Goal: Task Accomplishment & Management: Use online tool/utility

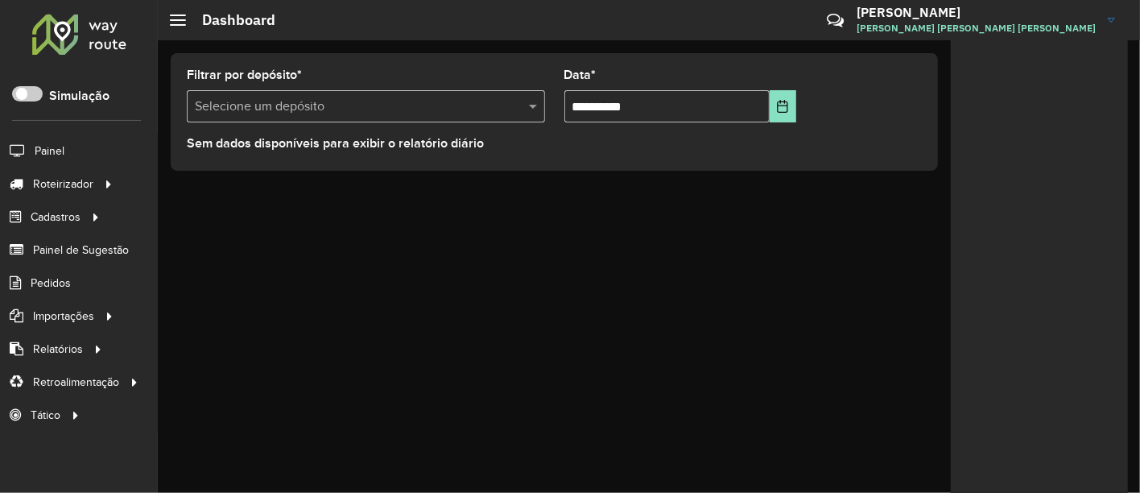
click at [742, 255] on div "**********" at bounding box center [649, 266] width 982 height 453
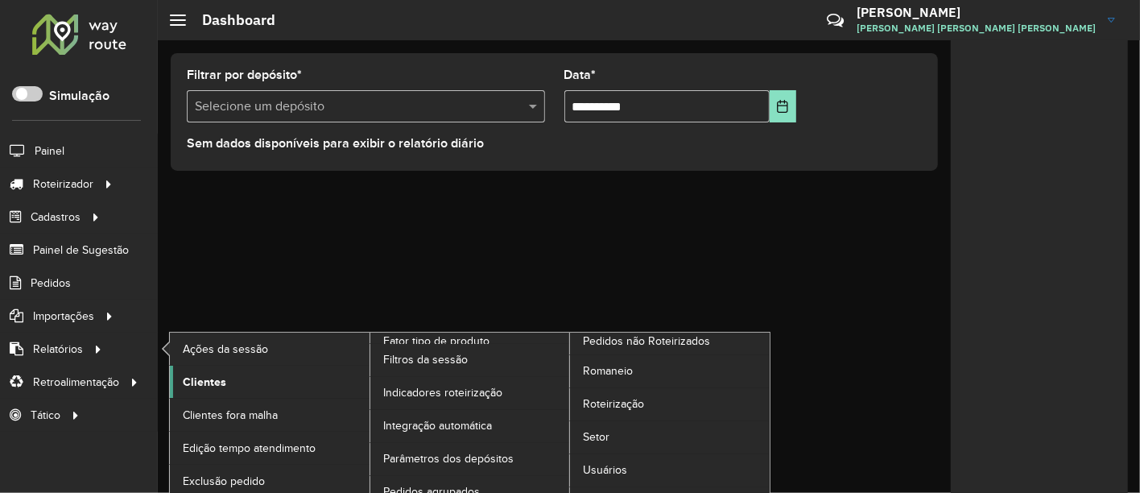
click at [184, 378] on span "Clientes" at bounding box center [204, 382] width 43 height 17
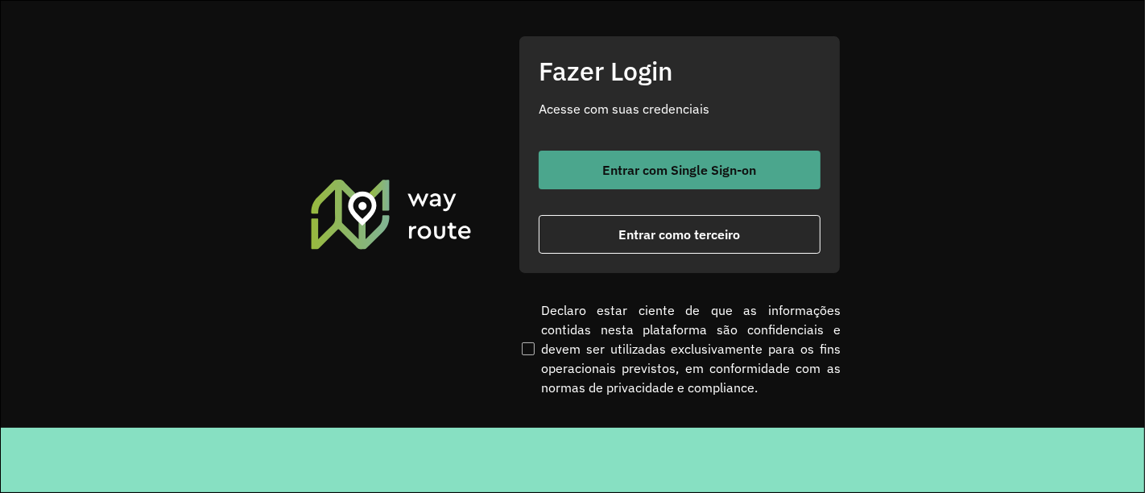
click at [572, 165] on button "Entrar com Single Sign-on" at bounding box center [680, 170] width 282 height 39
click at [639, 172] on span "Entrar com Single Sign-on" at bounding box center [680, 169] width 154 height 13
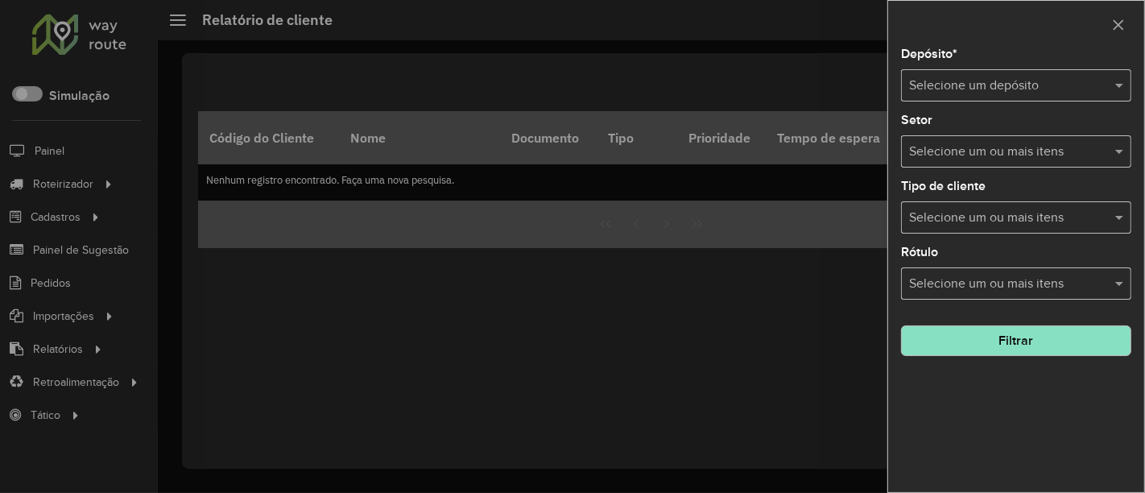
click at [952, 84] on input "text" at bounding box center [1000, 86] width 182 height 19
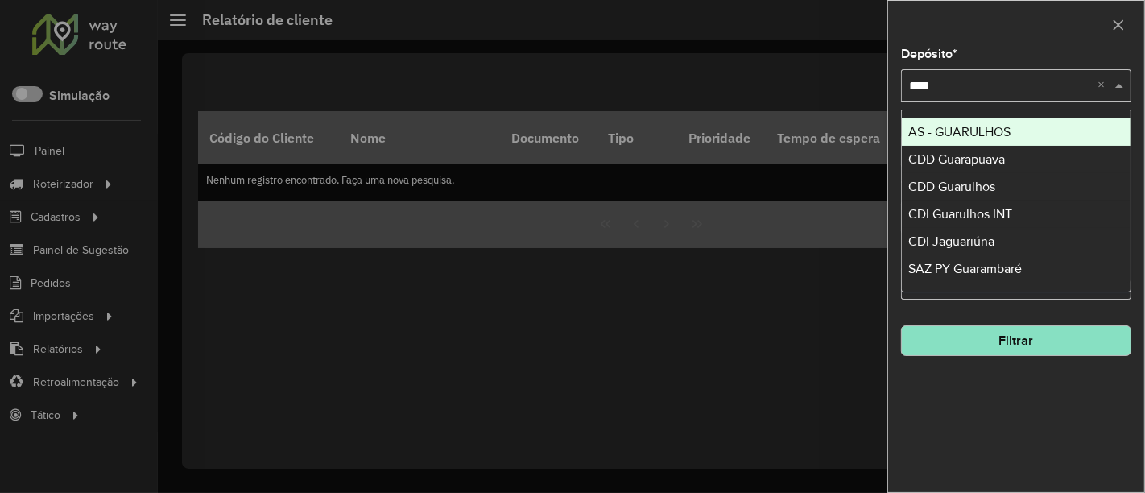
type input "*****"
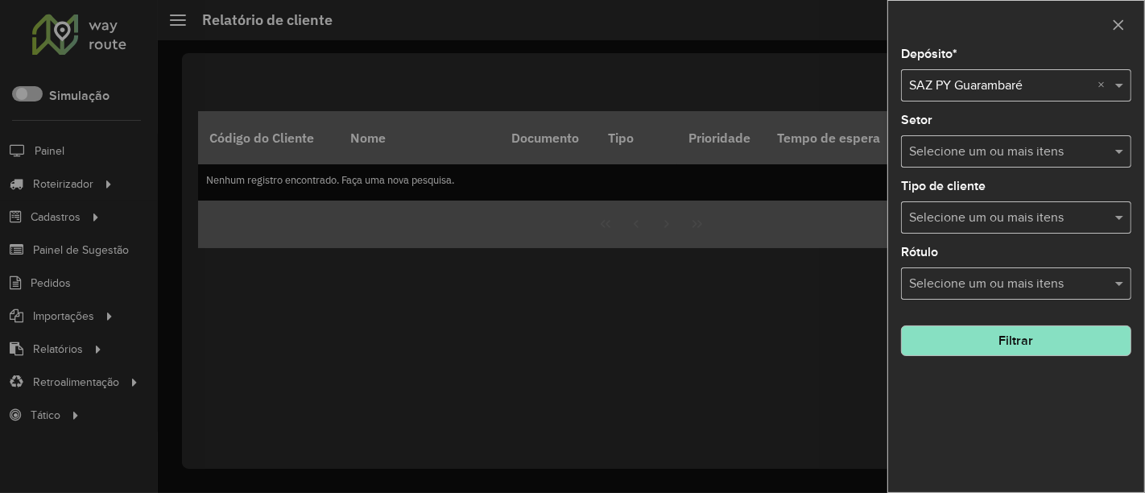
click at [998, 345] on button "Filtrar" at bounding box center [1016, 340] width 230 height 31
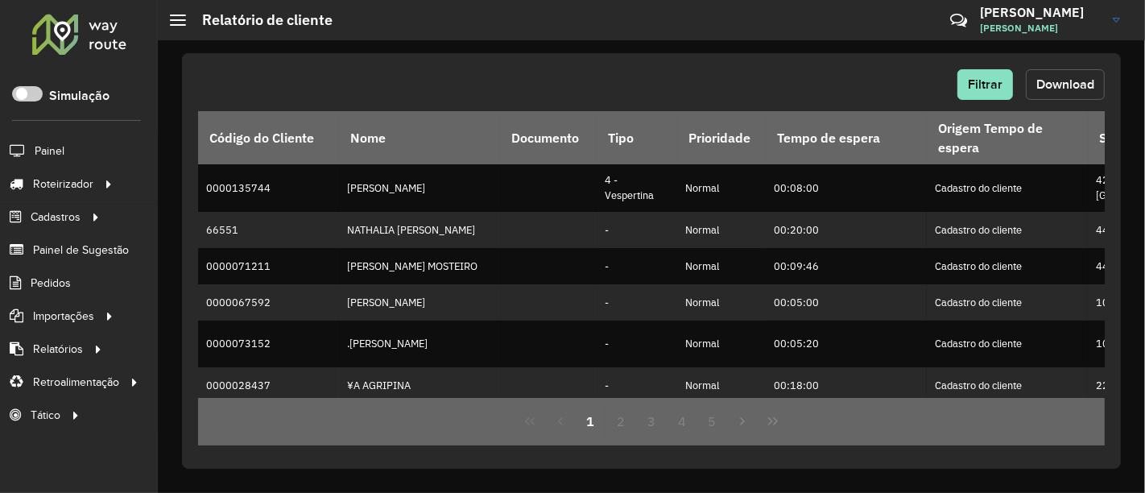
click at [1061, 89] on span "Download" at bounding box center [1065, 84] width 58 height 14
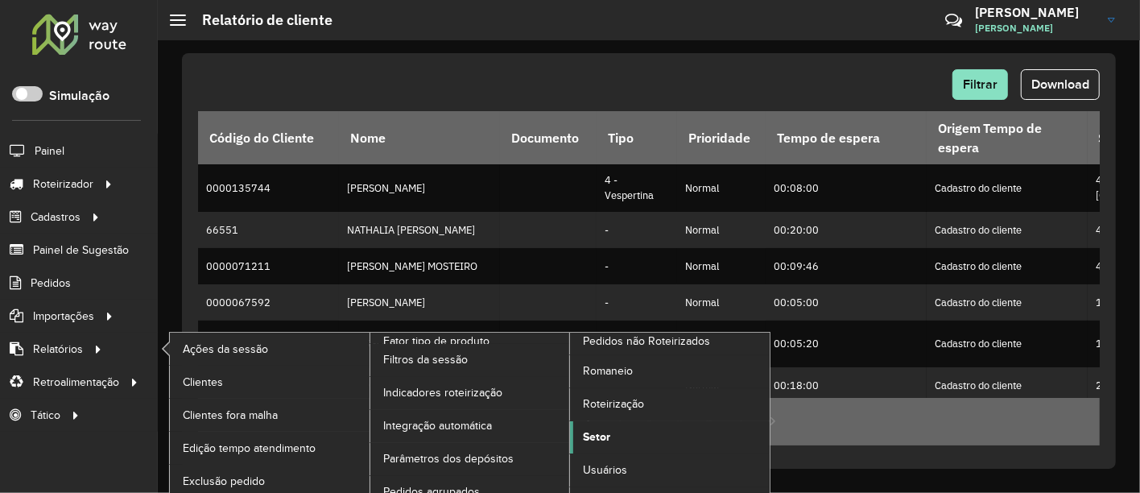
click at [596, 429] on span "Setor" at bounding box center [596, 436] width 27 height 17
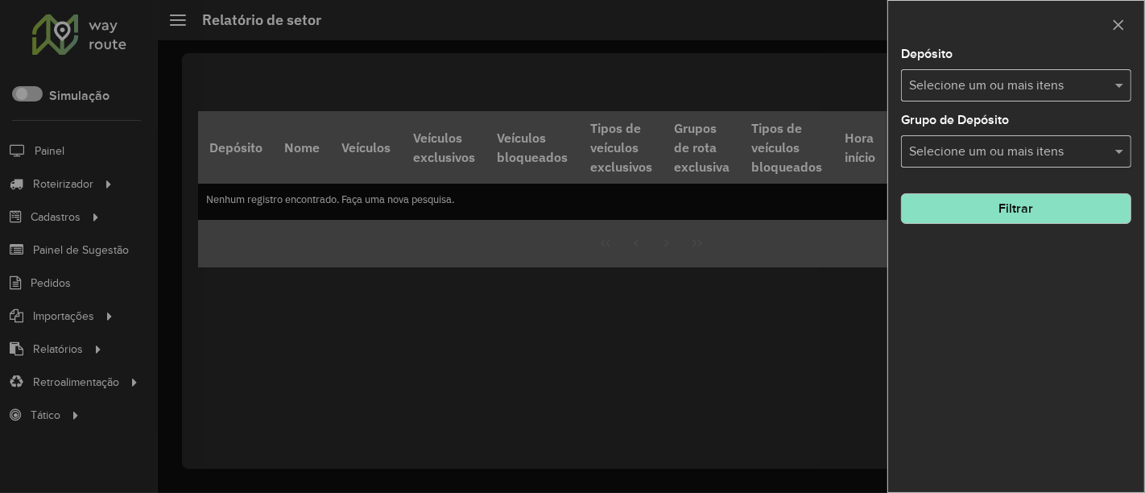
click at [1035, 85] on input "text" at bounding box center [1008, 86] width 206 height 19
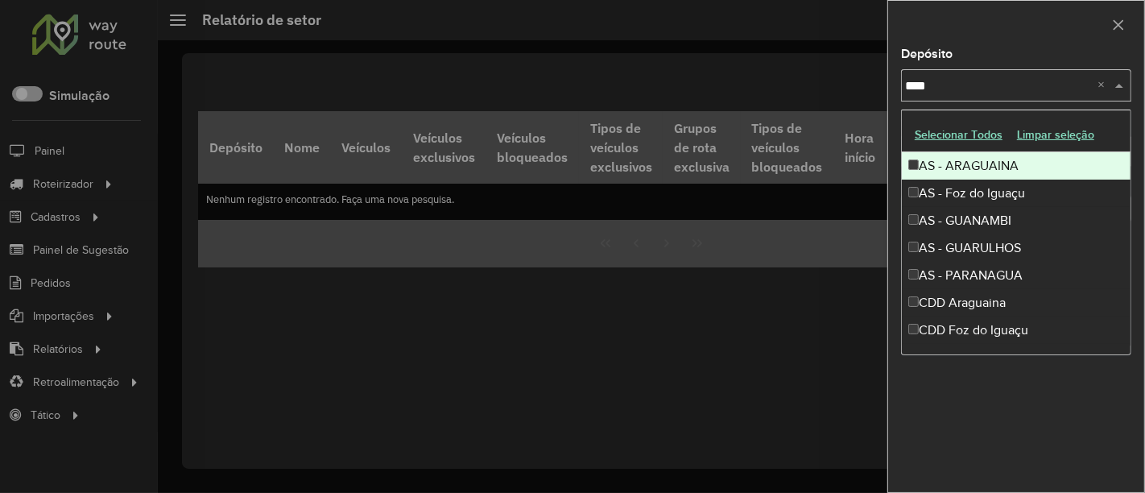
type input "*****"
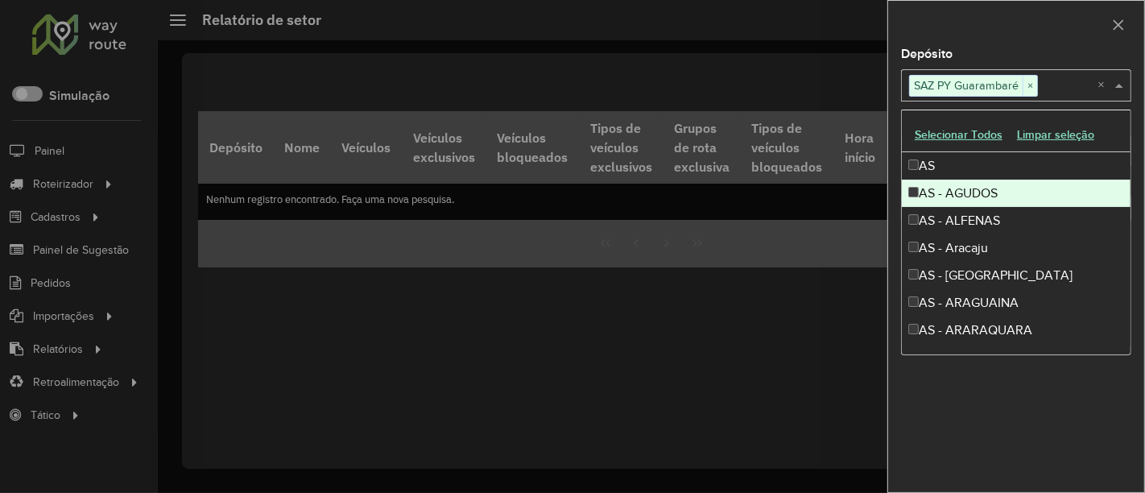
click at [1076, 38] on div at bounding box center [1016, 25] width 256 height 48
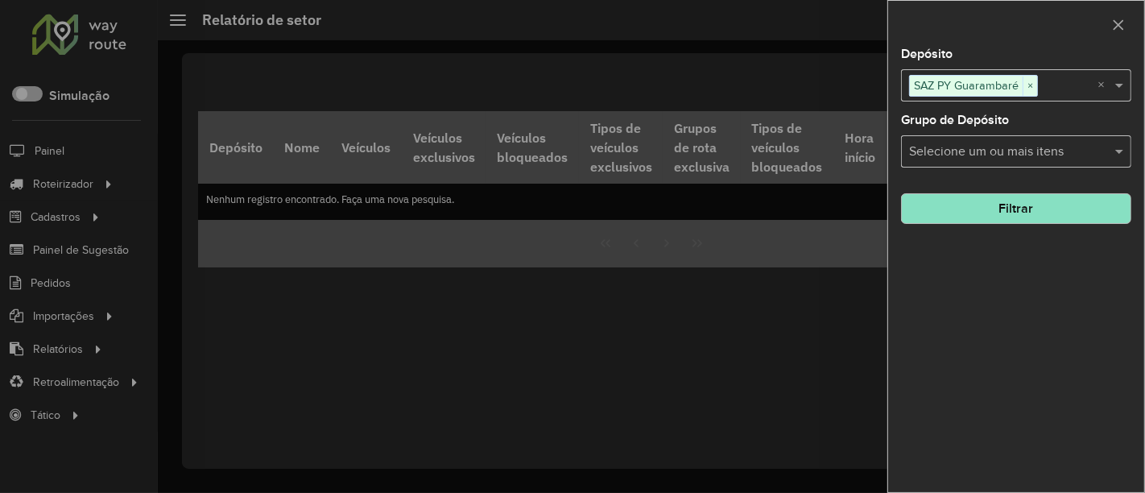
click at [1038, 200] on button "Filtrar" at bounding box center [1016, 208] width 230 height 31
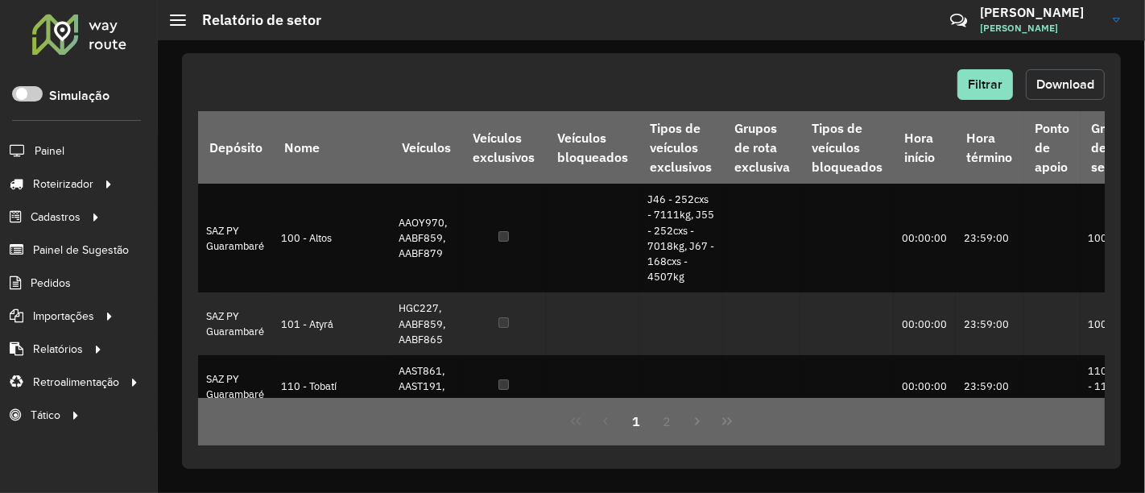
click at [1035, 79] on button "Download" at bounding box center [1065, 84] width 79 height 31
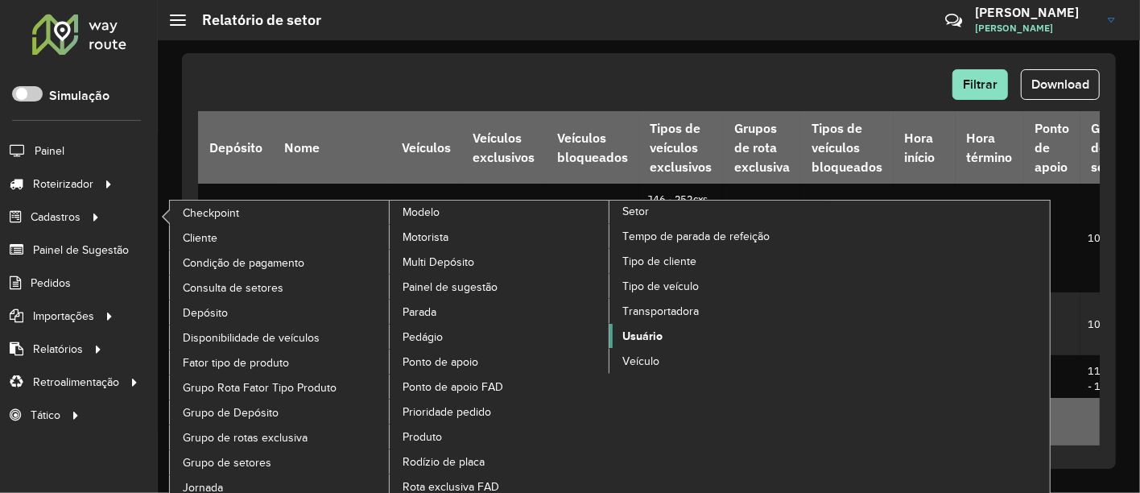
click at [651, 332] on span "Usuário" at bounding box center [642, 336] width 40 height 17
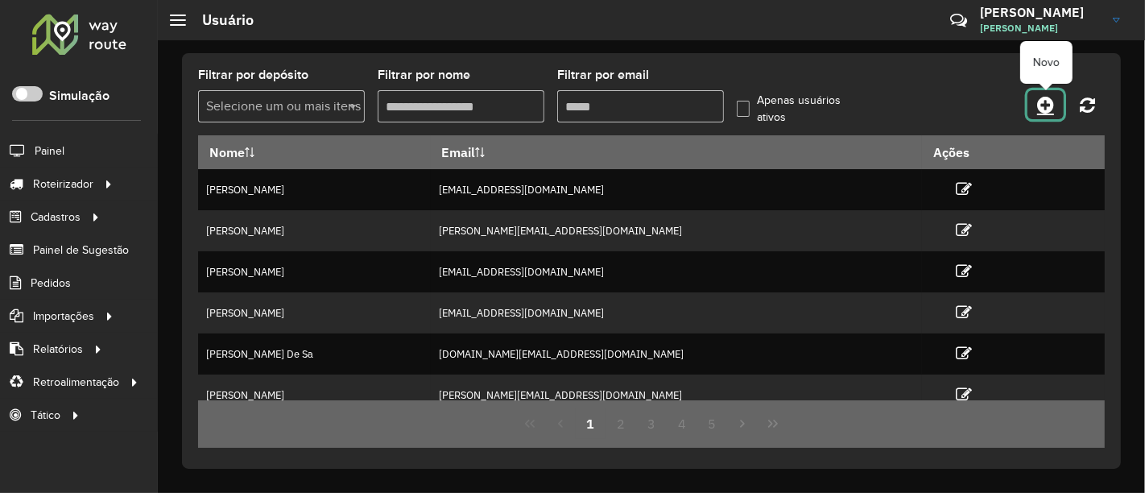
click at [1045, 105] on icon at bounding box center [1045, 104] width 17 height 19
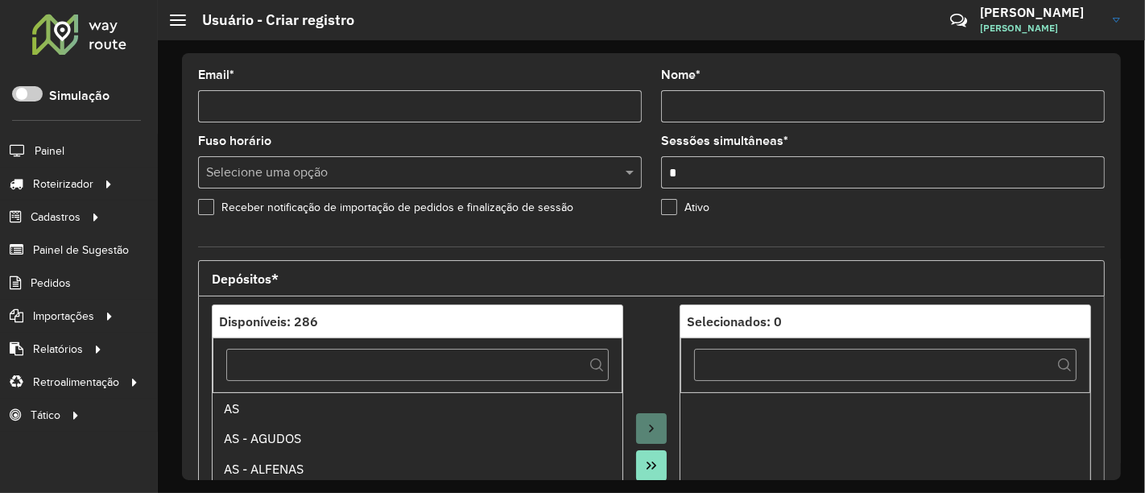
click at [556, 105] on input "Email *" at bounding box center [420, 106] width 444 height 32
paste input "**********"
type input "**********"
click at [622, 137] on hb-app "Aguarde... Pop-up bloqueado! Seu navegador bloqueou automáticamente a abertura …" at bounding box center [572, 246] width 1145 height 493
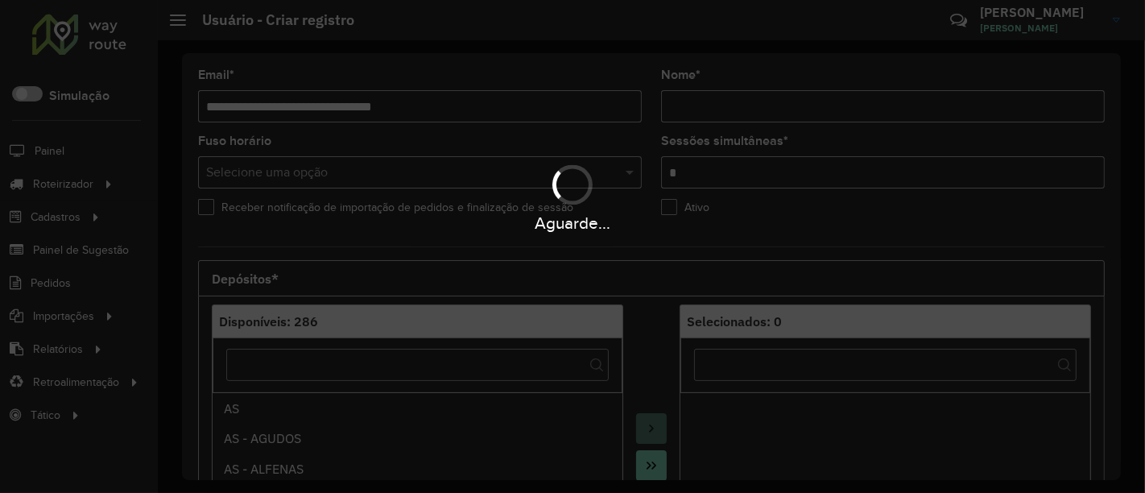
type input "**********"
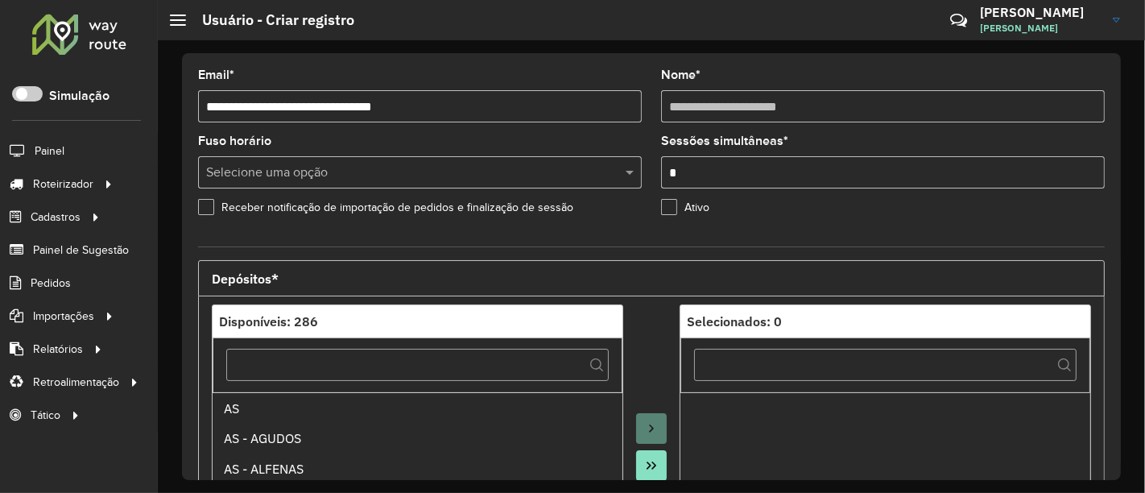
scroll to position [179, 0]
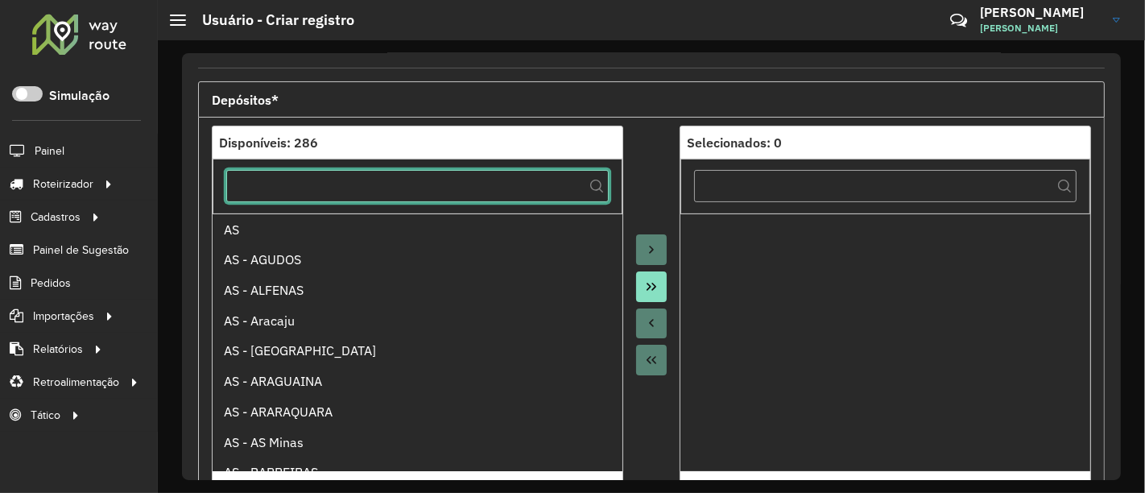
click at [544, 192] on input "text" at bounding box center [417, 186] width 383 height 32
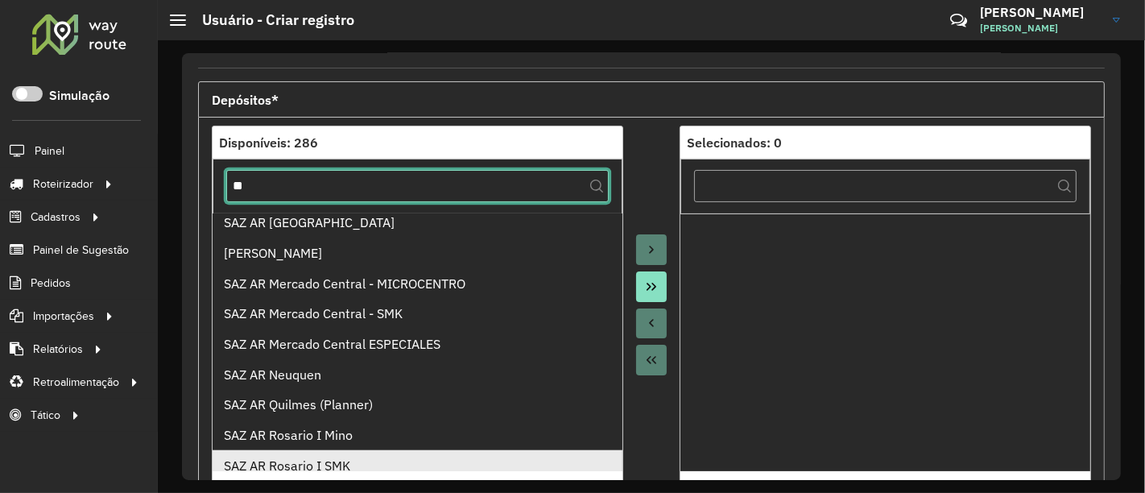
scroll to position [1342, 0]
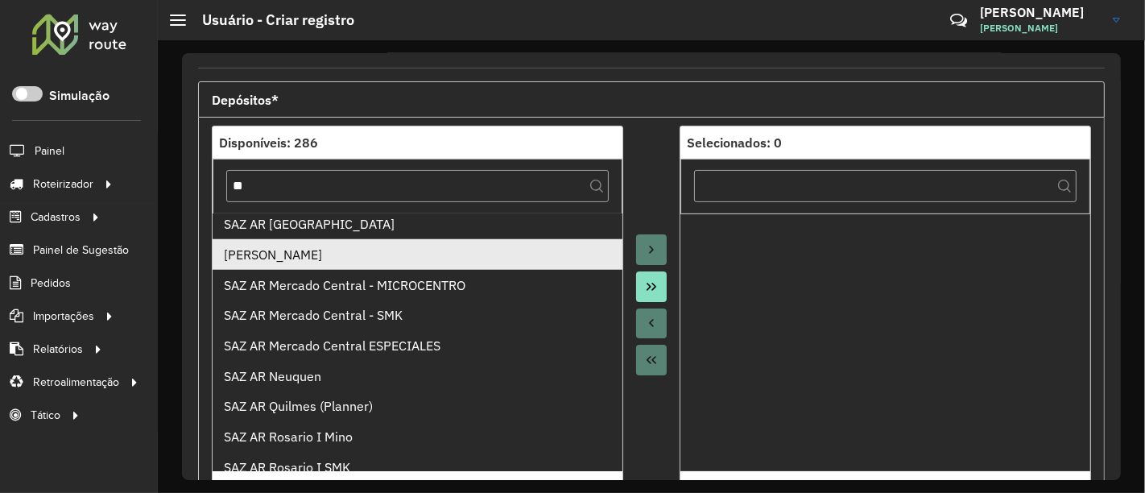
click at [430, 259] on div "[PERSON_NAME]" at bounding box center [418, 254] width 388 height 19
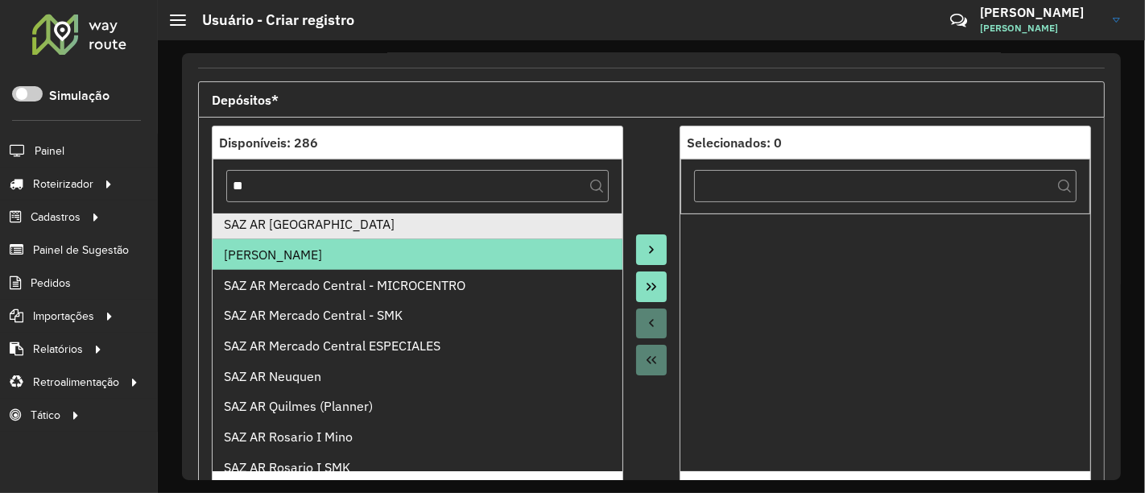
click at [438, 234] on li "SAZ AR [GEOGRAPHIC_DATA]" at bounding box center [418, 224] width 410 height 31
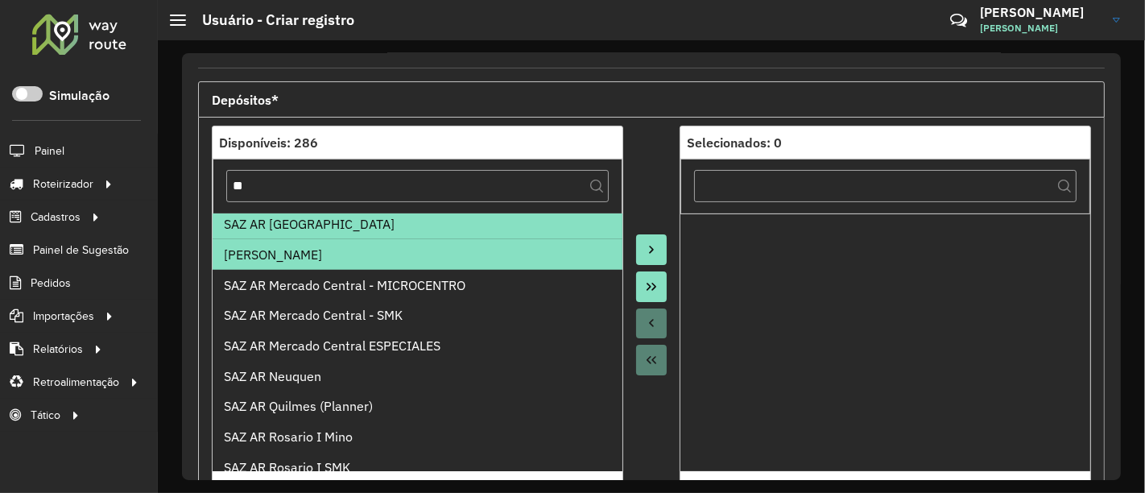
click at [447, 225] on div "SAZ AR [GEOGRAPHIC_DATA]" at bounding box center [418, 223] width 388 height 19
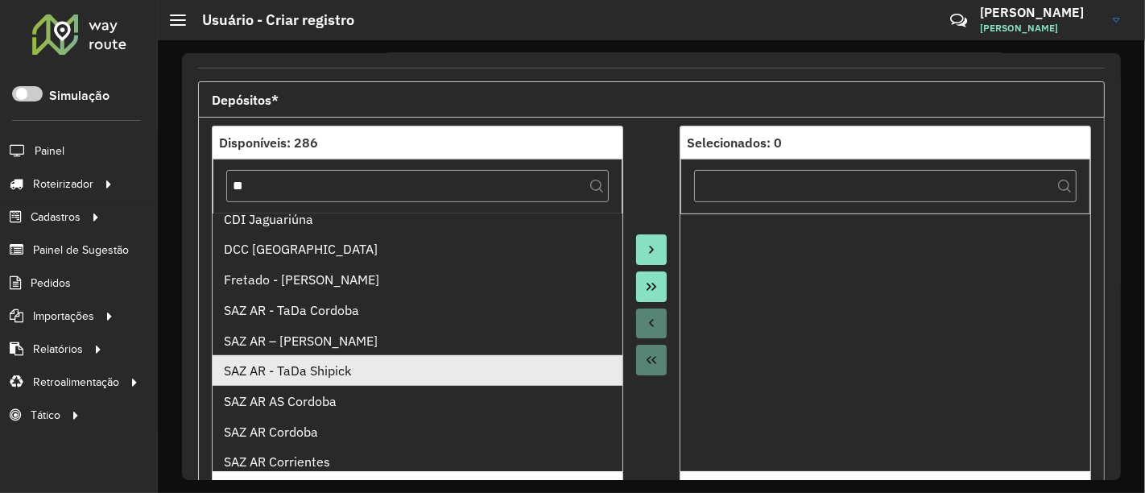
scroll to position [1163, 0]
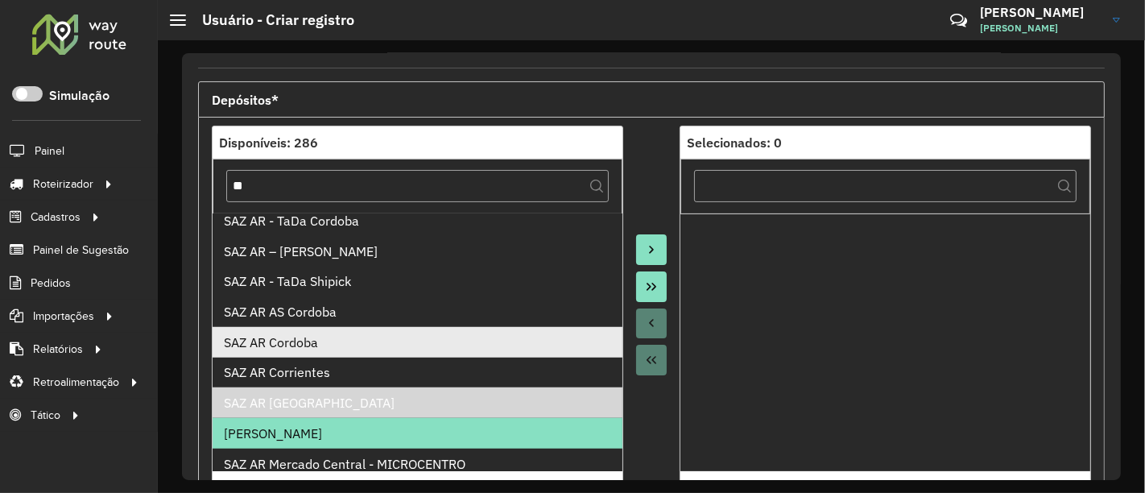
click at [391, 327] on li "SAZ AR Cordoba" at bounding box center [418, 342] width 410 height 31
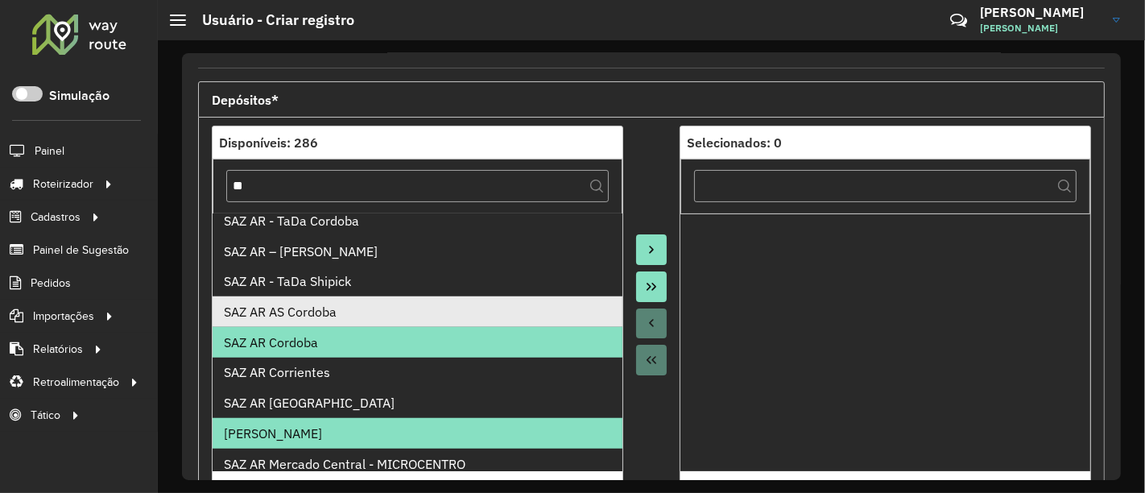
click at [389, 312] on div "SAZ AR AS Cordoba" at bounding box center [418, 311] width 388 height 19
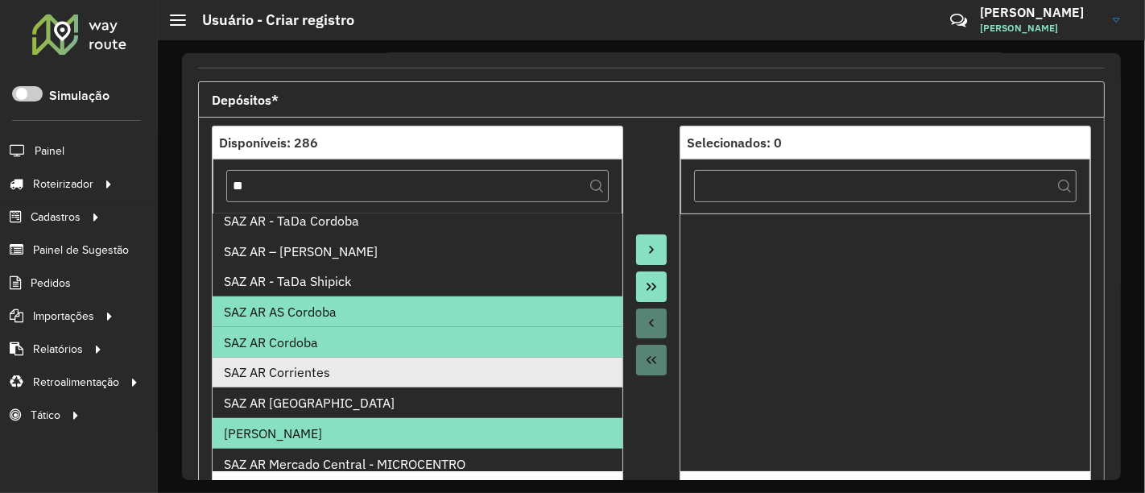
click at [387, 369] on div "SAZ AR Corrientes" at bounding box center [418, 371] width 388 height 19
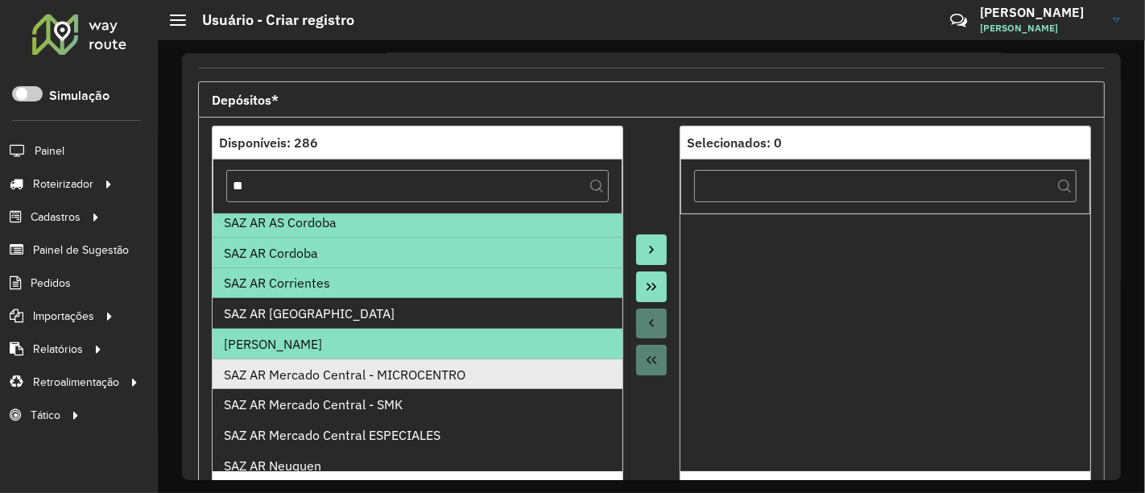
click at [390, 372] on div "SAZ AR Mercado Central - MICROCENTRO" at bounding box center [418, 374] width 388 height 19
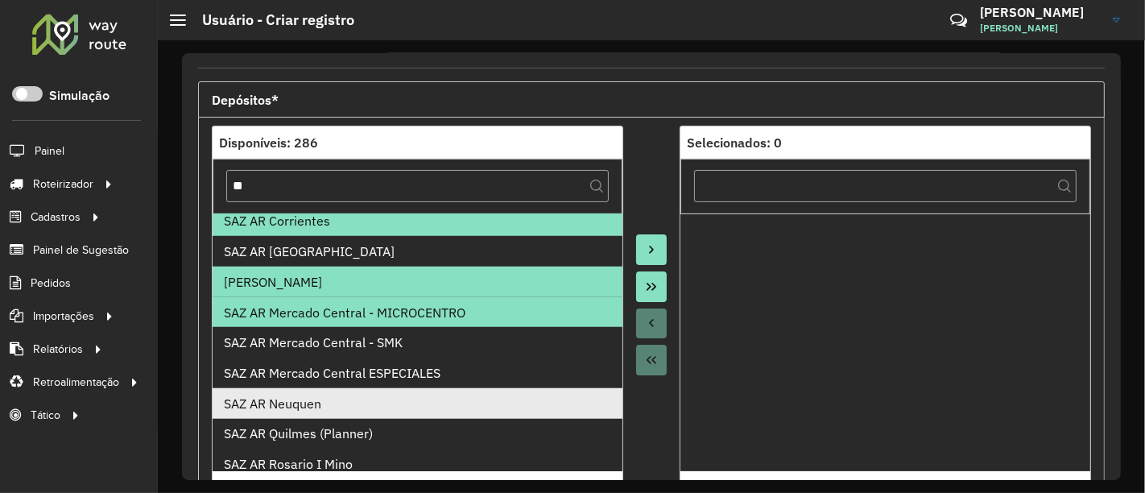
scroll to position [1342, 0]
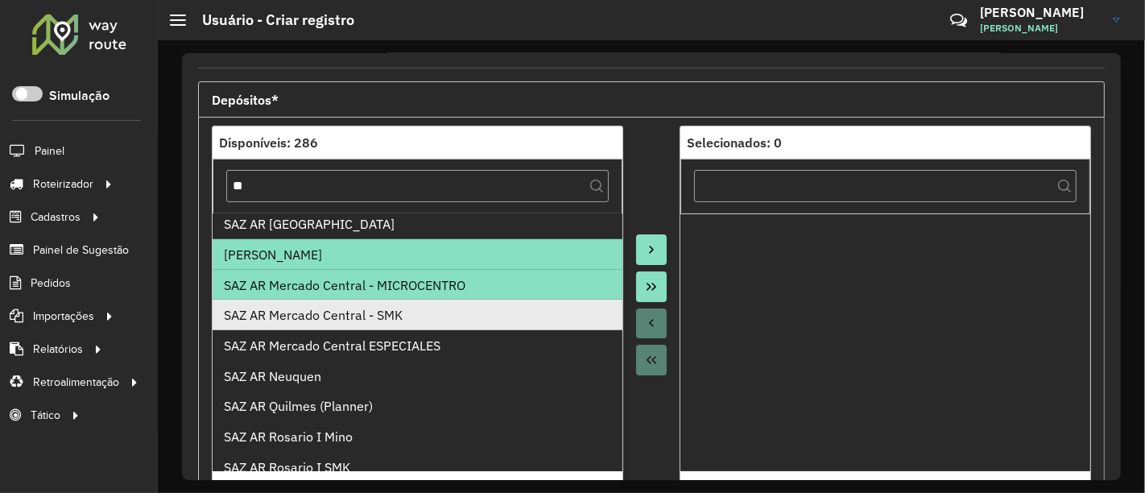
click at [401, 323] on li "SAZ AR Mercado Central - SMK" at bounding box center [418, 315] width 410 height 31
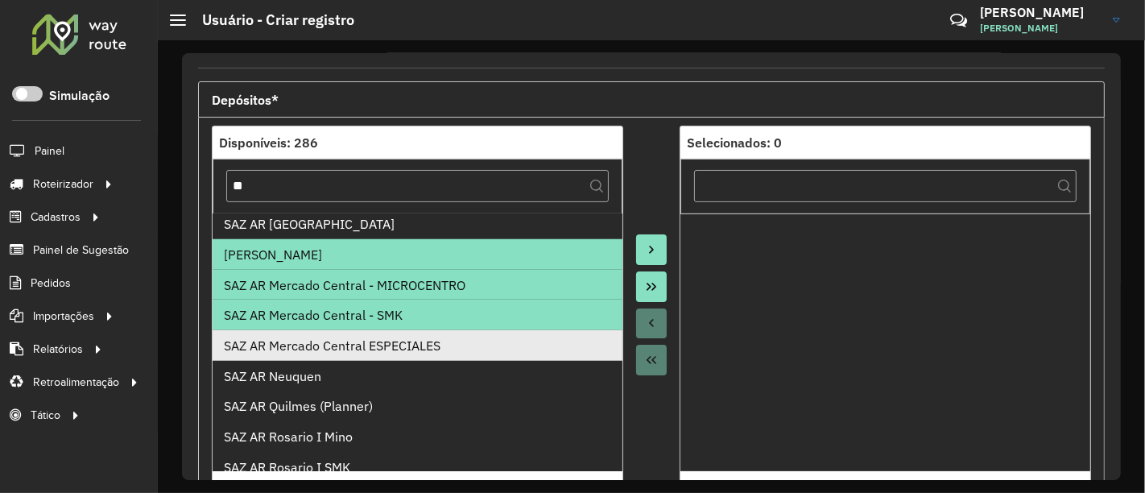
click at [401, 340] on div "SAZ AR Mercado Central ESPECIALES" at bounding box center [418, 345] width 388 height 19
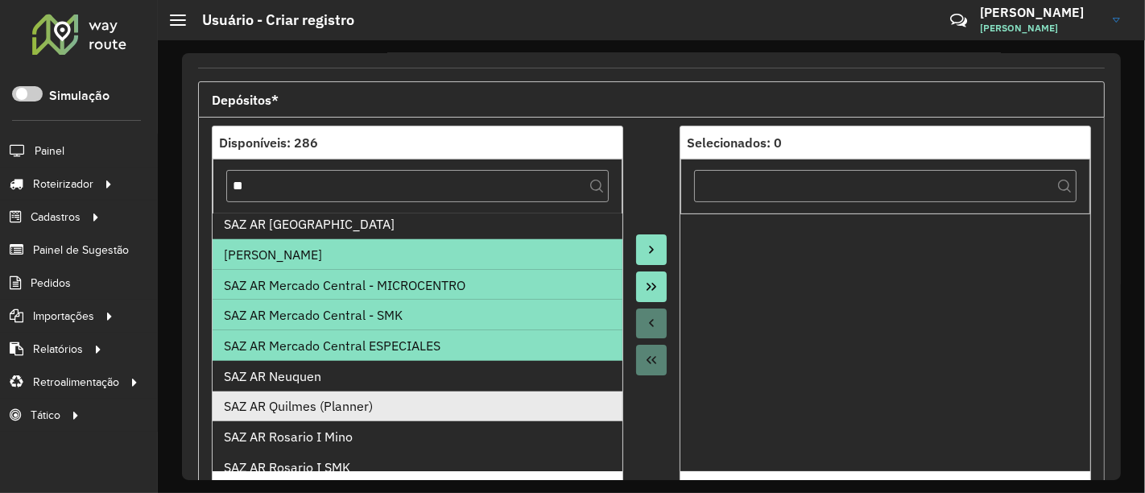
scroll to position [1431, 0]
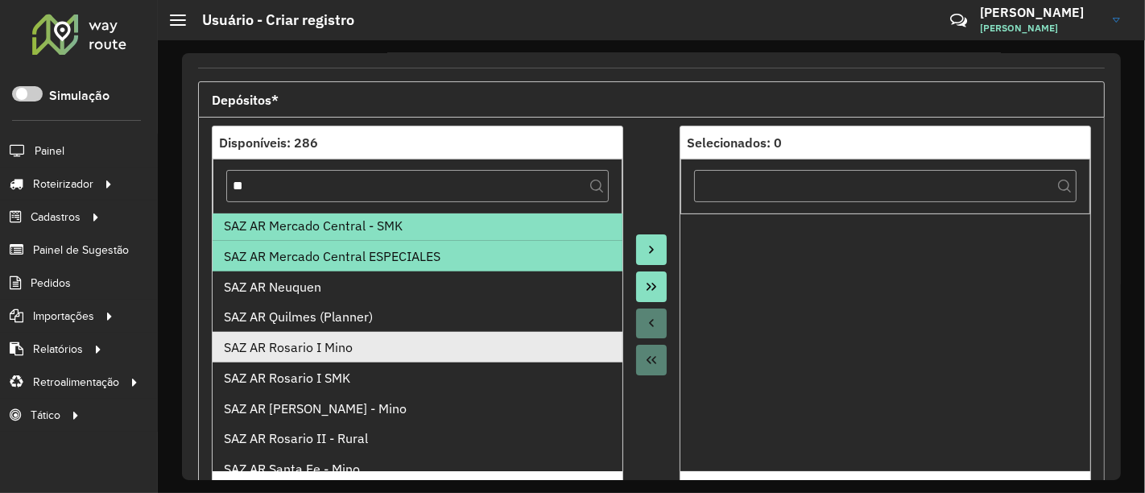
click at [377, 346] on div "SAZ AR Rosario I Mino" at bounding box center [418, 346] width 388 height 19
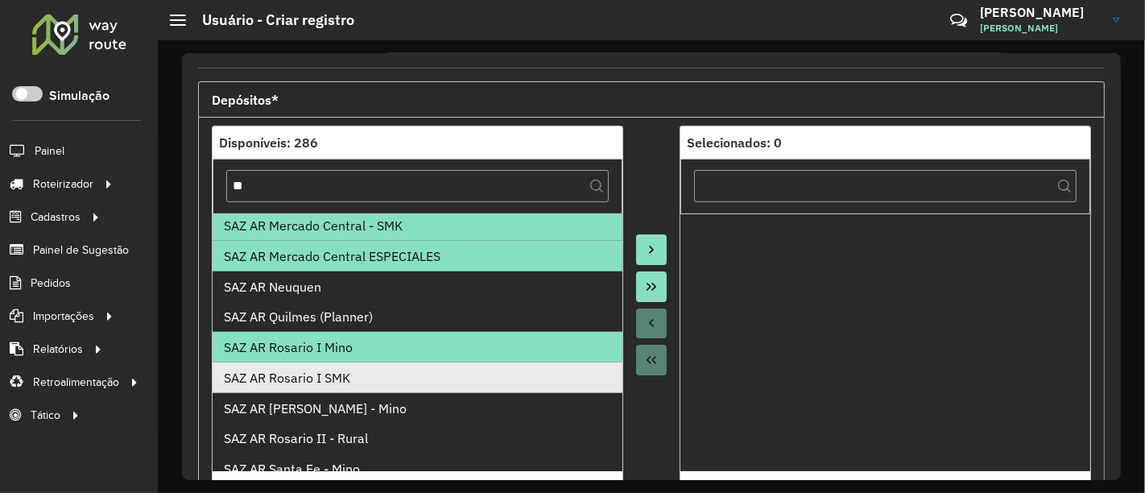
click at [379, 379] on div "SAZ AR Rosario I SMK" at bounding box center [418, 377] width 388 height 19
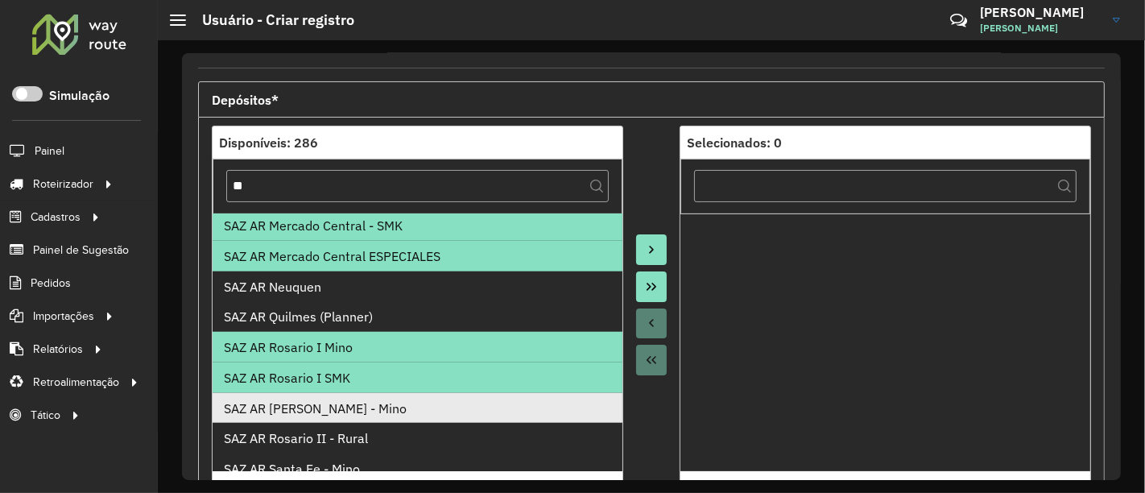
click at [380, 410] on div "SAZ AR [PERSON_NAME] - Mino" at bounding box center [418, 408] width 388 height 19
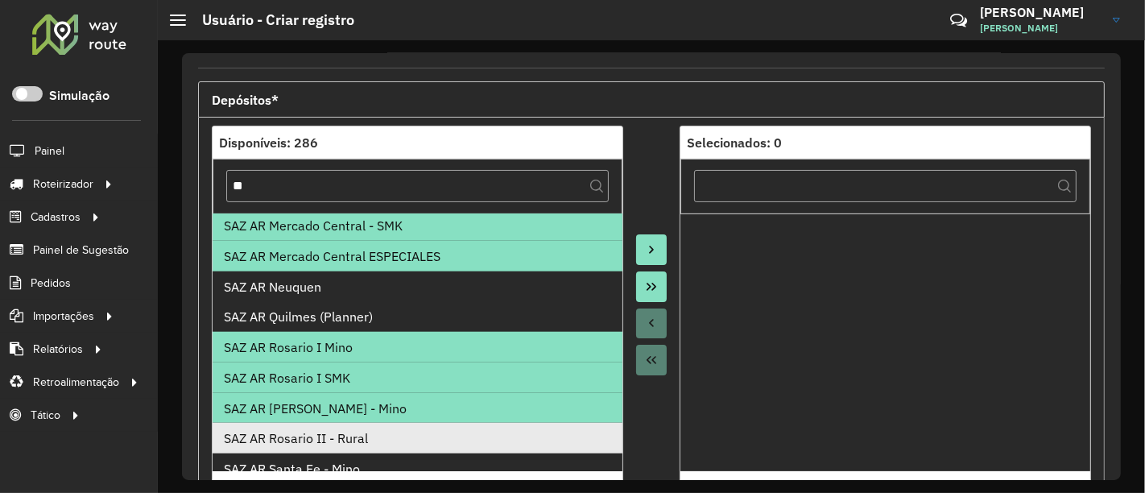
click at [385, 436] on div "SAZ AR Rosario II - Rural" at bounding box center [418, 437] width 388 height 19
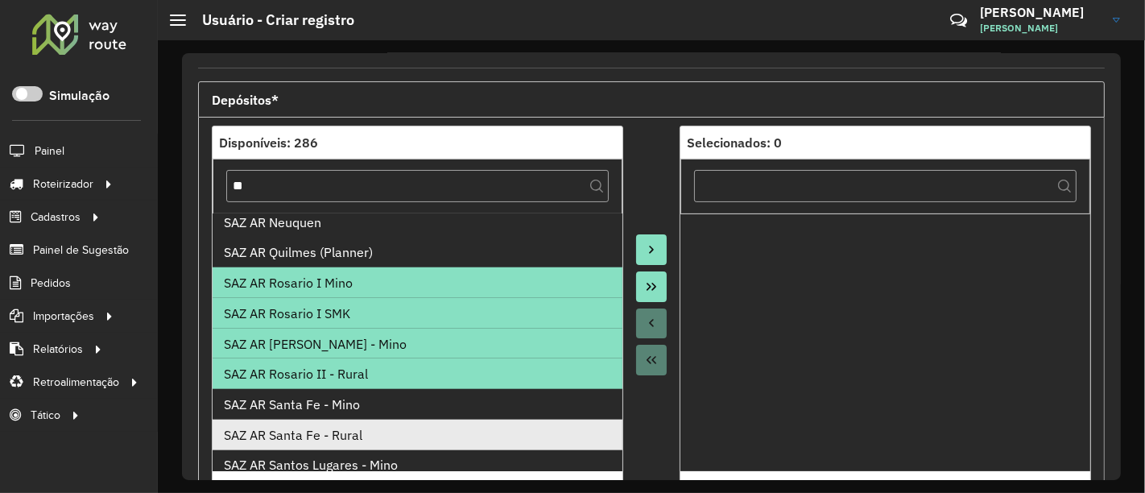
scroll to position [1520, 0]
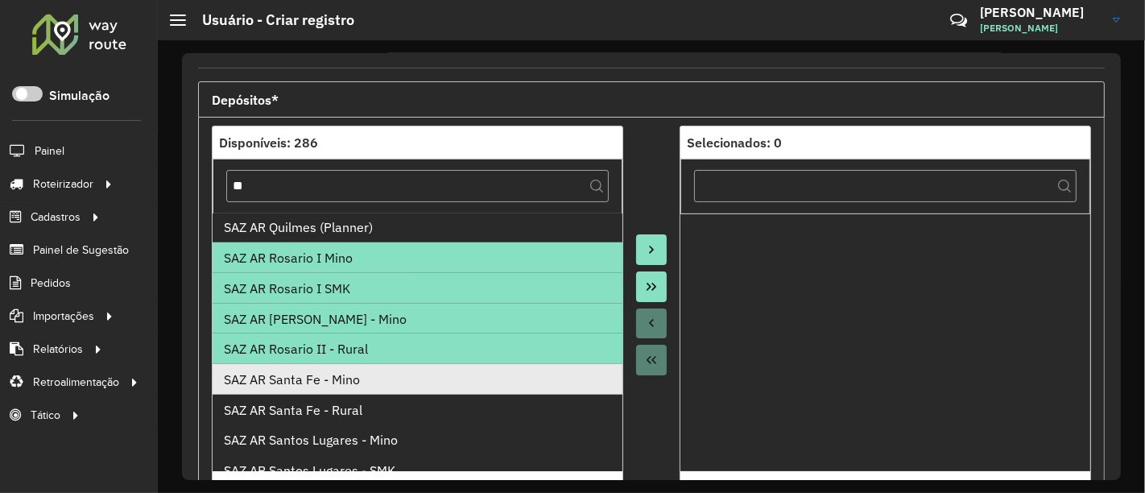
click at [382, 384] on div "SAZ AR Santa Fe - Mino" at bounding box center [418, 379] width 388 height 19
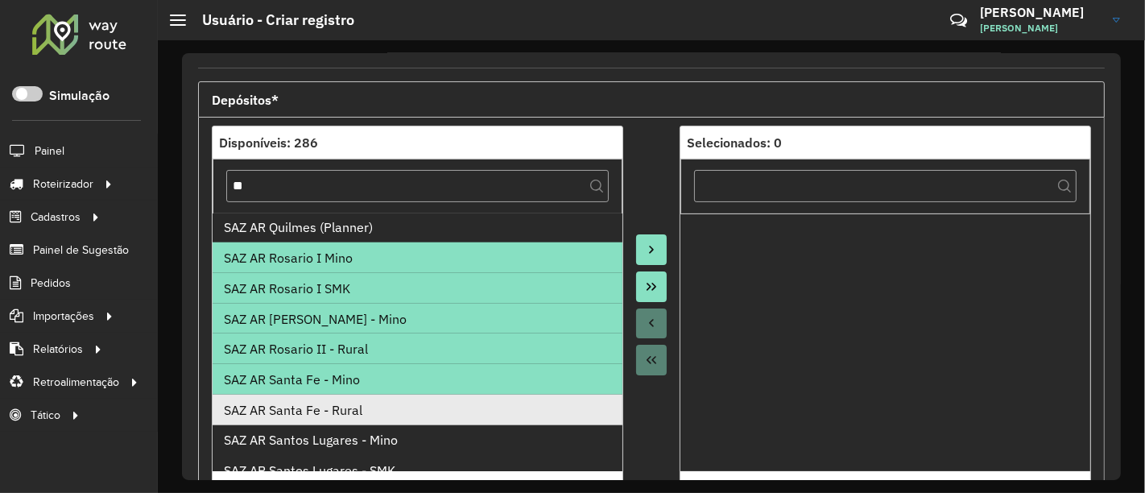
click at [387, 412] on div "SAZ AR Santa Fe - Rural" at bounding box center [418, 409] width 388 height 19
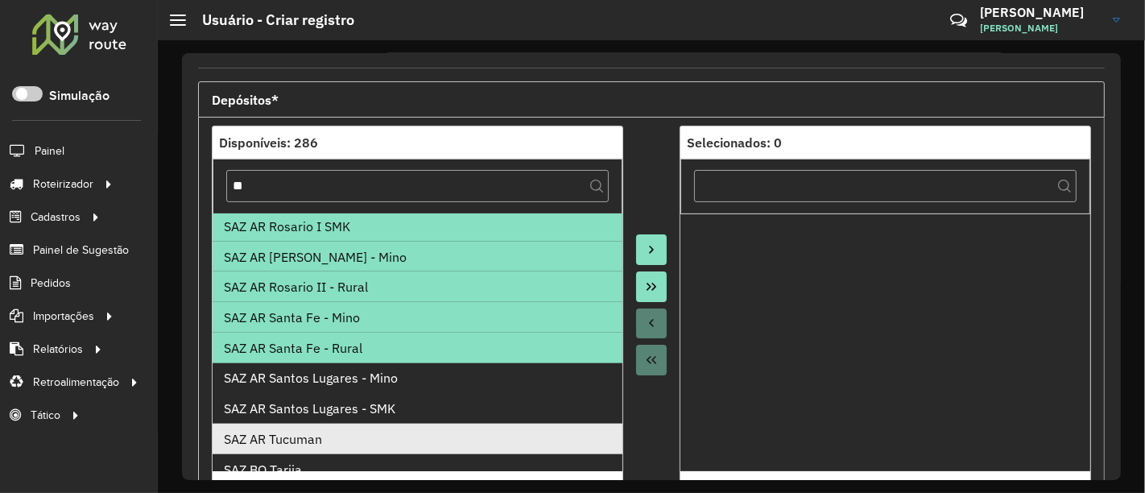
scroll to position [1611, 0]
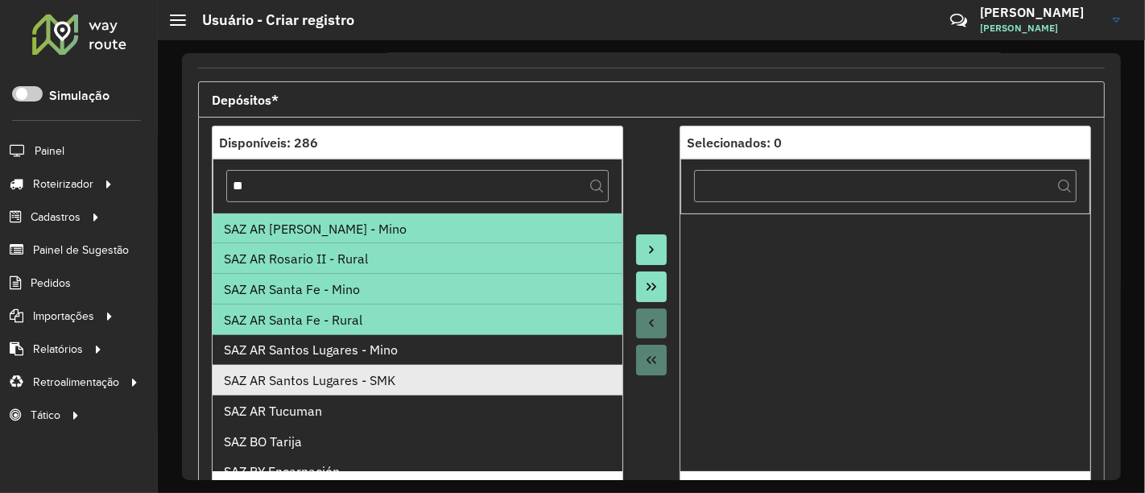
click at [383, 362] on li "SAZ AR Santos Lugares - Mino" at bounding box center [418, 350] width 410 height 31
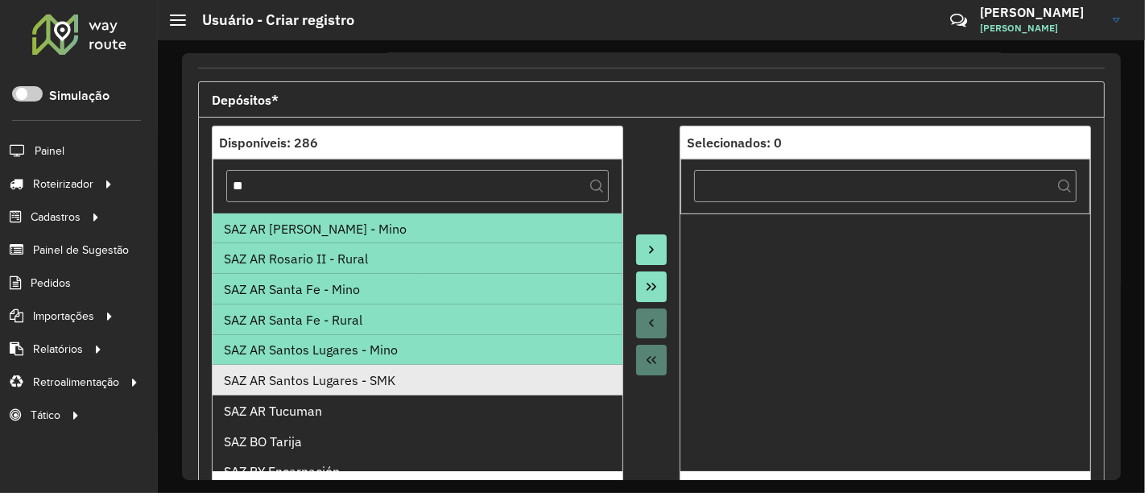
click at [387, 379] on div "SAZ AR Santos Lugares - SMK" at bounding box center [418, 379] width 388 height 19
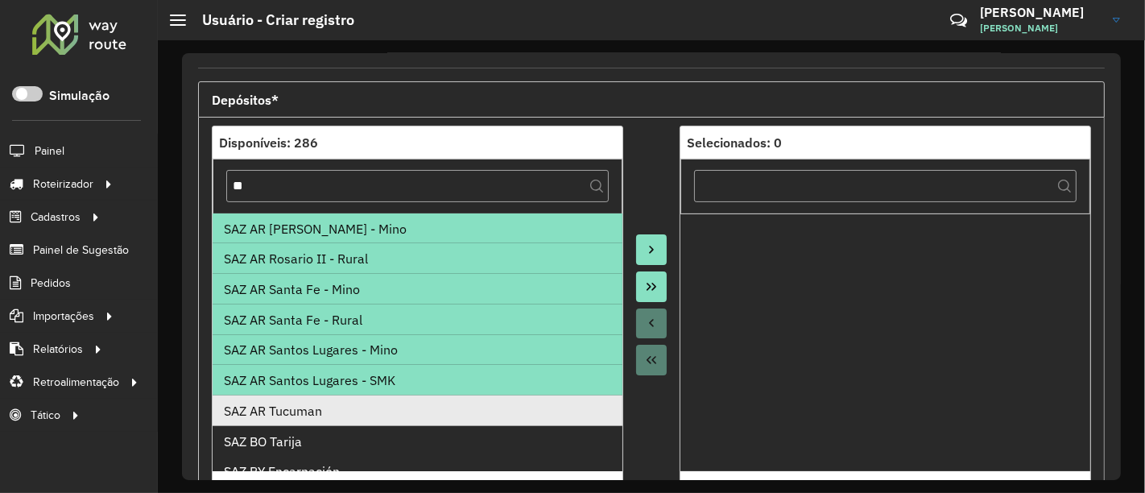
click at [382, 404] on div "SAZ AR Tucuman" at bounding box center [418, 410] width 388 height 19
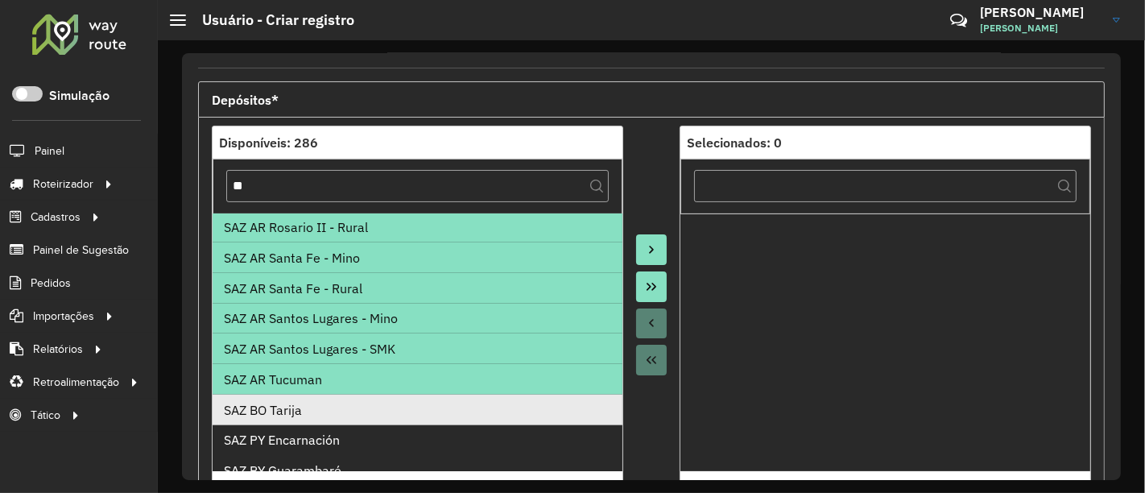
scroll to position [1656, 0]
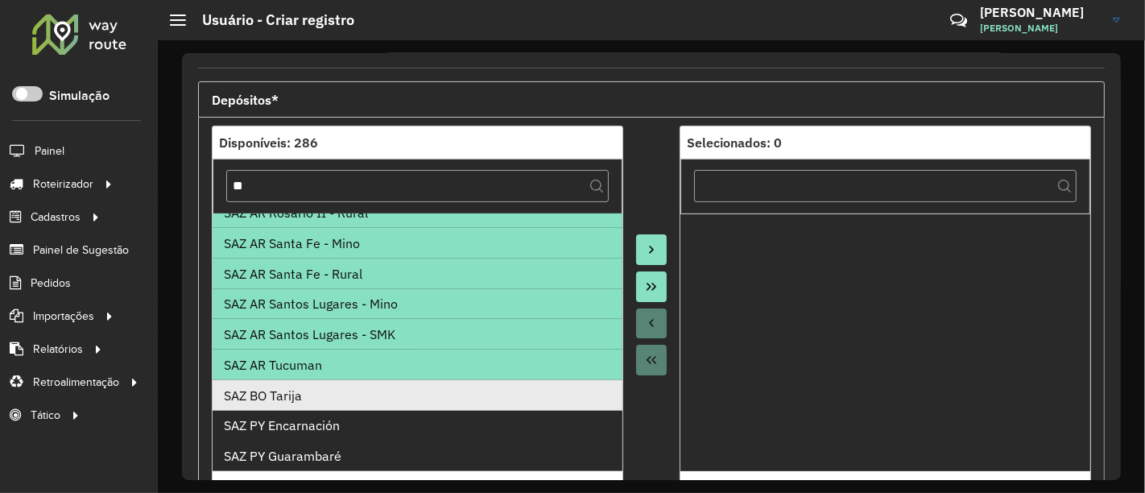
click at [368, 390] on div "SAZ BO Tarija" at bounding box center [418, 395] width 388 height 19
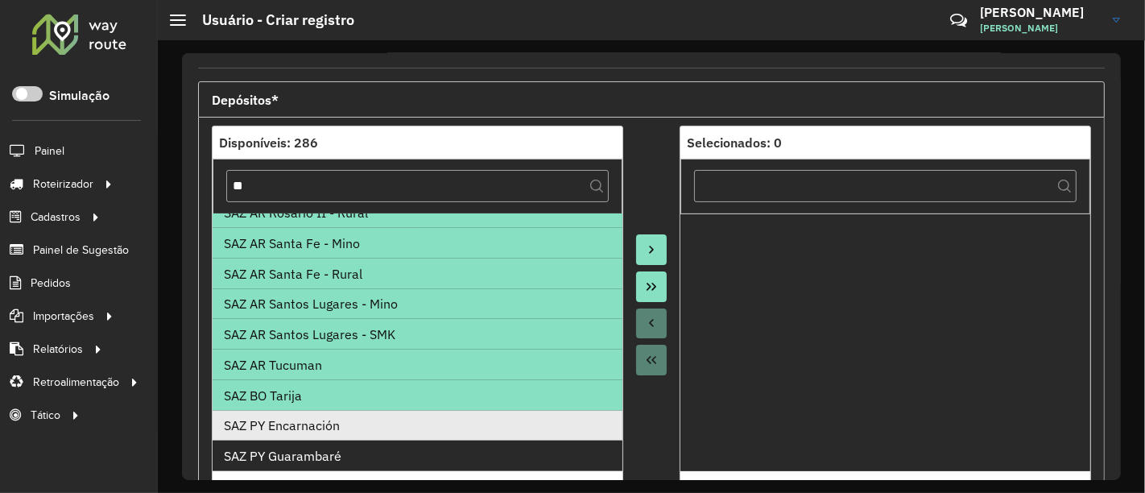
click at [369, 429] on div "SAZ PY Encarnación" at bounding box center [418, 425] width 388 height 19
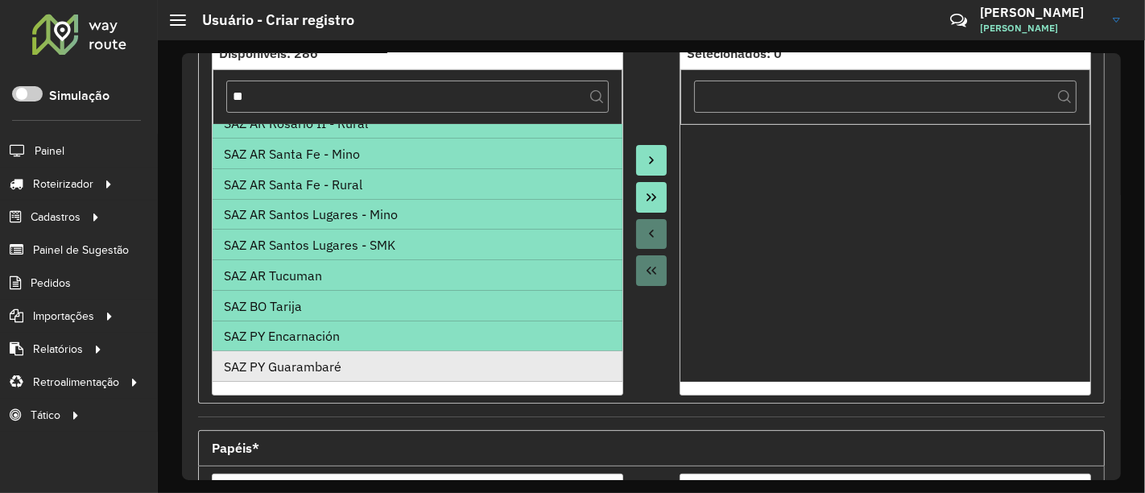
click at [363, 368] on div "SAZ PY Guarambaré" at bounding box center [418, 366] width 388 height 19
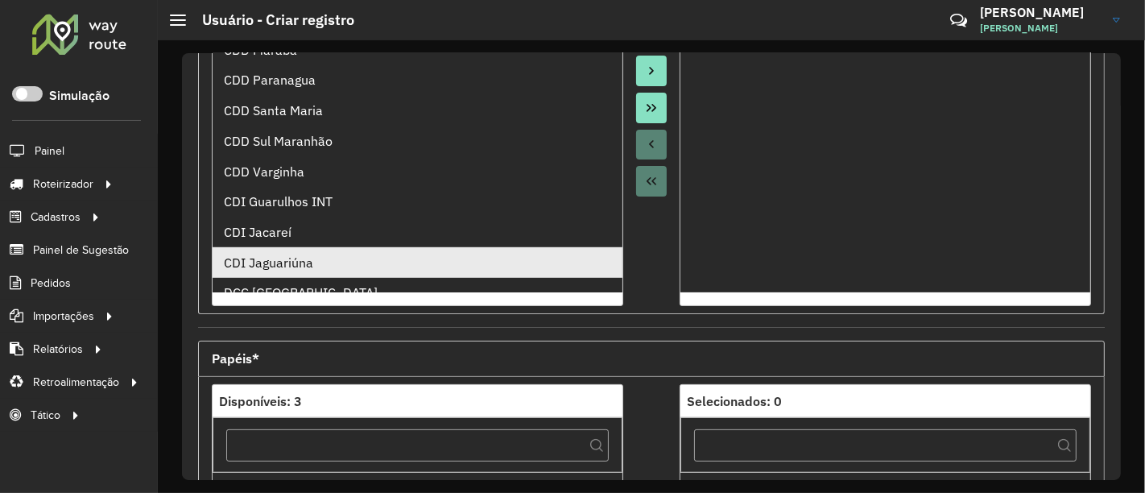
scroll to position [761, 0]
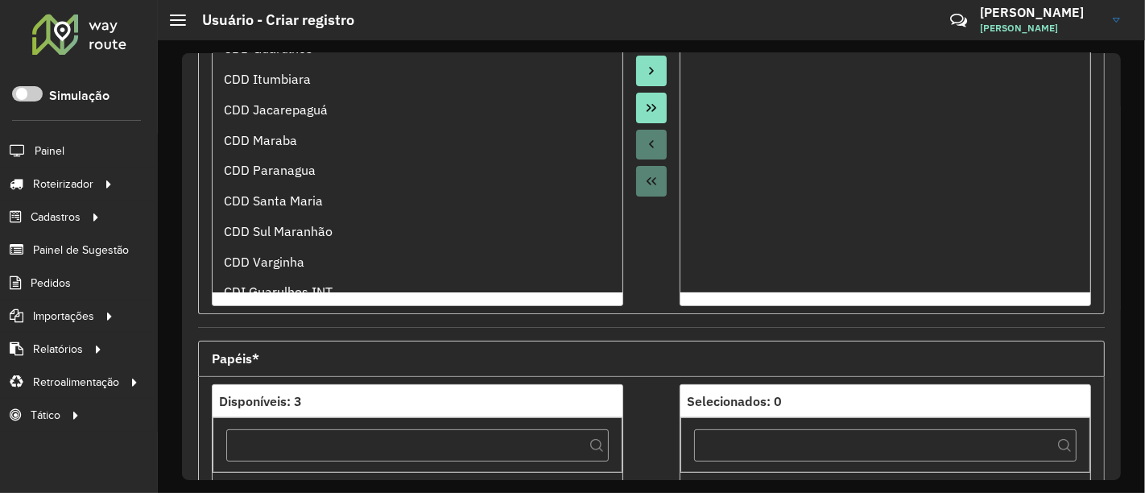
click at [653, 70] on icon "Move to Target" at bounding box center [651, 70] width 13 height 13
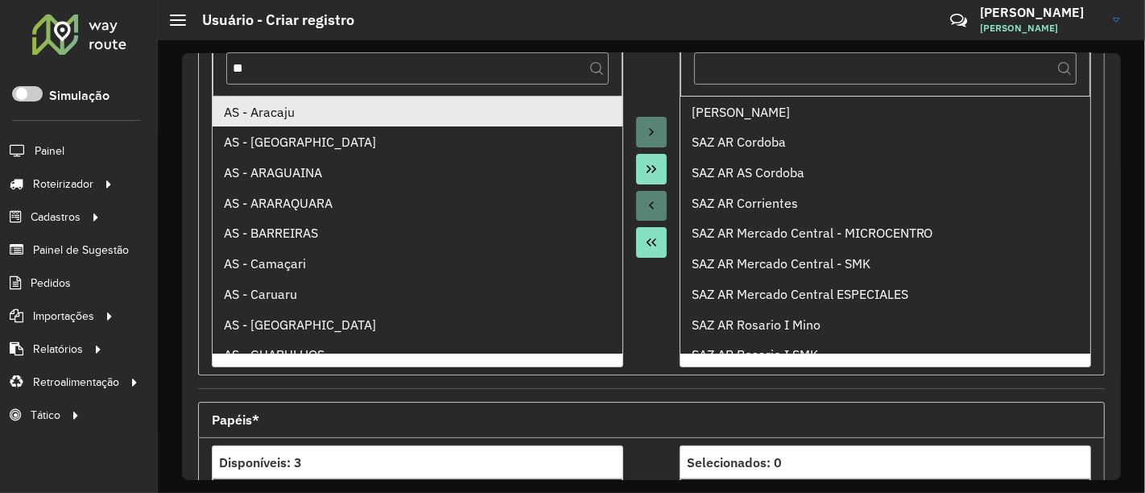
scroll to position [268, 0]
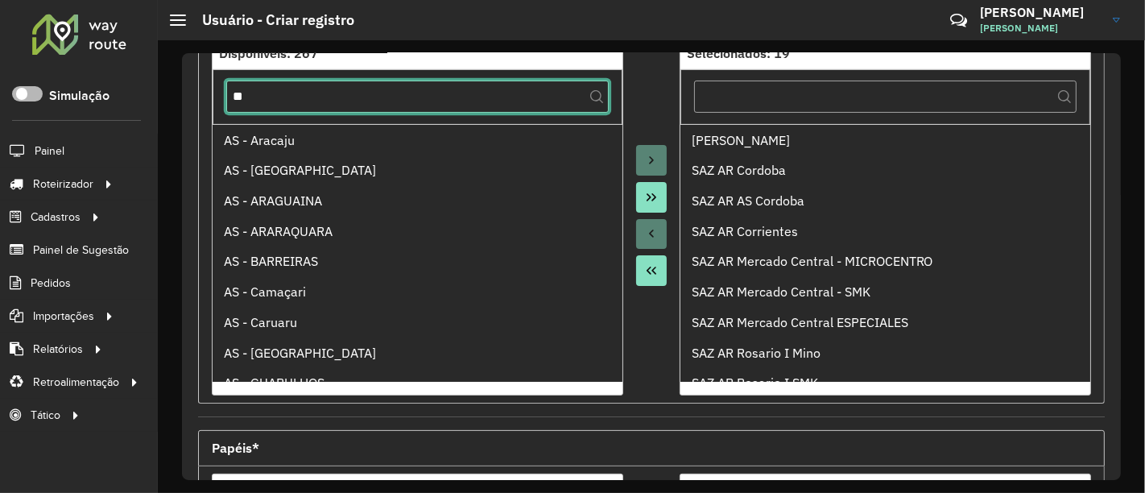
drag, startPoint x: 391, startPoint y: 105, endPoint x: 15, endPoint y: 100, distance: 375.3
click at [16, 100] on div "Roteirizador AmbevTech Simulação Painel Roteirizador Entregas Cadastros Checkpo…" at bounding box center [572, 246] width 1145 height 493
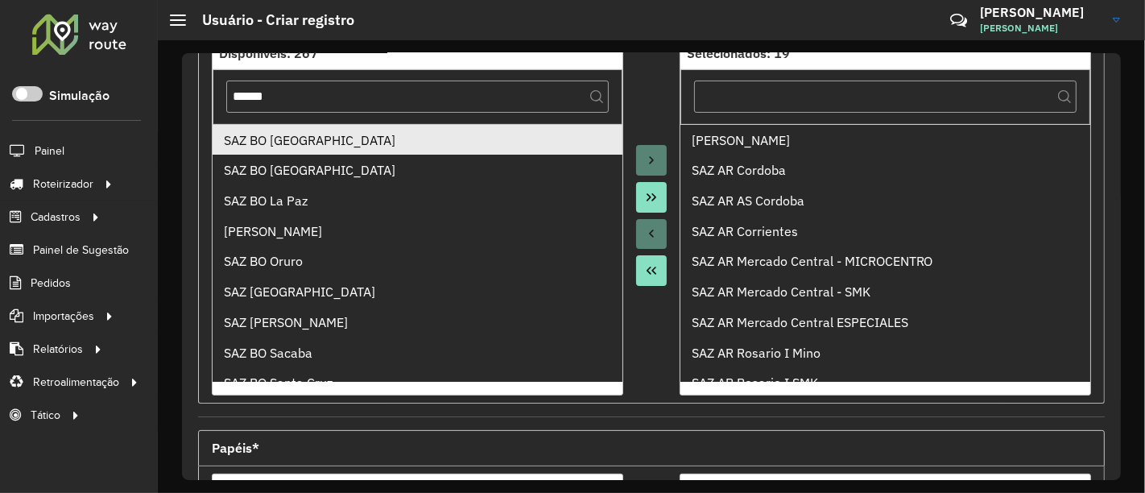
click at [497, 141] on div "SAZ BO [GEOGRAPHIC_DATA]" at bounding box center [418, 139] width 388 height 19
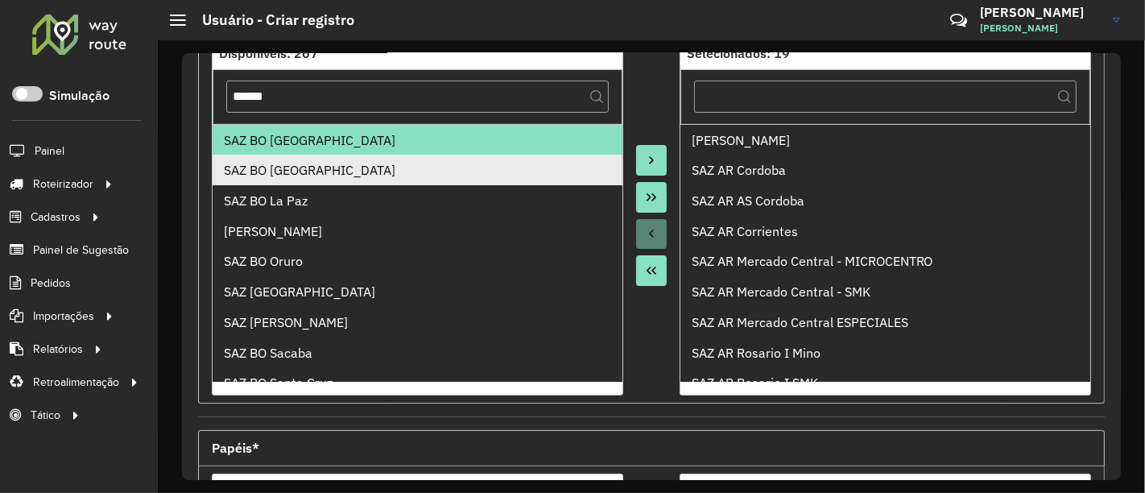
click at [484, 169] on div "SAZ BO [GEOGRAPHIC_DATA]" at bounding box center [418, 169] width 388 height 19
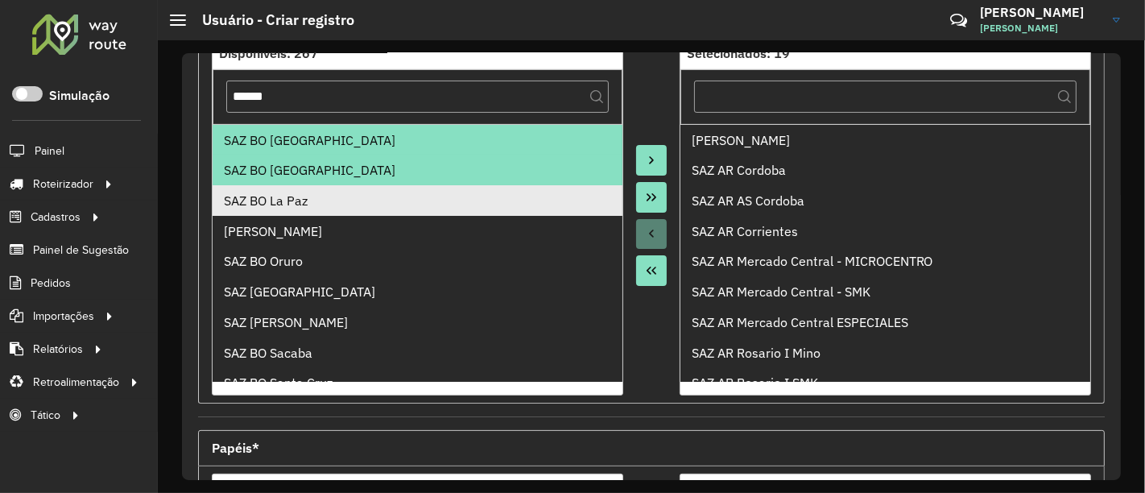
click at [471, 196] on div "SAZ BO La Paz" at bounding box center [418, 200] width 388 height 19
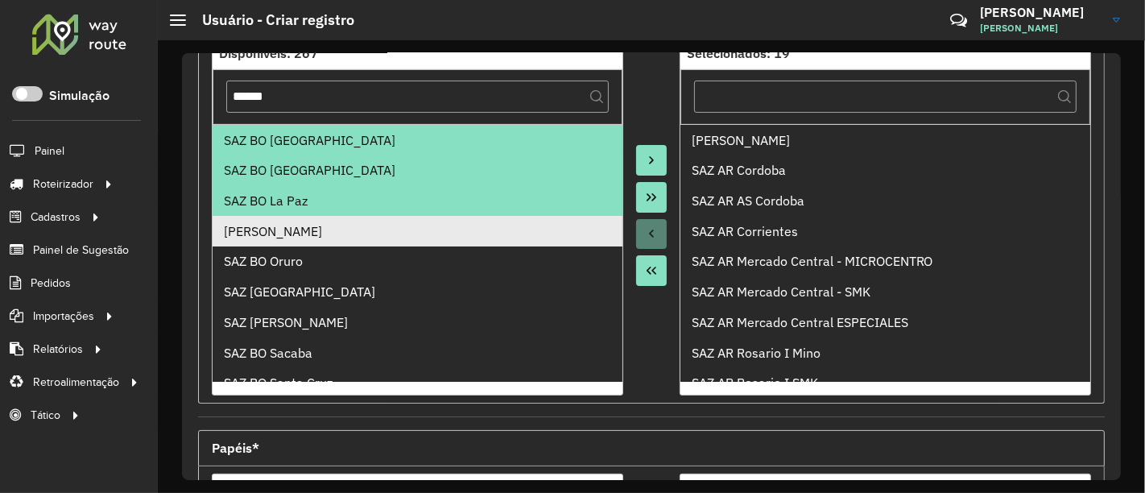
click at [461, 221] on div "[PERSON_NAME]" at bounding box center [418, 230] width 388 height 19
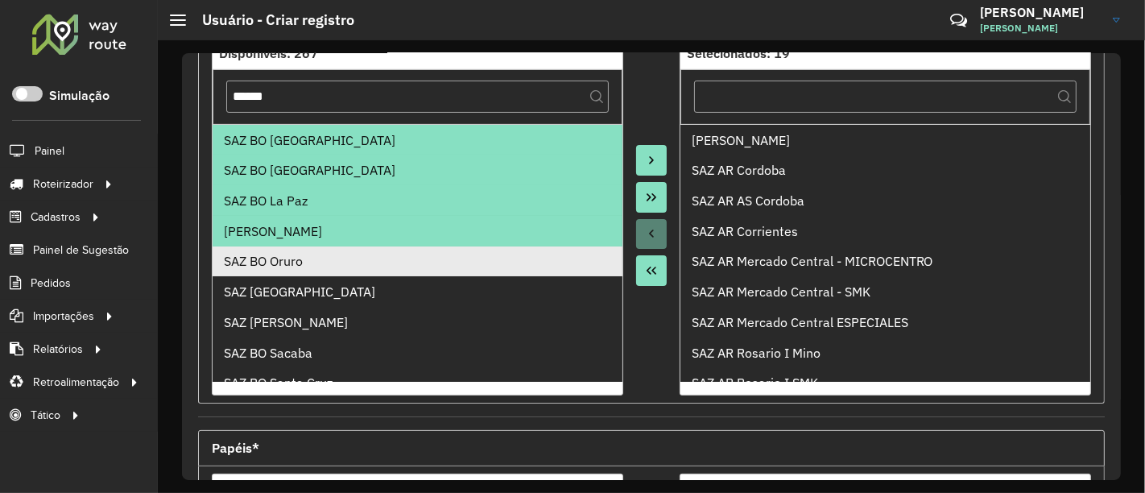
click at [444, 253] on div "SAZ BO Oruro" at bounding box center [418, 260] width 388 height 19
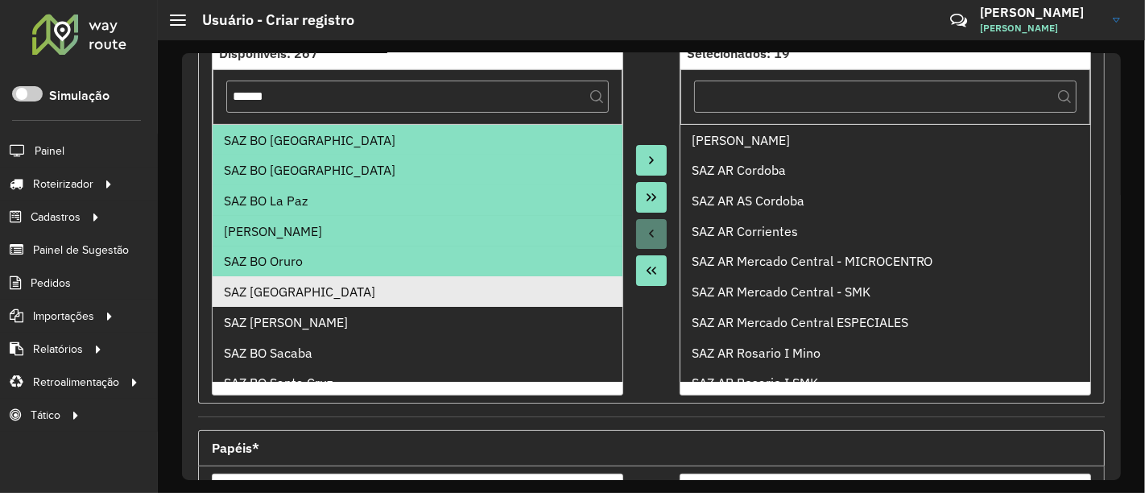
click at [444, 283] on div "SAZ [GEOGRAPHIC_DATA]" at bounding box center [418, 291] width 388 height 19
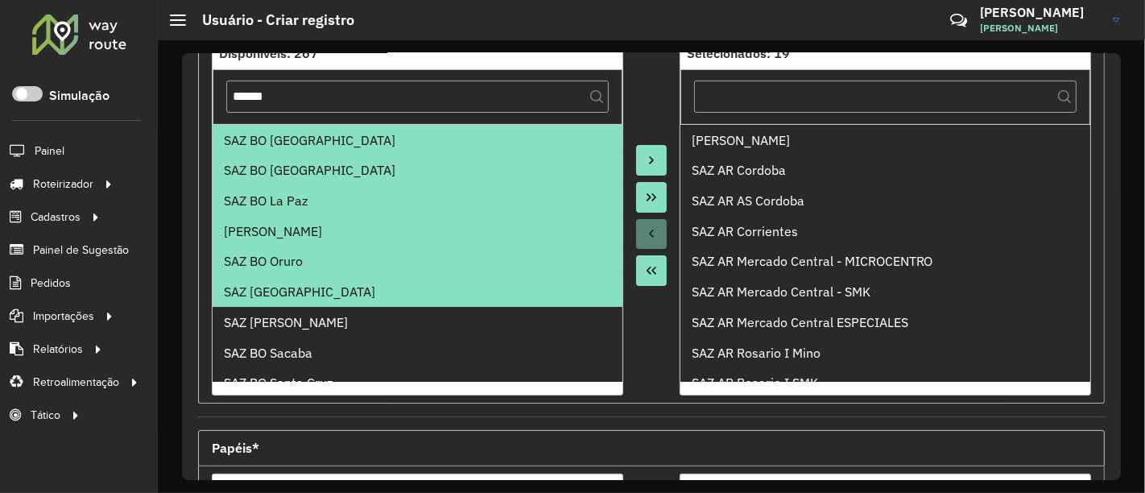
scroll to position [89, 0]
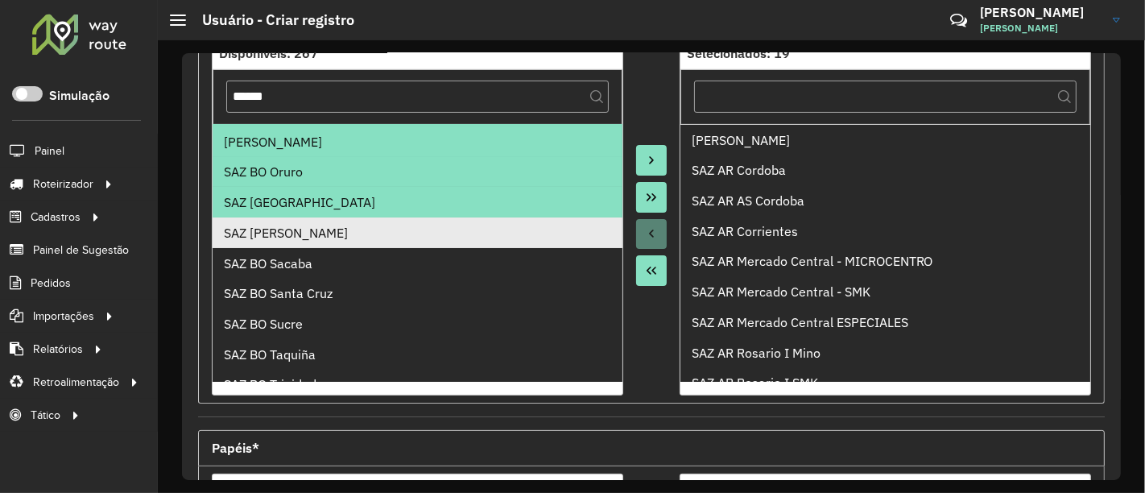
click at [354, 242] on li "SAZ [PERSON_NAME]" at bounding box center [418, 232] width 410 height 31
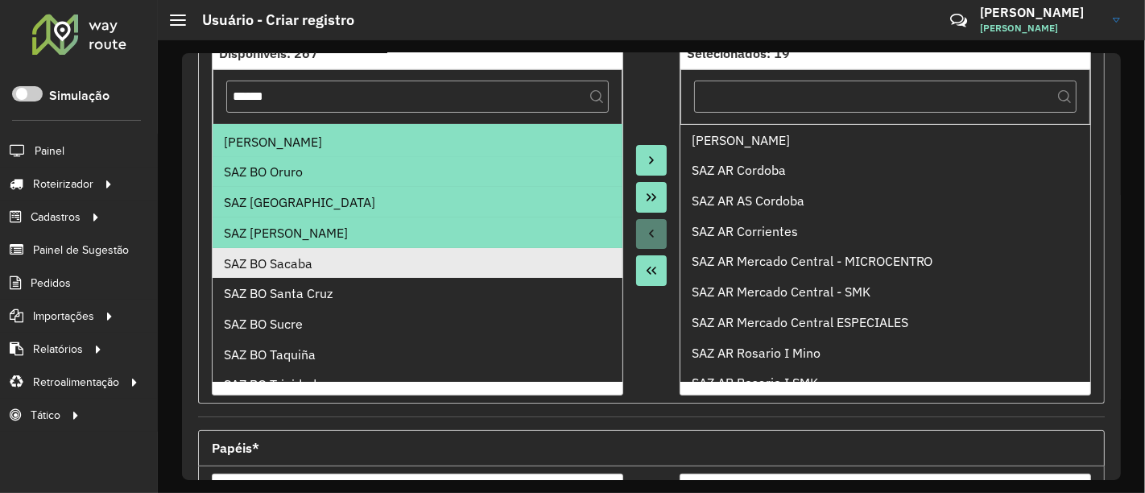
click at [349, 268] on div "SAZ BO Sacaba" at bounding box center [418, 263] width 388 height 19
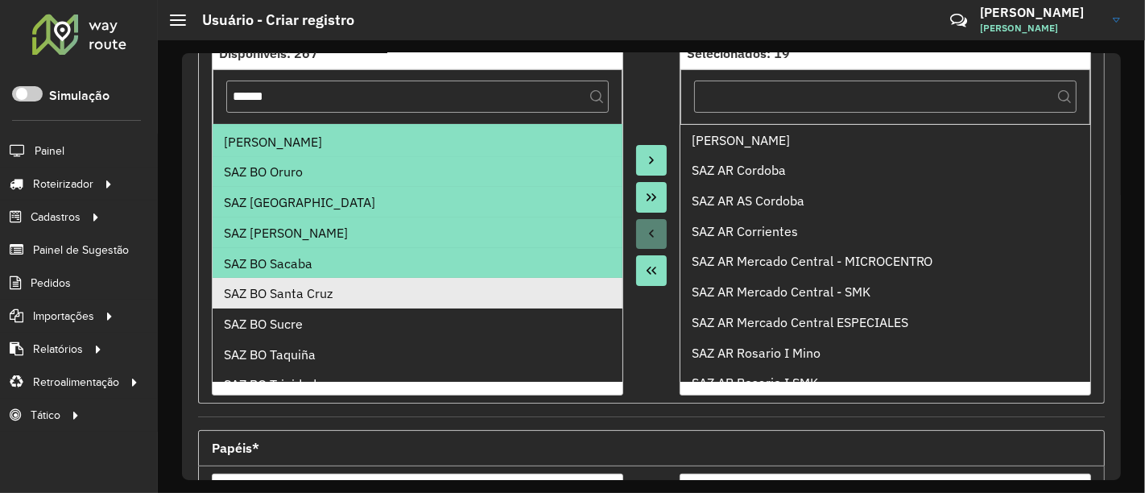
click at [352, 294] on div "SAZ BO Santa Cruz" at bounding box center [418, 292] width 388 height 19
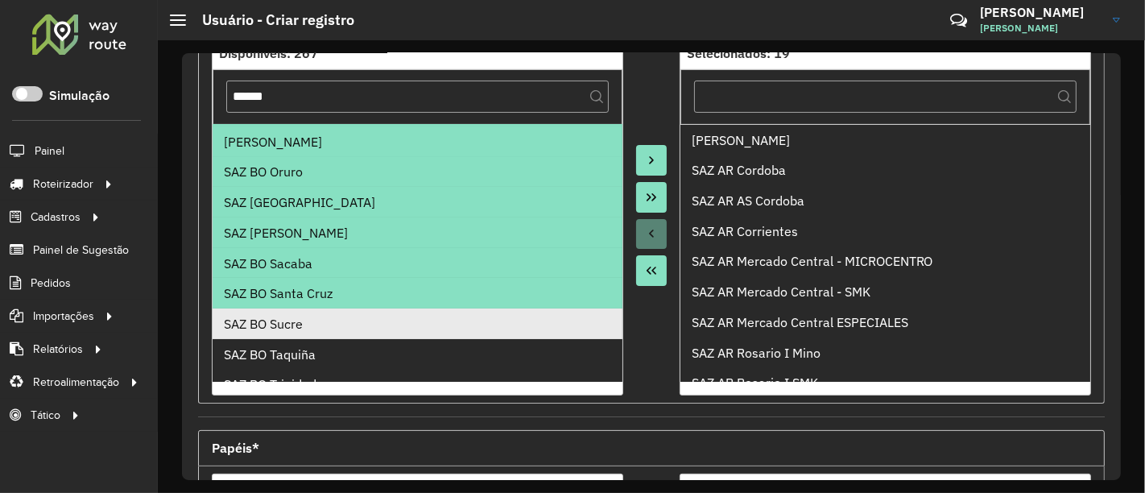
click at [352, 314] on div "SAZ BO Sucre" at bounding box center [418, 323] width 388 height 19
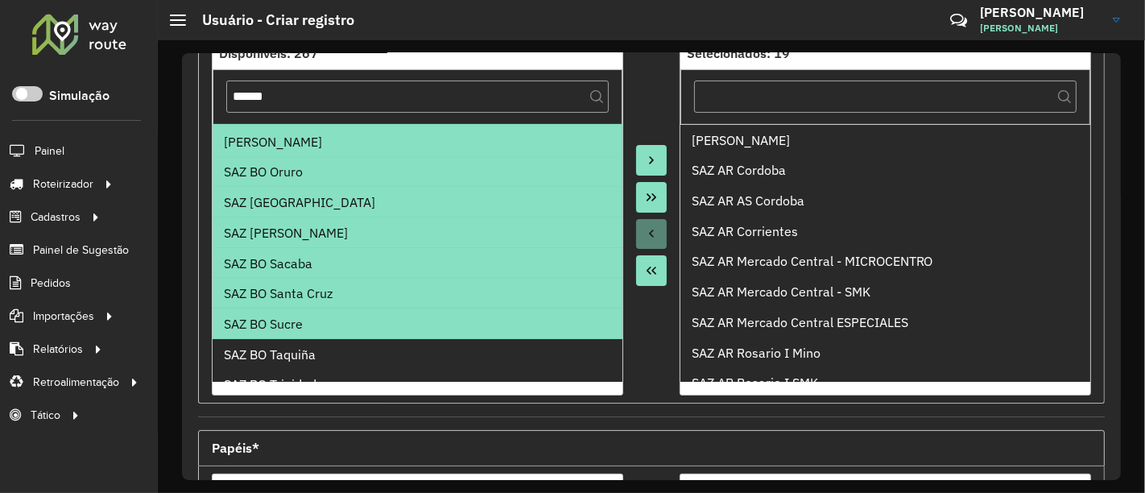
scroll to position [138, 0]
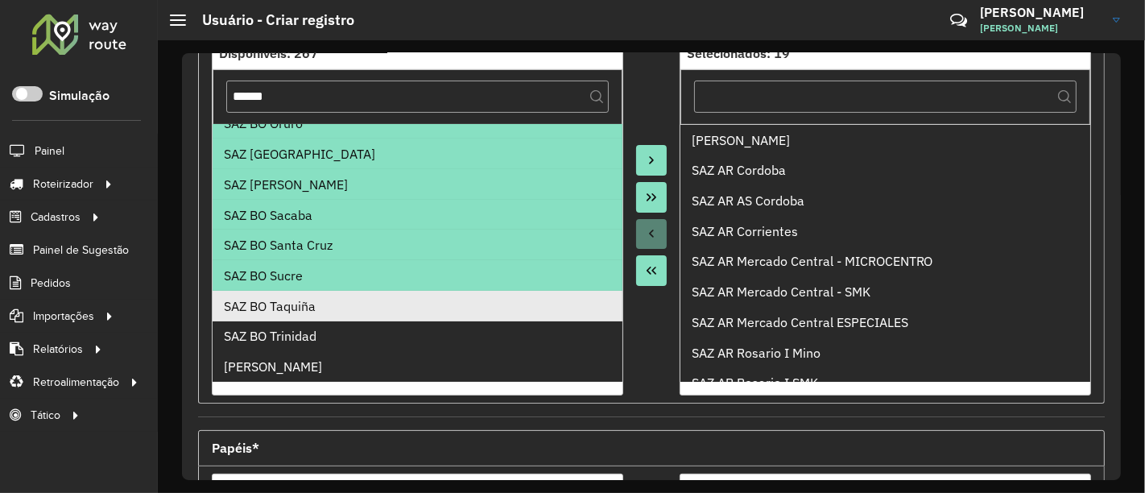
click at [352, 306] on div "SAZ BO Taquiña" at bounding box center [418, 305] width 388 height 19
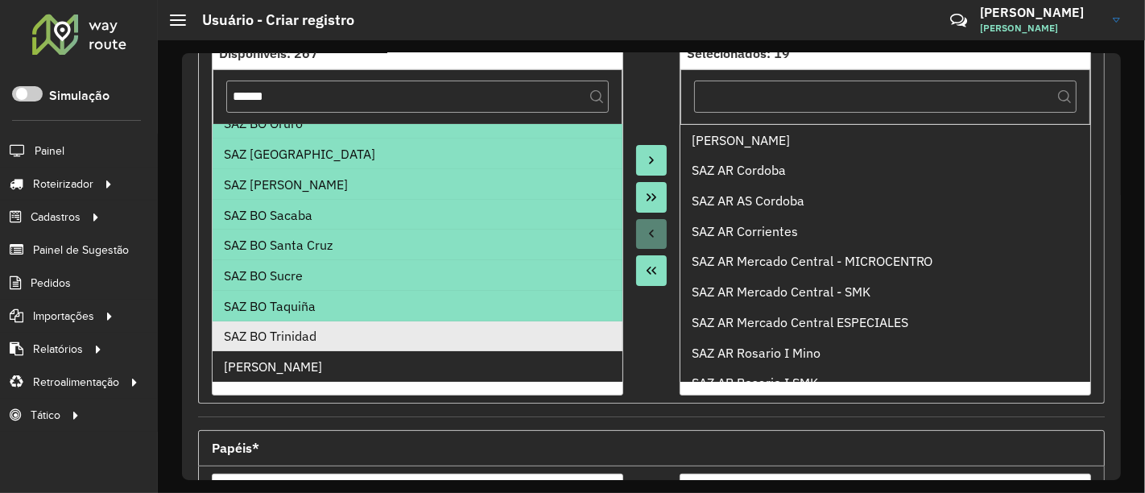
click at [350, 328] on div "SAZ BO Trinidad" at bounding box center [418, 335] width 388 height 19
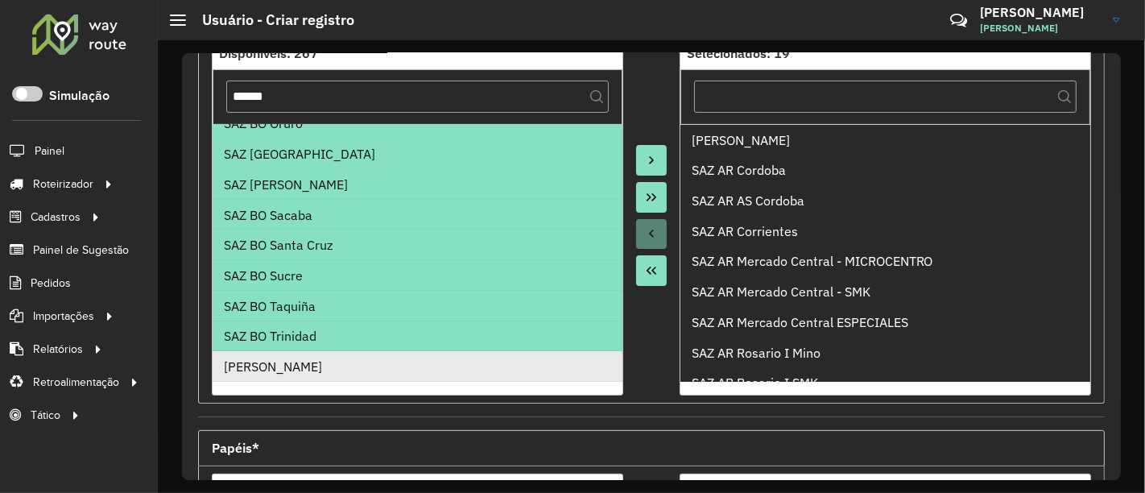
click at [353, 362] on div "[PERSON_NAME]" at bounding box center [418, 366] width 388 height 19
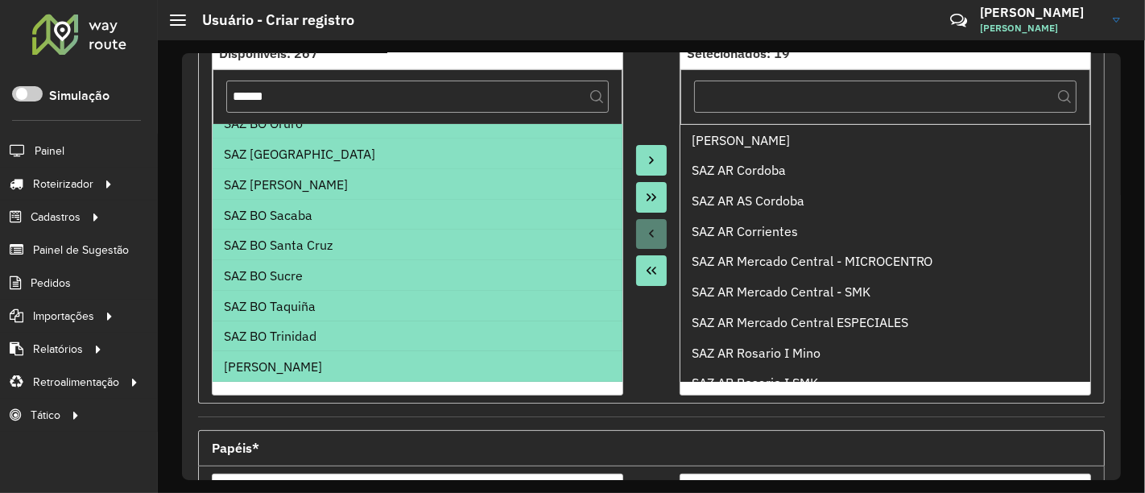
click at [647, 154] on icon "Move to Target" at bounding box center [651, 160] width 13 height 13
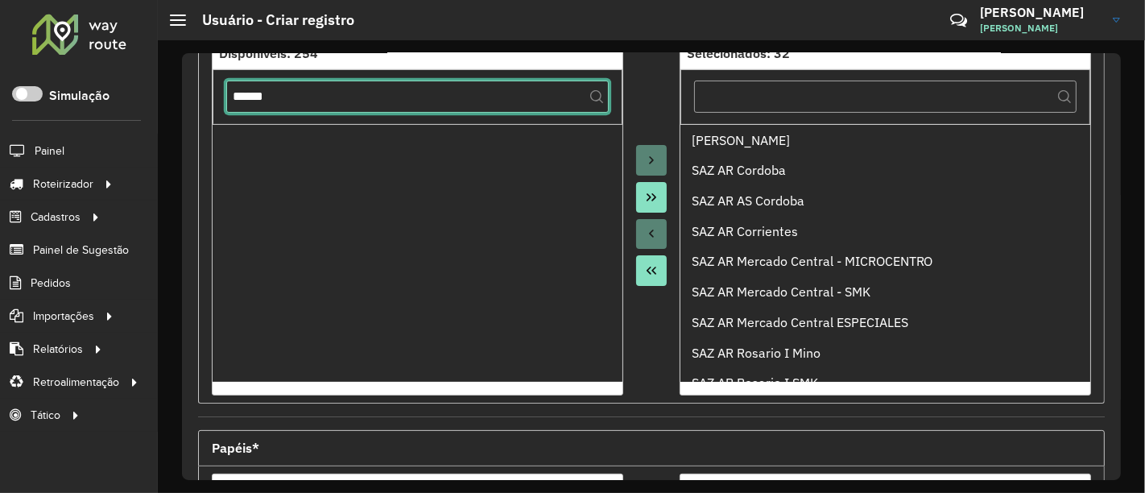
click at [395, 100] on input "******" at bounding box center [417, 97] width 383 height 32
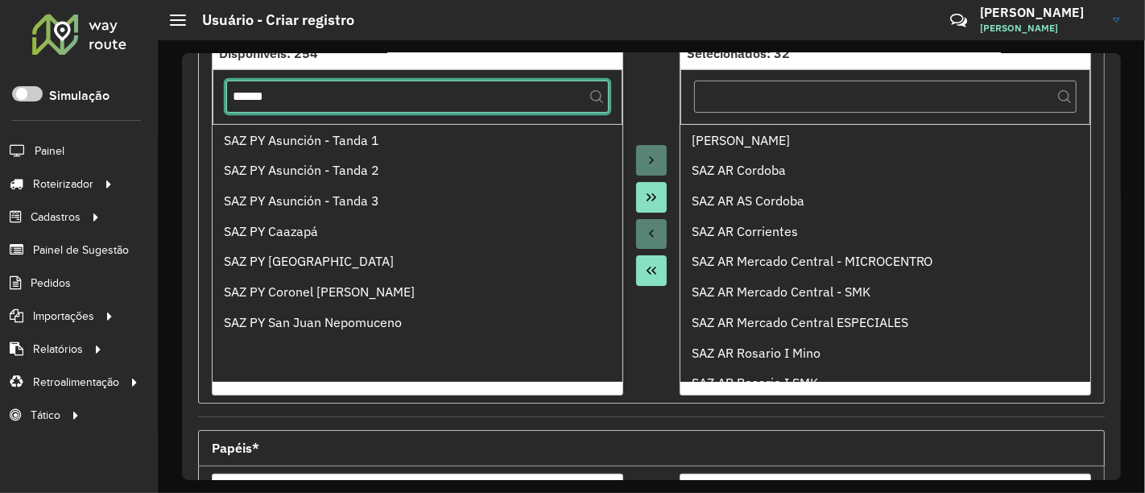
type input "******"
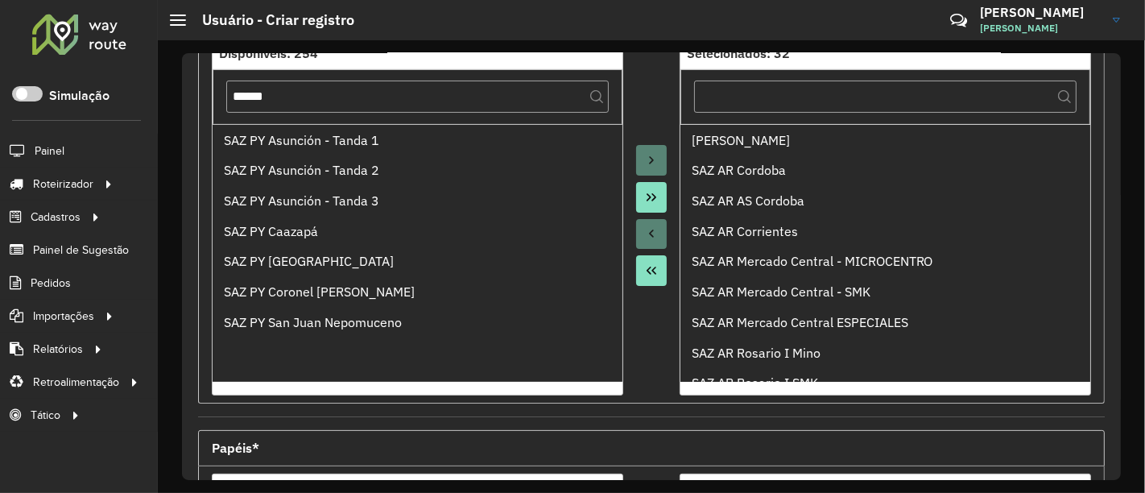
click at [645, 199] on icon "Move All to Target" at bounding box center [651, 197] width 13 height 13
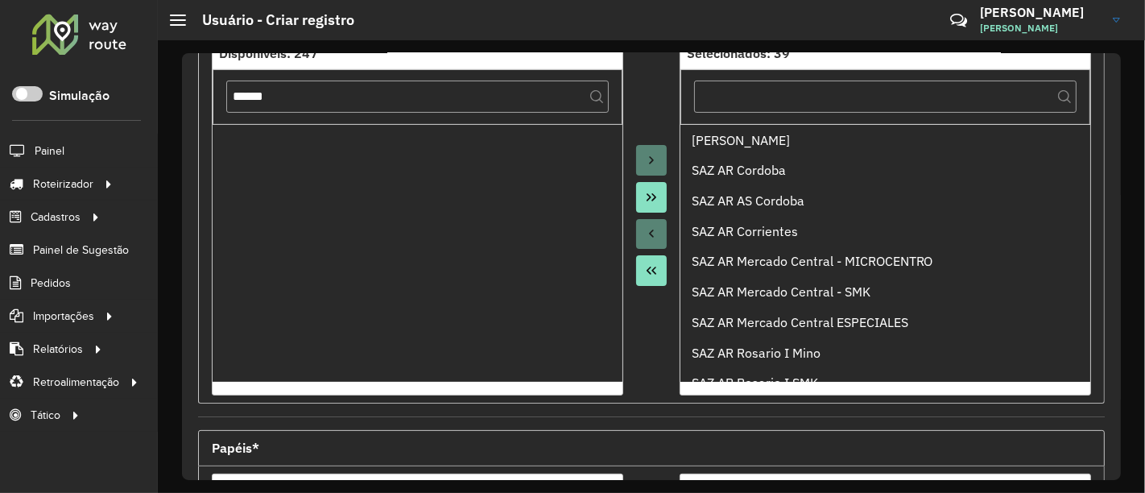
scroll to position [536, 0]
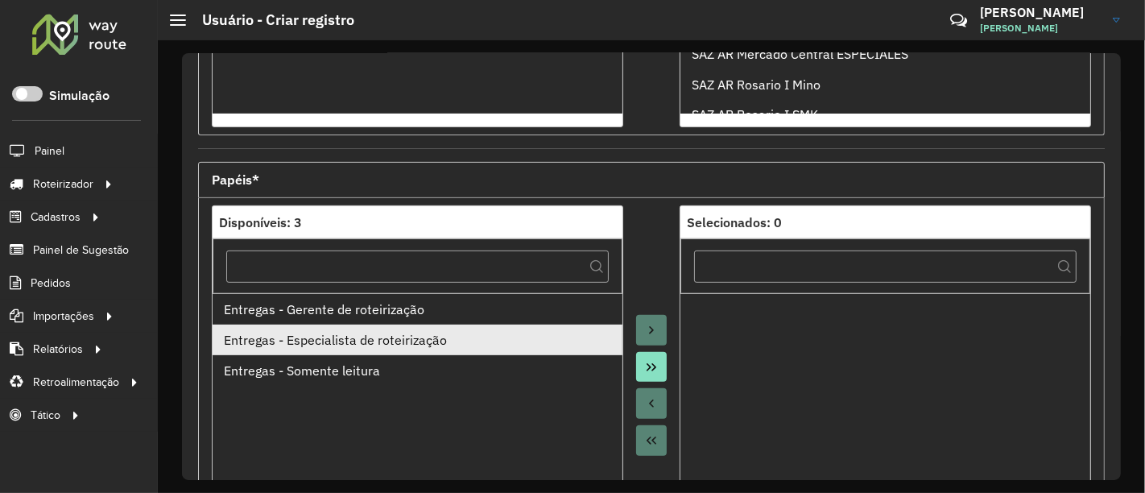
click at [379, 346] on li "Entregas - Especialista de roteirização" at bounding box center [418, 340] width 410 height 31
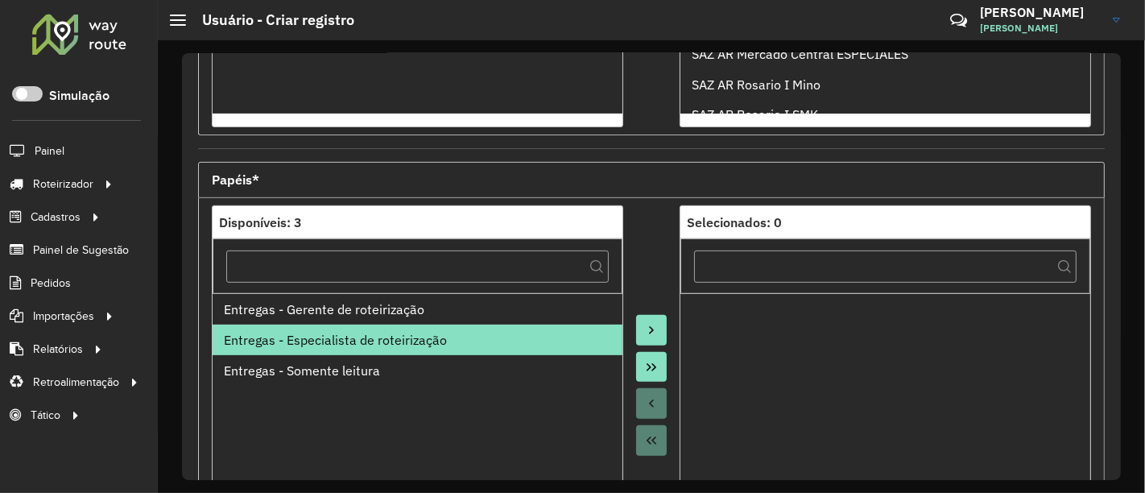
click at [651, 329] on icon "Move to Target" at bounding box center [651, 330] width 13 height 13
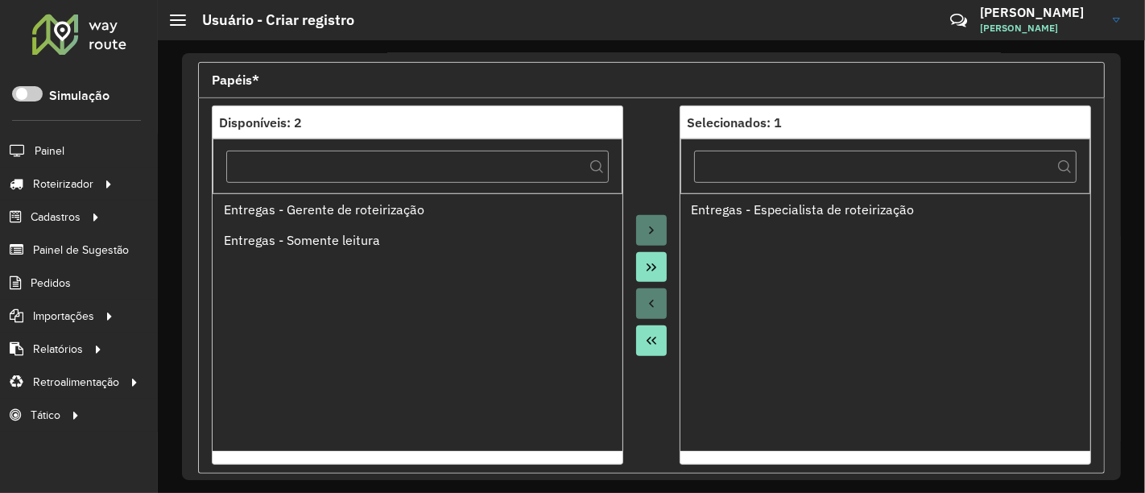
scroll to position [697, 0]
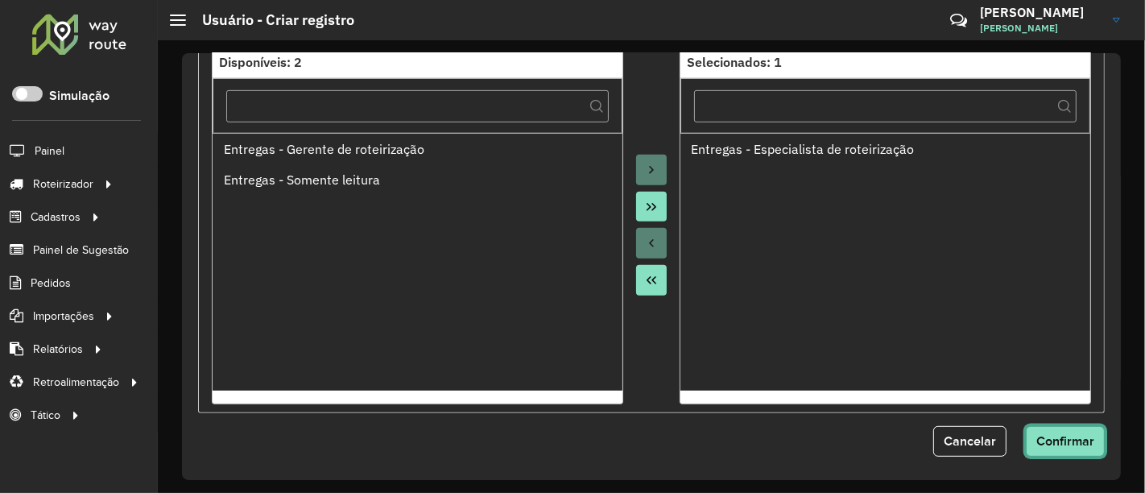
click at [1065, 439] on span "Confirmar" at bounding box center [1065, 441] width 58 height 14
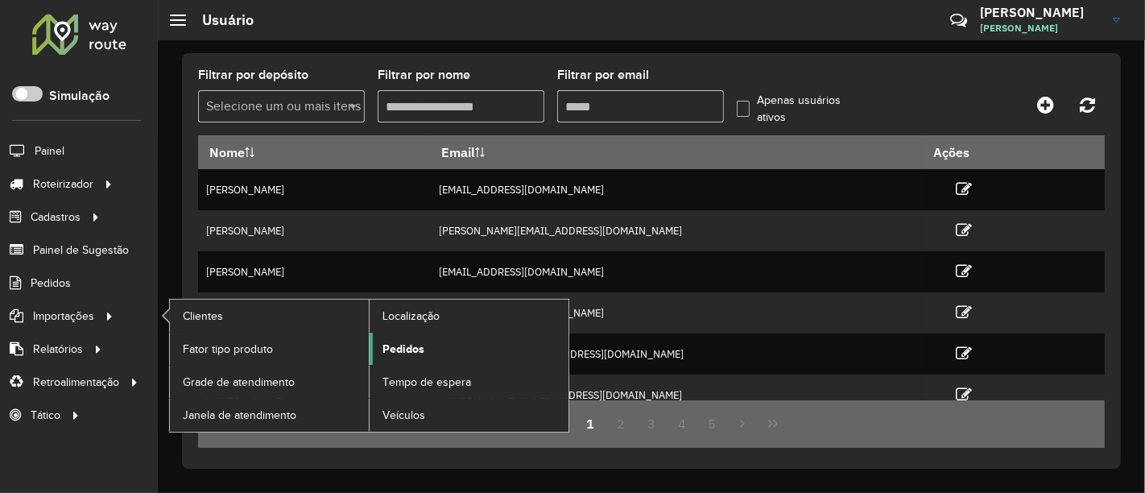
click at [408, 351] on span "Pedidos" at bounding box center [404, 349] width 42 height 17
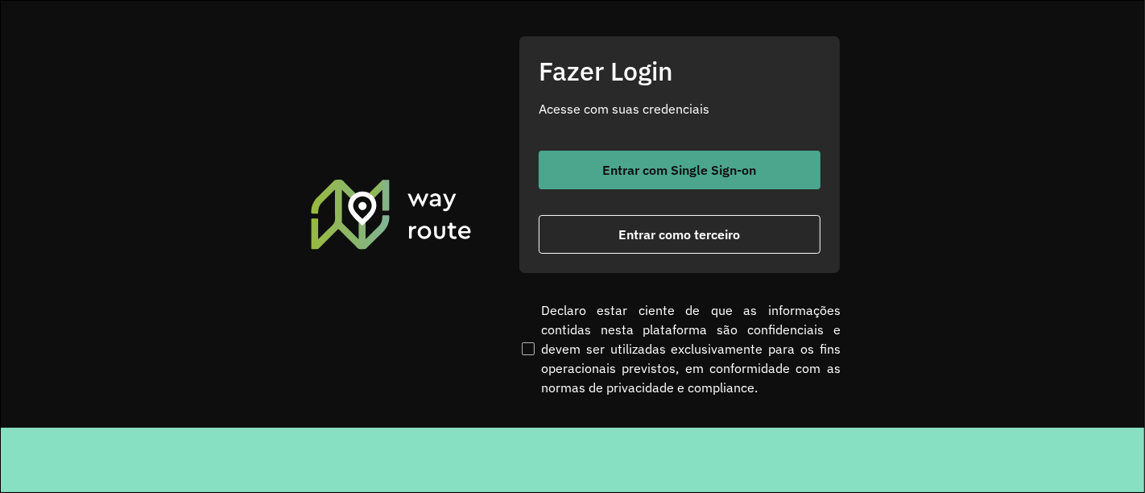
click at [759, 169] on button "Entrar com Single Sign-on" at bounding box center [680, 170] width 282 height 39
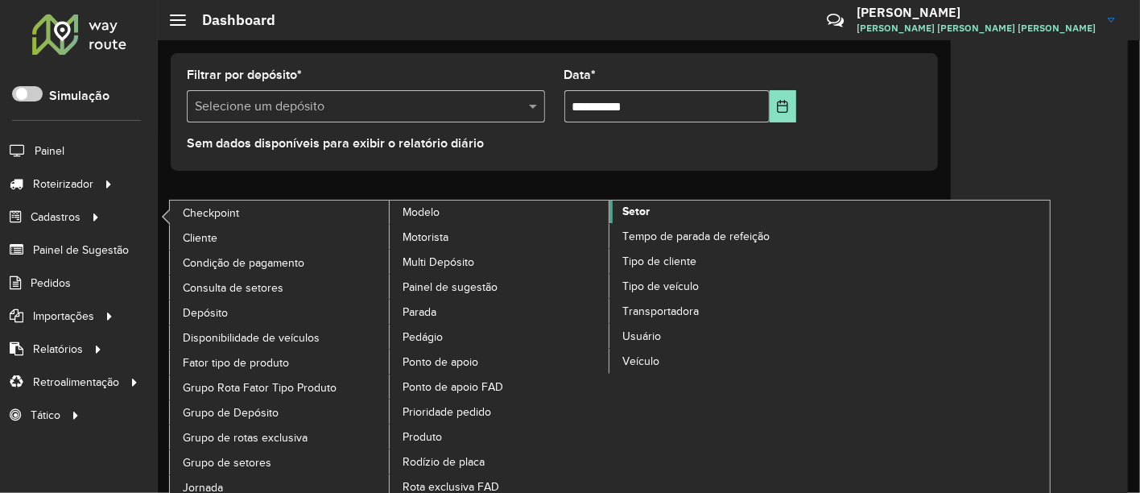
click at [639, 206] on span "Setor" at bounding box center [635, 211] width 27 height 17
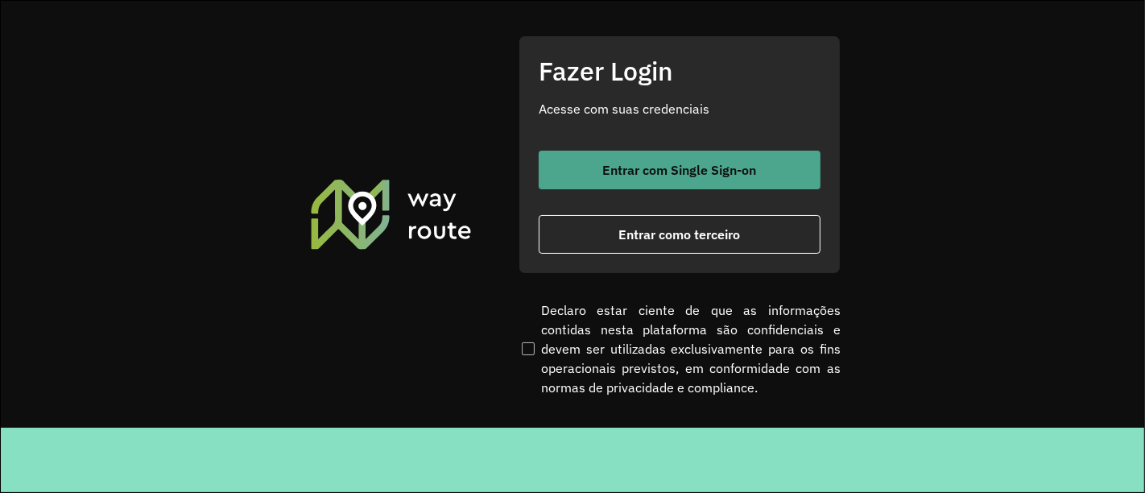
click at [674, 168] on span "Entrar com Single Sign-on" at bounding box center [680, 169] width 154 height 13
click at [680, 168] on span "Entrar com Single Sign-on" at bounding box center [680, 169] width 154 height 13
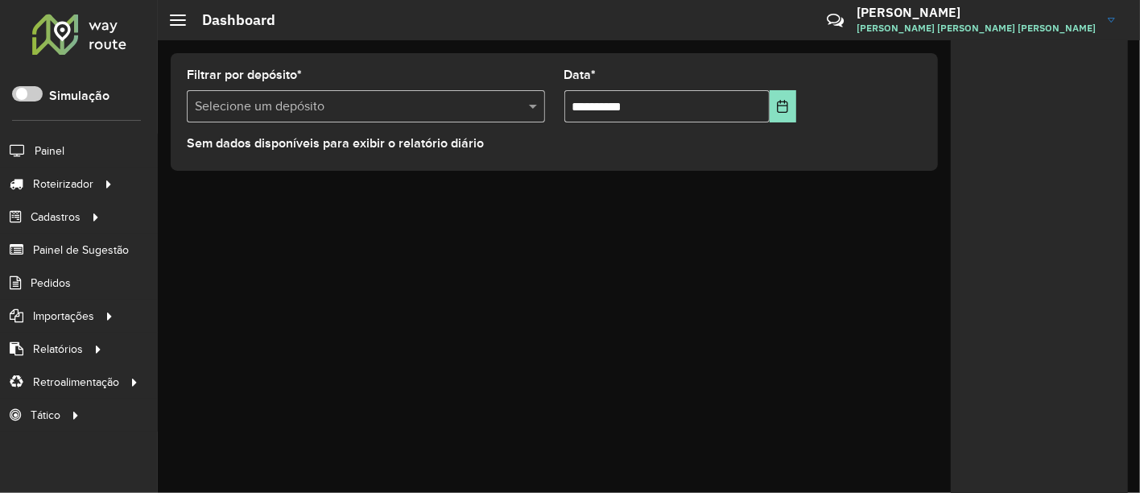
click at [1058, 17] on h3 "[PERSON_NAME]" at bounding box center [976, 12] width 239 height 15
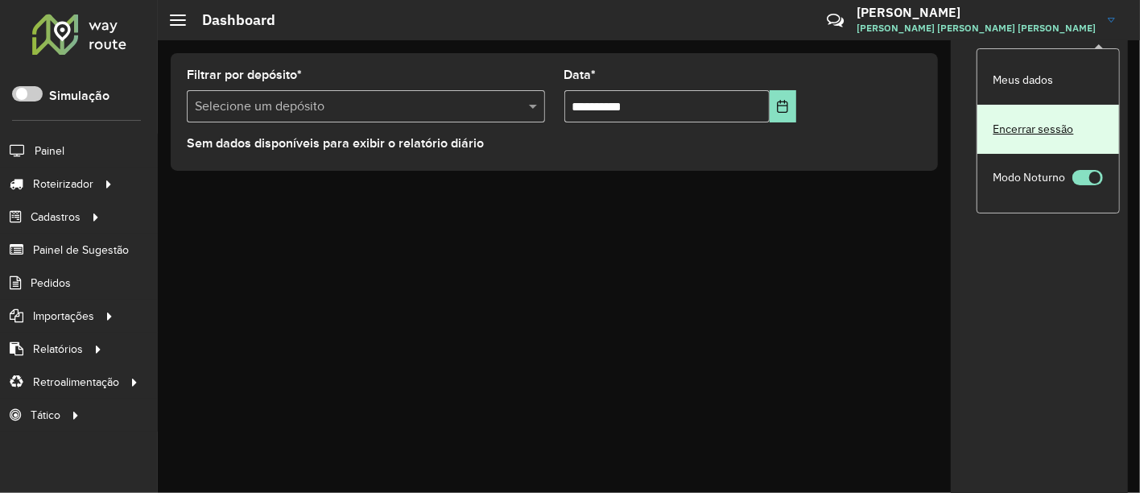
click at [1039, 139] on link "Encerrar sessão" at bounding box center [1049, 129] width 142 height 49
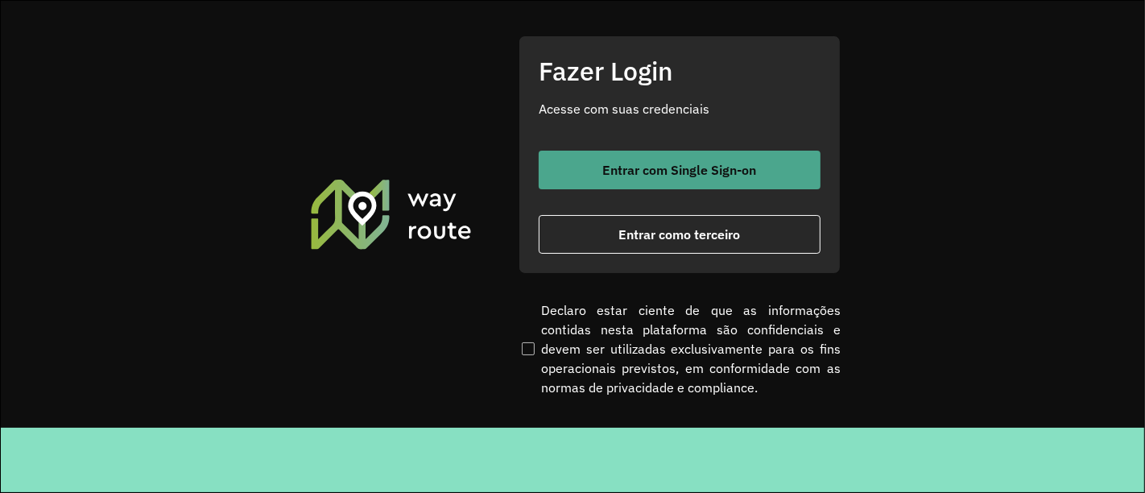
click at [612, 159] on button "Entrar com Single Sign-on" at bounding box center [680, 170] width 282 height 39
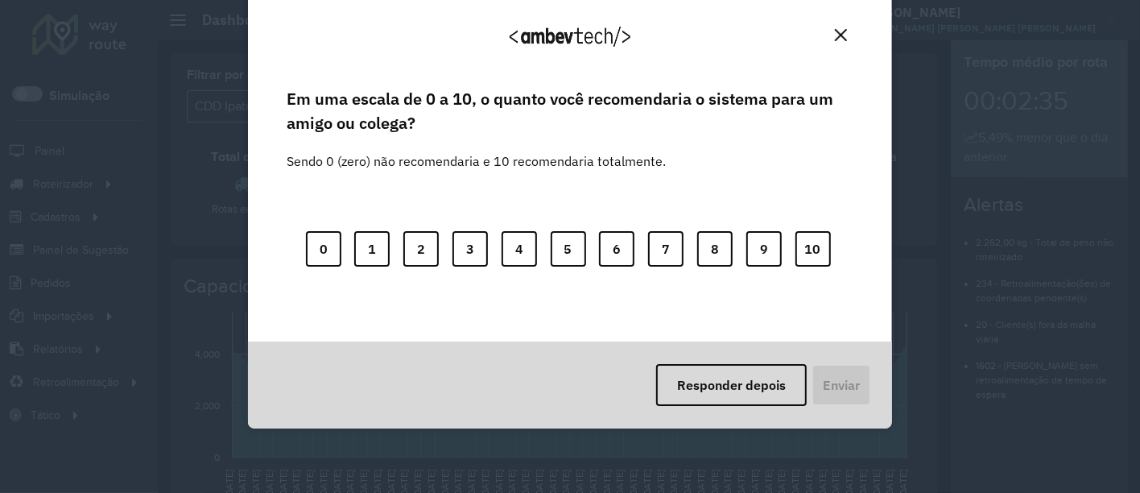
click at [838, 27] on button "Close" at bounding box center [841, 35] width 25 height 25
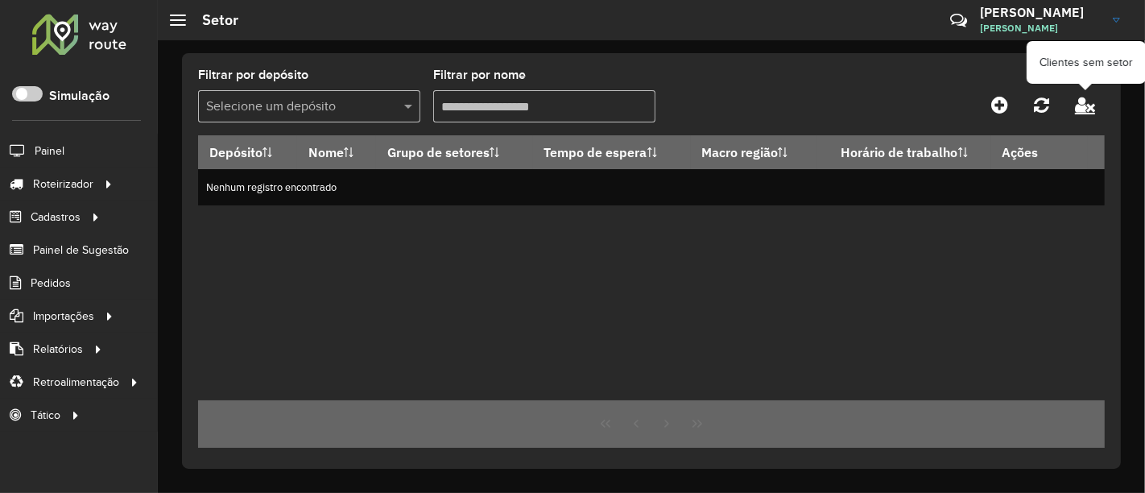
click at [1093, 101] on icon at bounding box center [1085, 105] width 20 height 18
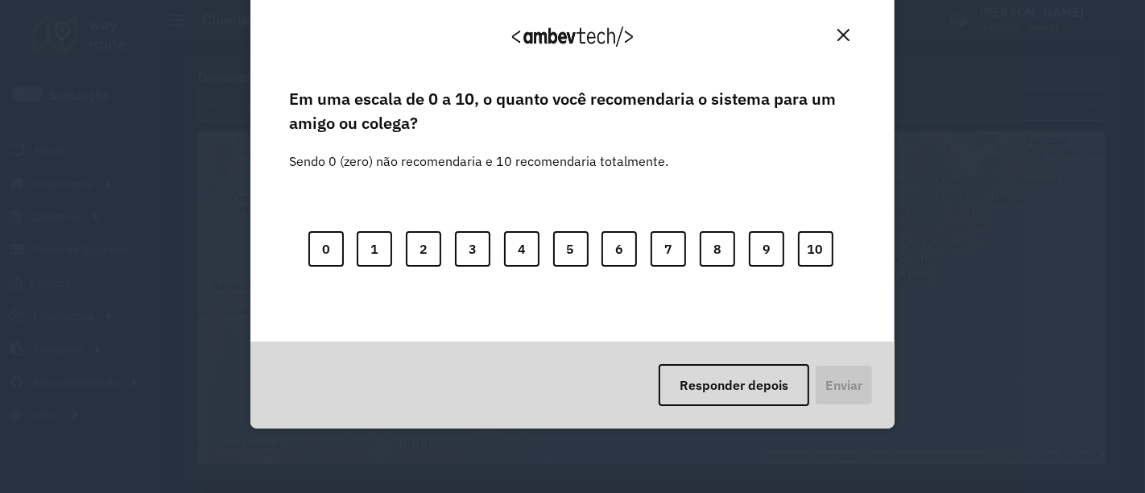
click at [854, 36] on button "Close" at bounding box center [843, 35] width 25 height 25
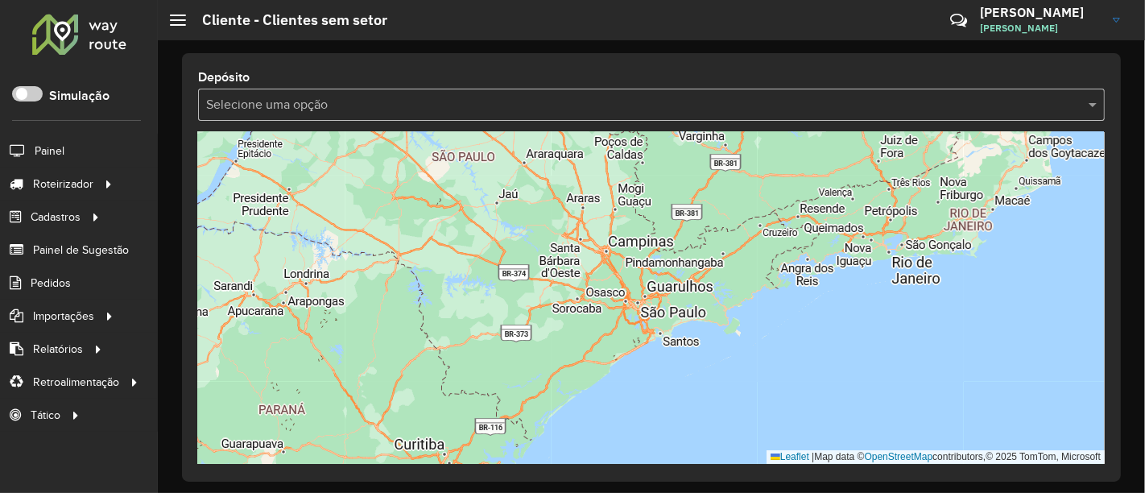
click at [858, 93] on div "Selecione uma opção" at bounding box center [651, 105] width 907 height 32
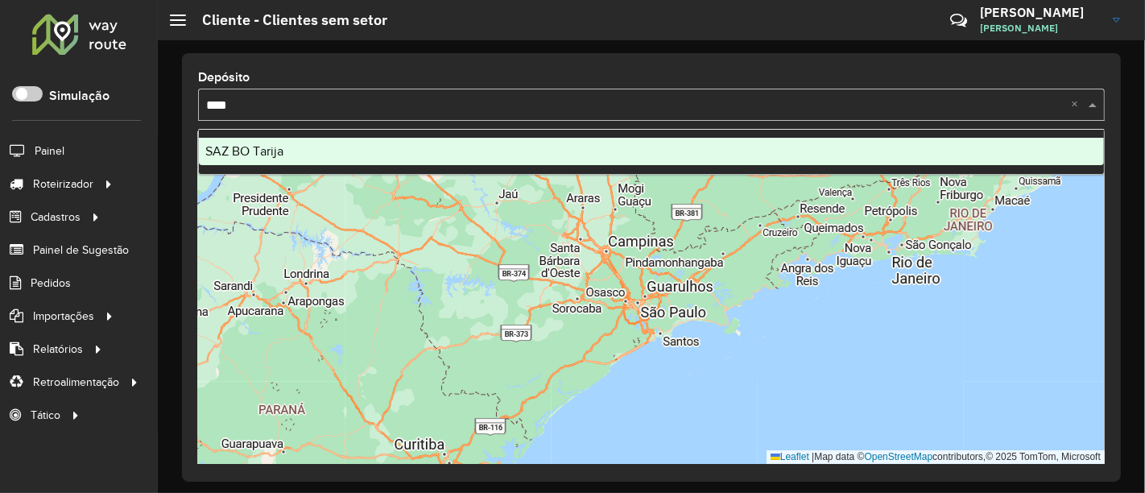
type input "*****"
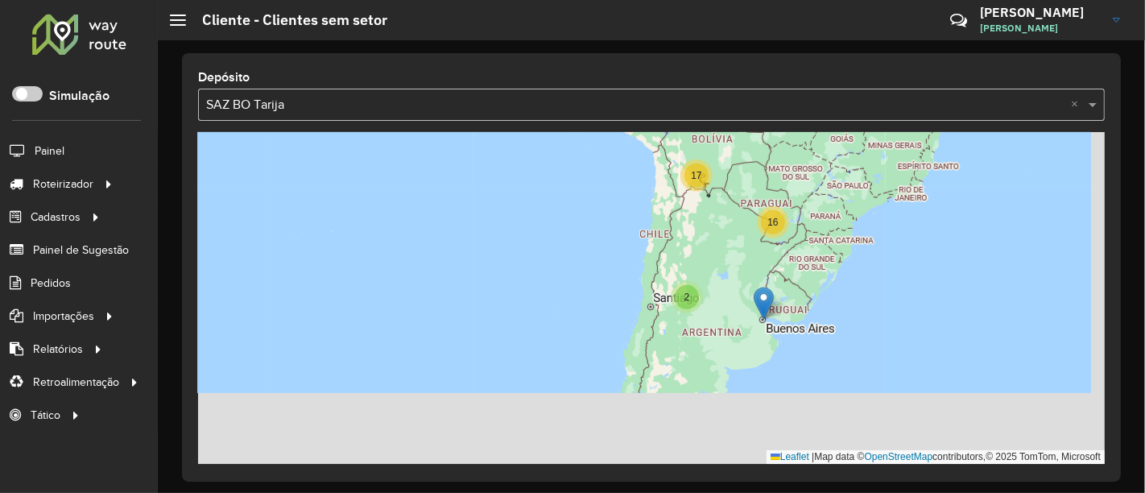
drag, startPoint x: 747, startPoint y: 330, endPoint x: 682, endPoint y: 183, distance: 161.2
click at [682, 183] on div "2 16 17 Leaflet | Map data © OpenStreetMap contributors,© 2025 TomTom, Microsoft" at bounding box center [651, 298] width 907 height 332
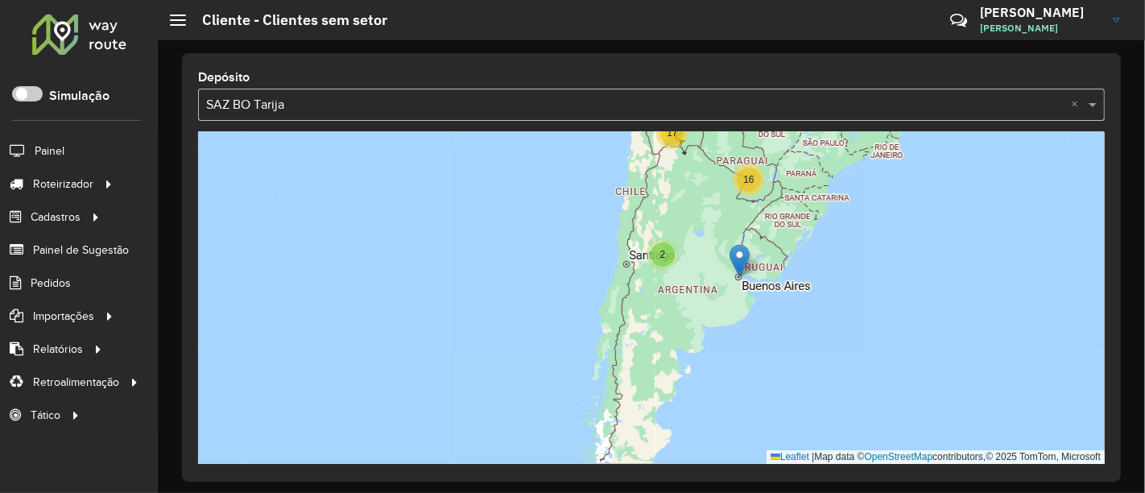
drag, startPoint x: 712, startPoint y: 210, endPoint x: 555, endPoint y: 255, distance: 163.4
click at [569, 254] on div "2 16 17 Leaflet | Map data © OpenStreetMap contributors,© 2025 TomTom, Microsoft" at bounding box center [651, 298] width 907 height 332
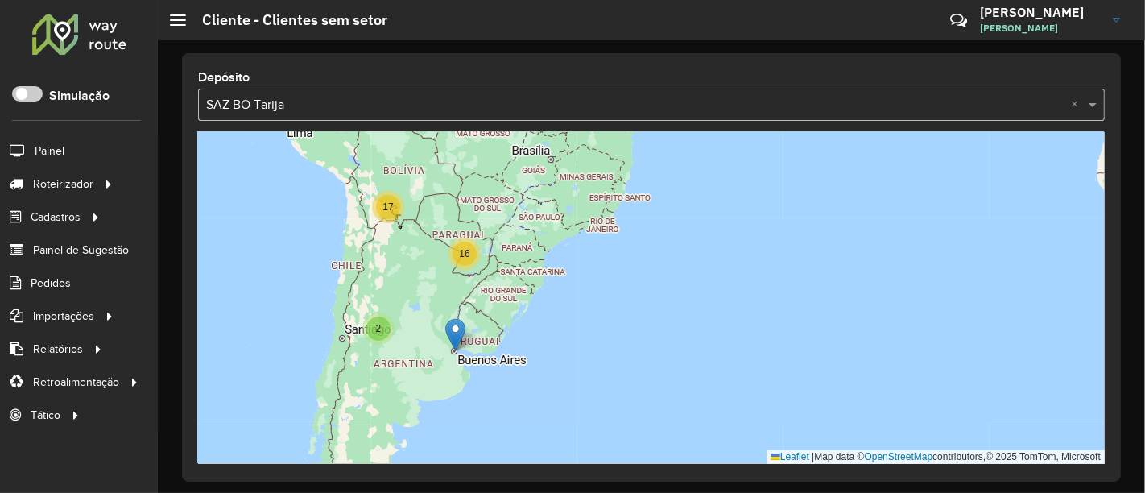
drag, startPoint x: 790, startPoint y: 250, endPoint x: 699, endPoint y: 369, distance: 149.3
click at [494, 417] on div "2 16 17 Leaflet | Map data © OpenStreetMap contributors,© 2025 TomTom, Microsoft" at bounding box center [651, 298] width 907 height 332
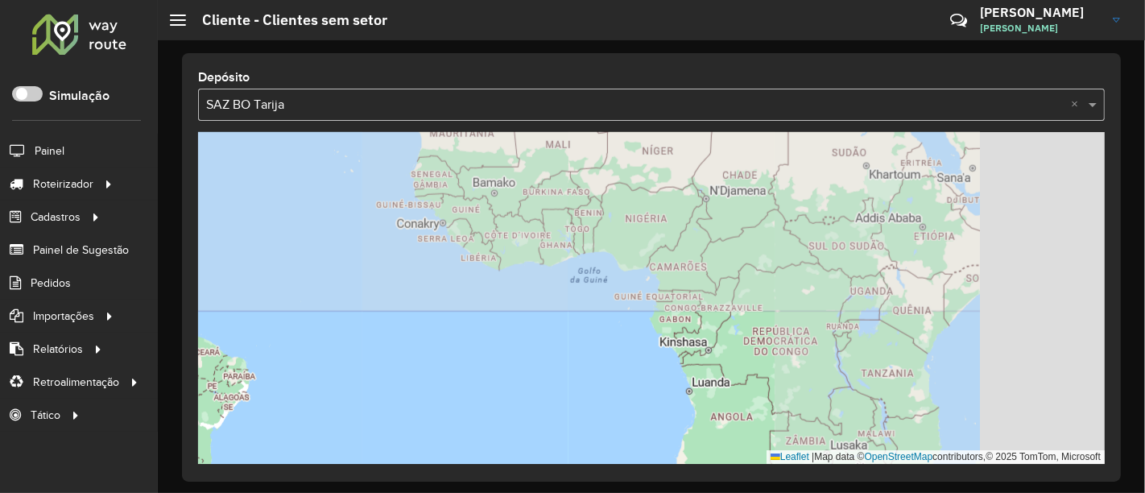
drag, startPoint x: 813, startPoint y: 302, endPoint x: 649, endPoint y: 332, distance: 167.0
click at [651, 331] on div "2 16 17 Leaflet | Map data © OpenStreetMap contributors,© 2025 TomTom, Microsoft" at bounding box center [651, 298] width 907 height 332
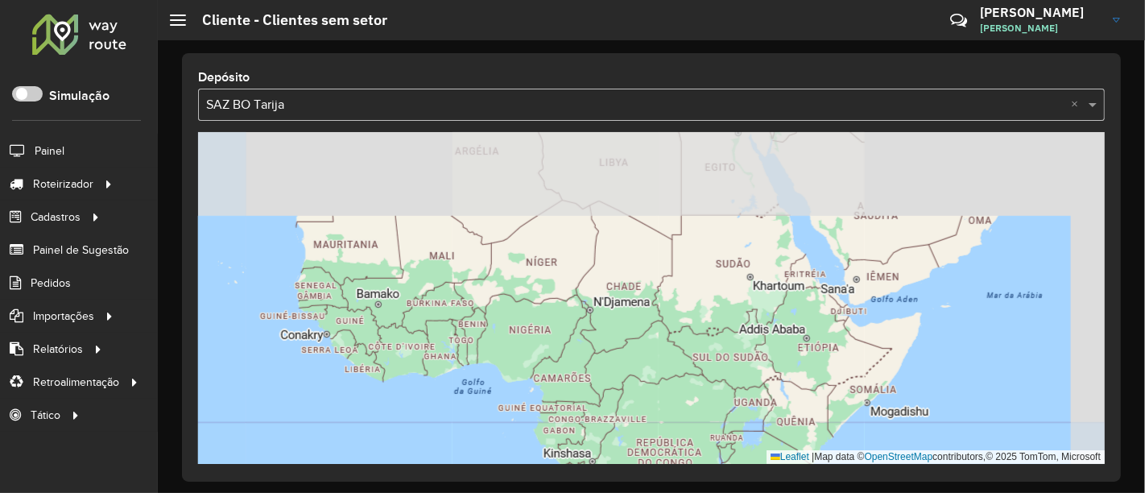
drag, startPoint x: 533, startPoint y: 295, endPoint x: 788, endPoint y: 386, distance: 271.0
click at [842, 459] on div "2 16 17 Leaflet | Map data © OpenStreetMap contributors,© 2025 TomTom, Microsoft" at bounding box center [651, 298] width 907 height 332
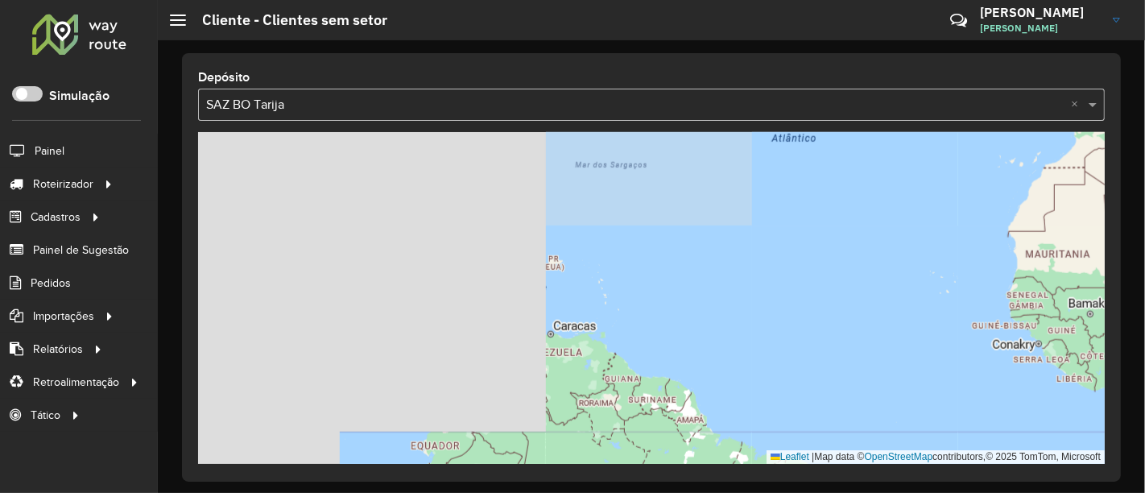
drag, startPoint x: 433, startPoint y: 345, endPoint x: 784, endPoint y: 267, distance: 358.9
click at [846, 256] on div "16 17 Leaflet | Map data © OpenStreetMap contributors,© 2025 TomTom, Microsoft" at bounding box center [651, 298] width 907 height 332
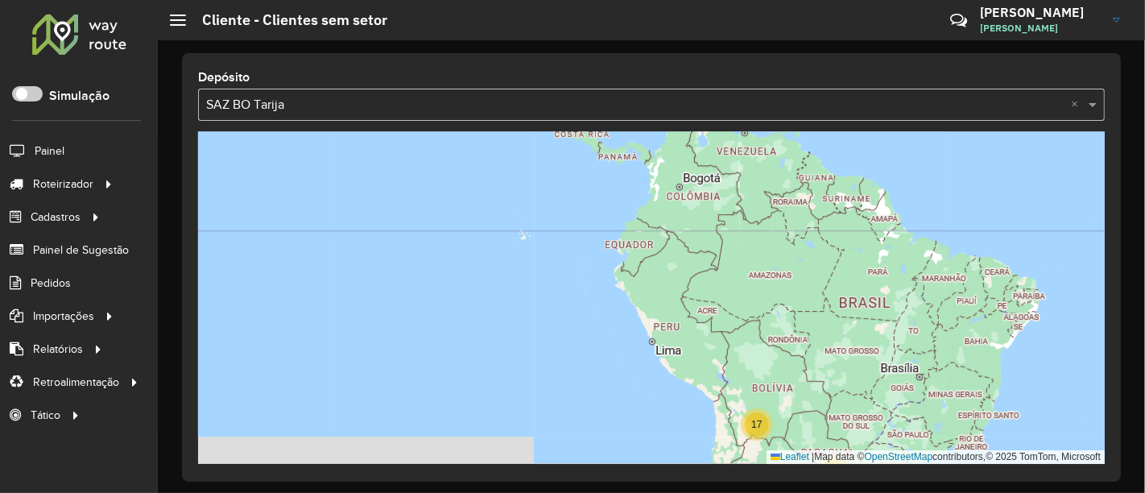
drag, startPoint x: 678, startPoint y: 308, endPoint x: 644, endPoint y: 152, distance: 159.1
click at [564, 72] on div "Depósito Selecione uma opção × SAZ BO Tarija × 16 17 2 Leaflet | Map data © Ope…" at bounding box center [651, 267] width 939 height 428
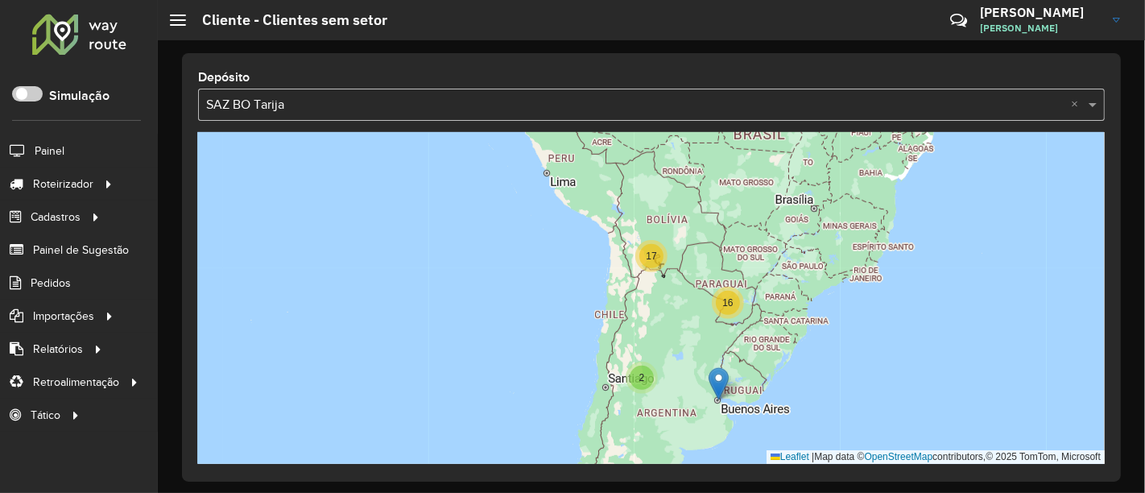
drag, startPoint x: 665, startPoint y: 180, endPoint x: 596, endPoint y: 87, distance: 115.6
click at [589, 85] on div "Depósito Selecione uma opção × SAZ BO Tarija × 16 17 2 Leaflet | Map data © Ope…" at bounding box center [651, 267] width 939 height 428
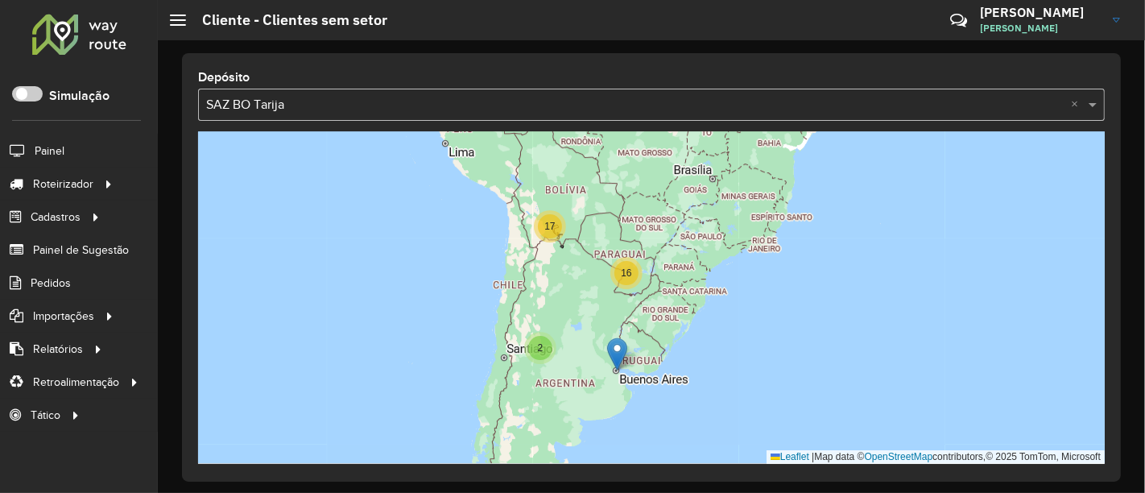
drag, startPoint x: 553, startPoint y: 196, endPoint x: 582, endPoint y: 332, distance: 138.4
click at [582, 332] on div "16 17 2 Leaflet | Map data © OpenStreetMap contributors,© 2025 TomTom, Microsoft" at bounding box center [651, 298] width 907 height 332
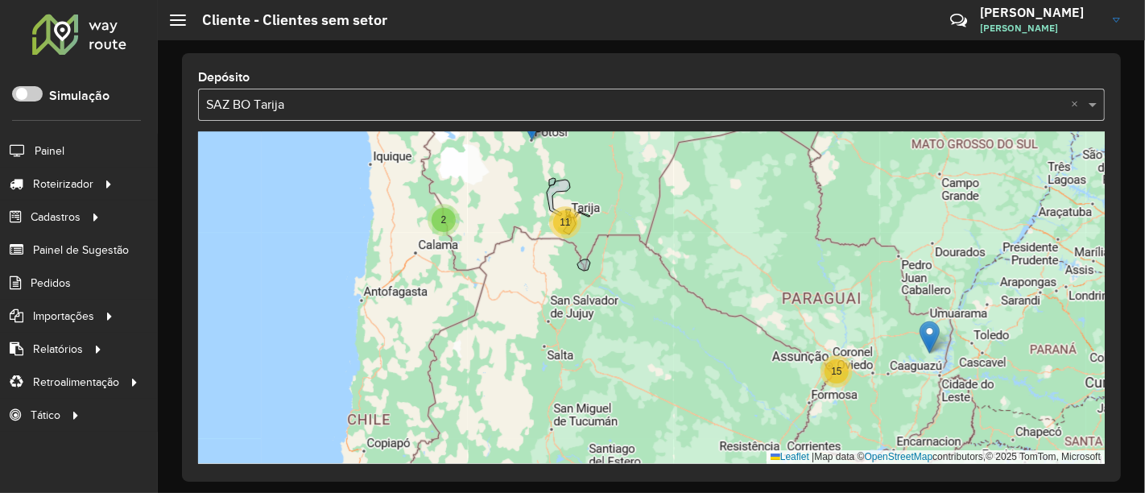
click at [536, 118] on div "Selecione uma opção × SAZ BO Tarija ×" at bounding box center [651, 105] width 907 height 32
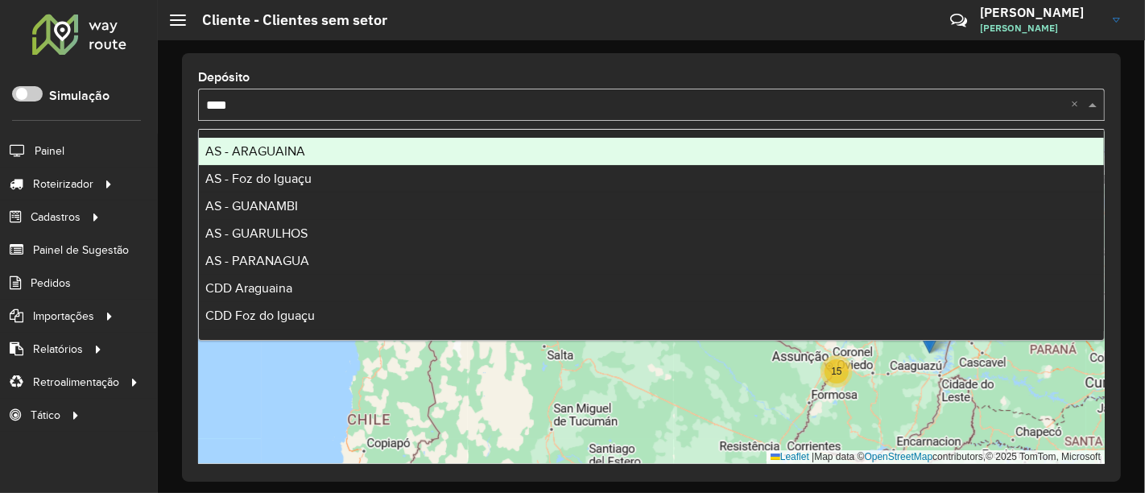
type input "*****"
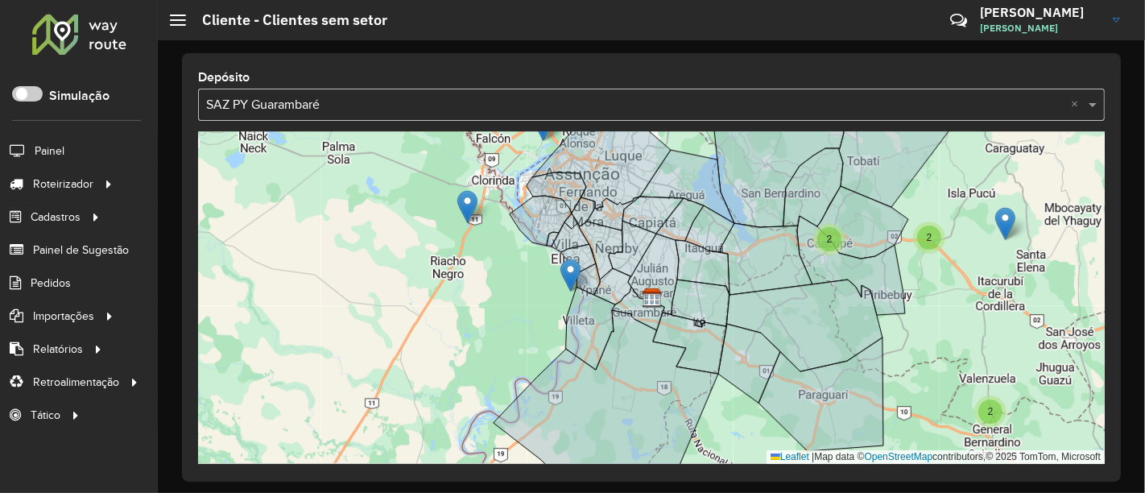
drag, startPoint x: 482, startPoint y: 285, endPoint x: 444, endPoint y: 321, distance: 52.4
click at [444, 321] on div "2 3 2 2 8 13 442 - 17 - Capiatá Sur 443 - 22 - San Antonio 2 440 - 23 - San Ant…" at bounding box center [651, 298] width 907 height 332
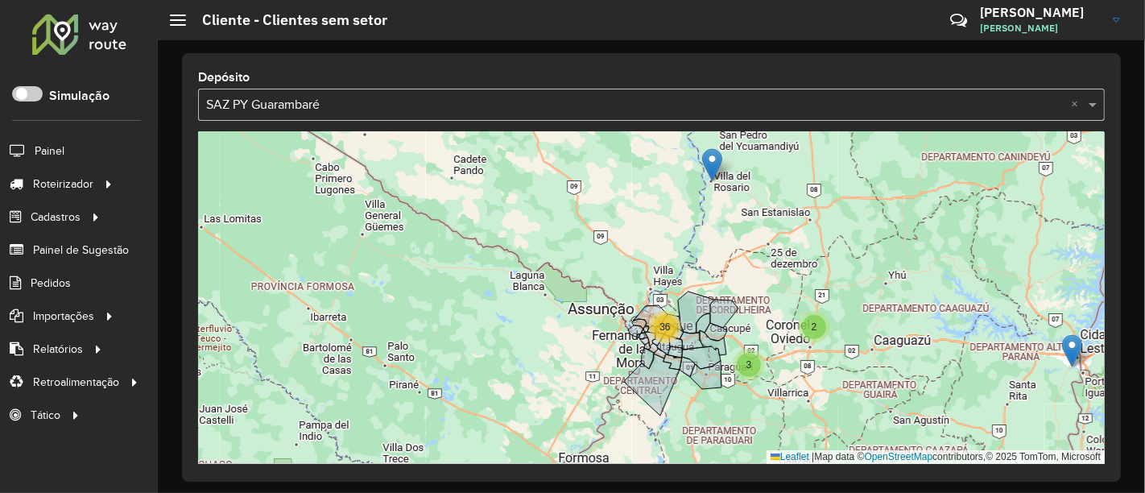
drag, startPoint x: 559, startPoint y: 230, endPoint x: 457, endPoint y: 183, distance: 111.7
click at [458, 183] on div "2 3 36 Leaflet | Map data © OpenStreetMap contributors,© 2025 TomTom, Microsoft" at bounding box center [651, 298] width 907 height 332
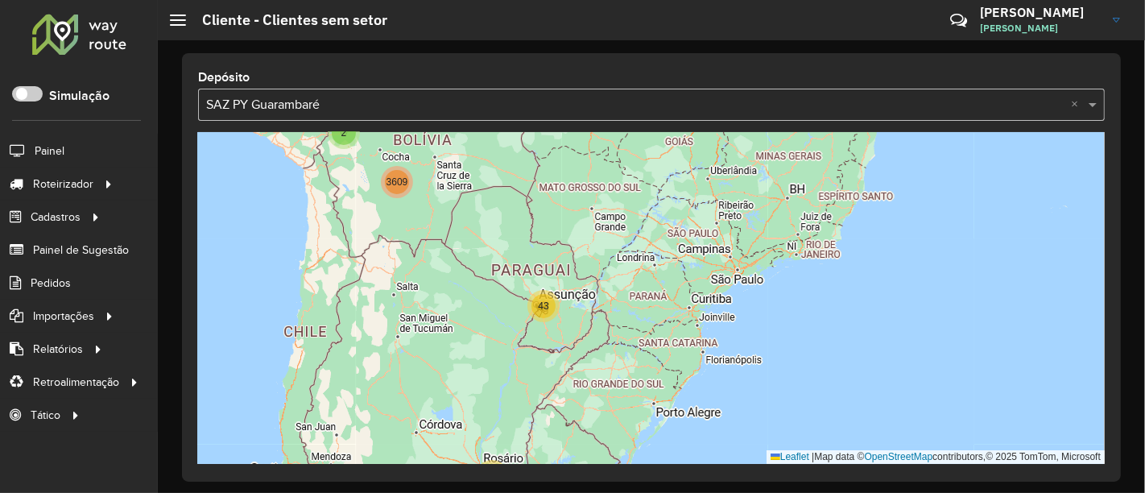
drag, startPoint x: 369, startPoint y: 204, endPoint x: 412, endPoint y: 240, distance: 56.6
click at [424, 251] on div "43 80 2 3609 Leaflet | Map data © OpenStreetMap contributors,© 2025 TomTom, Mic…" at bounding box center [651, 298] width 907 height 332
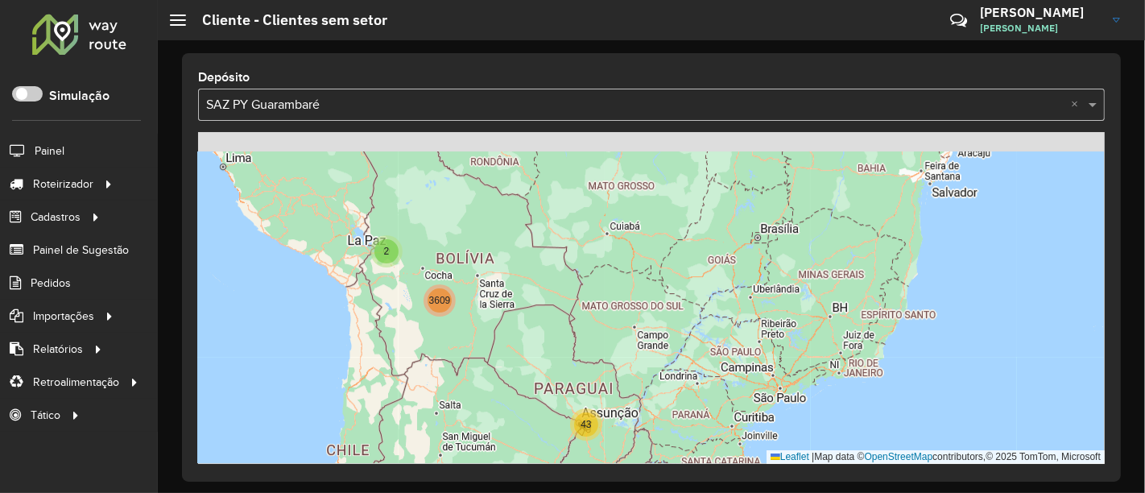
drag, startPoint x: 393, startPoint y: 215, endPoint x: 434, endPoint y: 332, distance: 123.8
click at [434, 332] on div "43 80 2 3609 Leaflet | Map data © OpenStreetMap contributors,© 2025 TomTom, Mic…" at bounding box center [651, 298] width 907 height 332
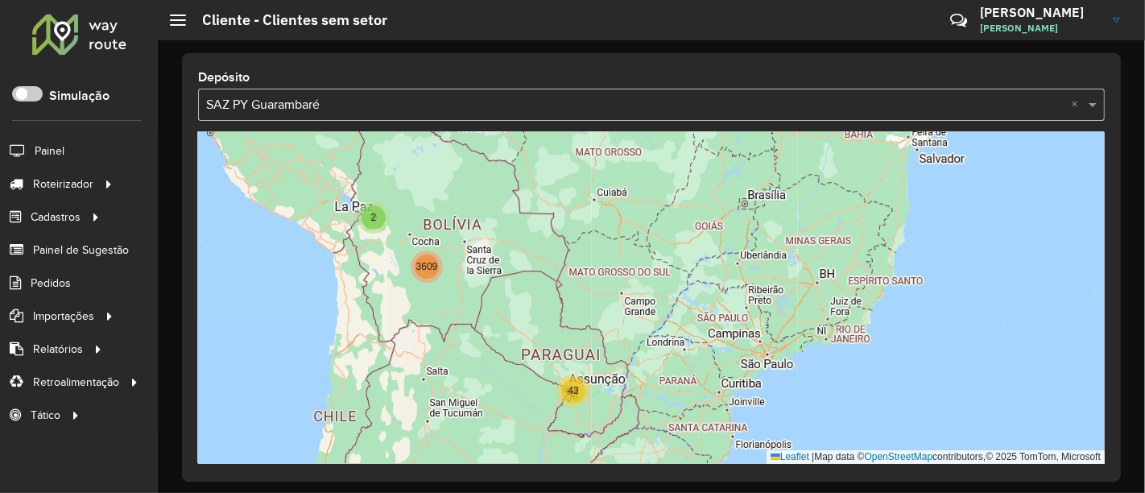
drag, startPoint x: 485, startPoint y: 296, endPoint x: 269, endPoint y: 277, distance: 216.6
click at [474, 261] on div "43 80 2 3609 Leaflet | Map data © OpenStreetMap contributors,© 2025 TomTom, Mic…" at bounding box center [651, 298] width 907 height 332
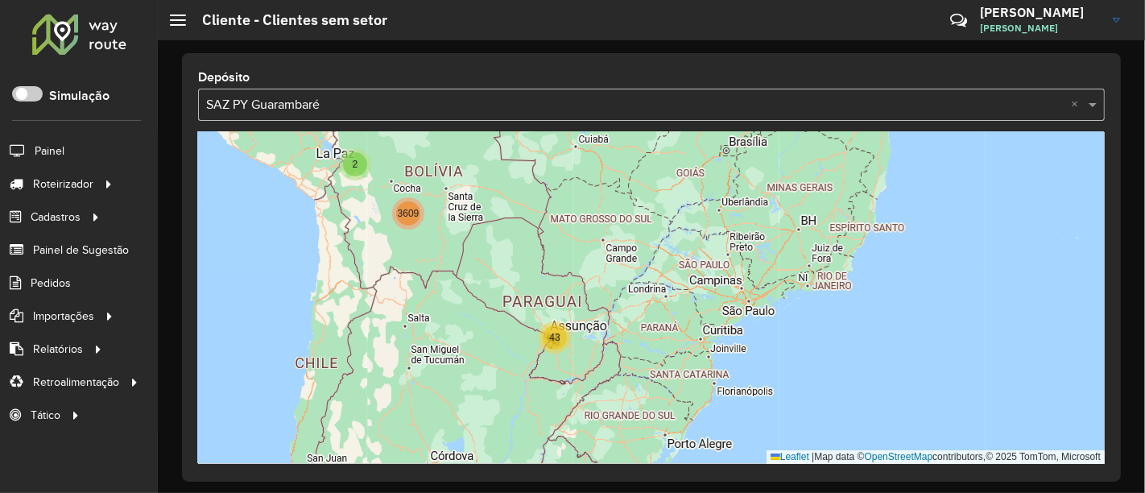
drag, startPoint x: 519, startPoint y: 312, endPoint x: 572, endPoint y: 317, distance: 52.6
click at [503, 254] on div "43 80 2 3609 Leaflet | Map data © OpenStreetMap contributors,© 2025 TomTom, Mic…" at bounding box center [651, 298] width 907 height 332
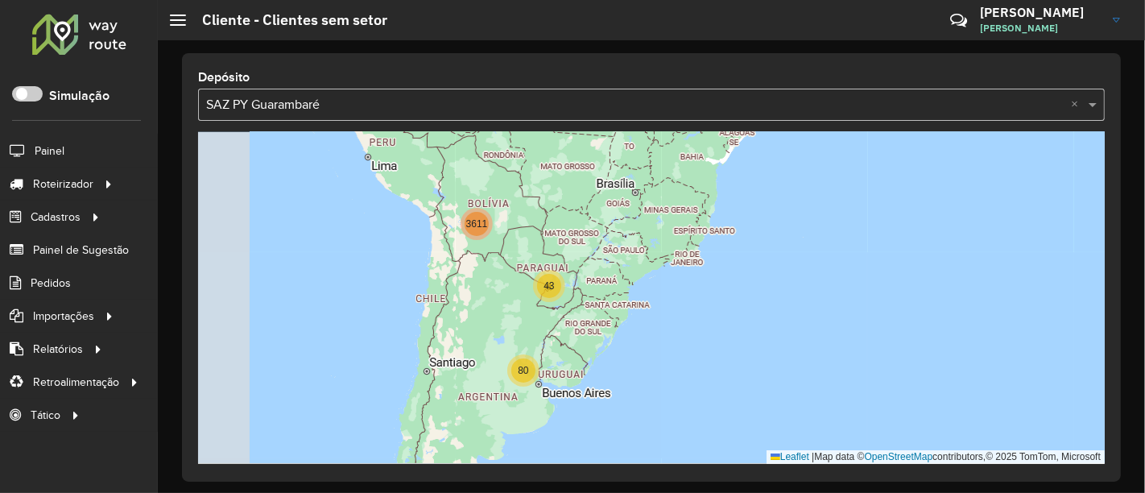
drag, startPoint x: 416, startPoint y: 277, endPoint x: 497, endPoint y: 277, distance: 80.5
click at [497, 277] on div "43 80 3611 Leaflet | Map data © OpenStreetMap contributors,© 2025 TomTom, Micro…" at bounding box center [651, 298] width 907 height 332
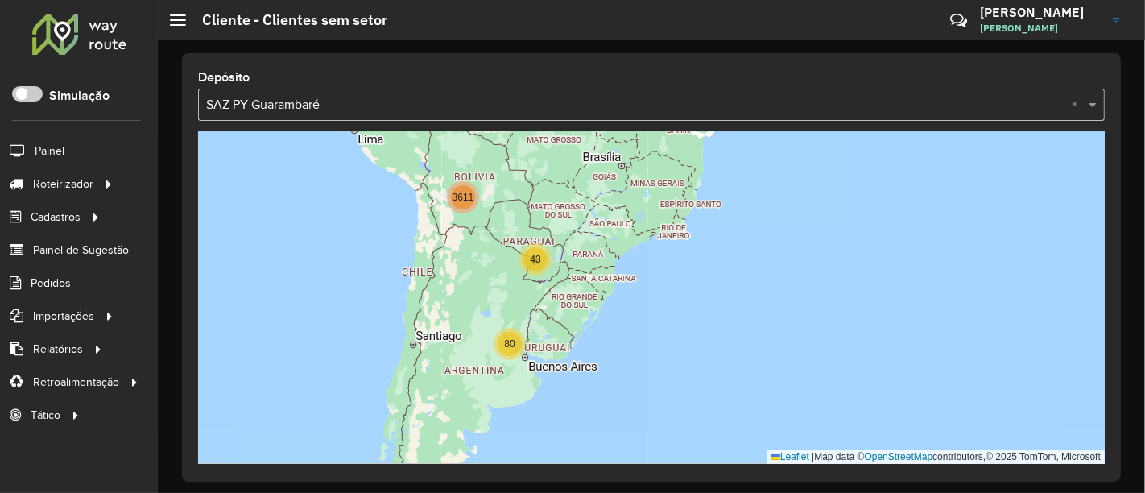
drag, startPoint x: 497, startPoint y: 256, endPoint x: 507, endPoint y: 271, distance: 17.9
click at [507, 271] on div "43 80 3611 Leaflet | Map data © OpenStreetMap contributors,© 2025 TomTom, Micro…" at bounding box center [651, 298] width 907 height 332
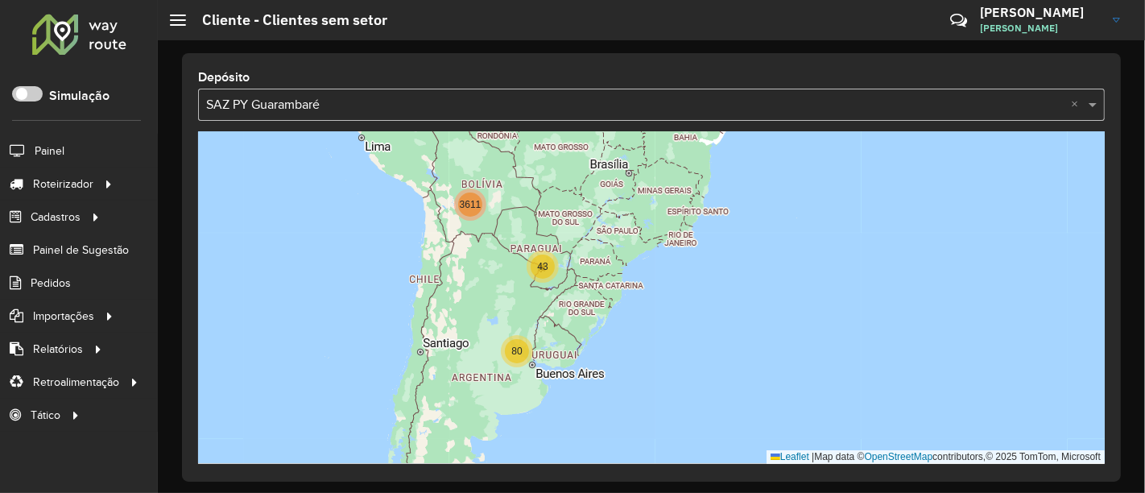
click at [497, 254] on div "43 80 3611 Leaflet | Map data © OpenStreetMap contributors,© 2025 TomTom, Micro…" at bounding box center [651, 298] width 907 height 332
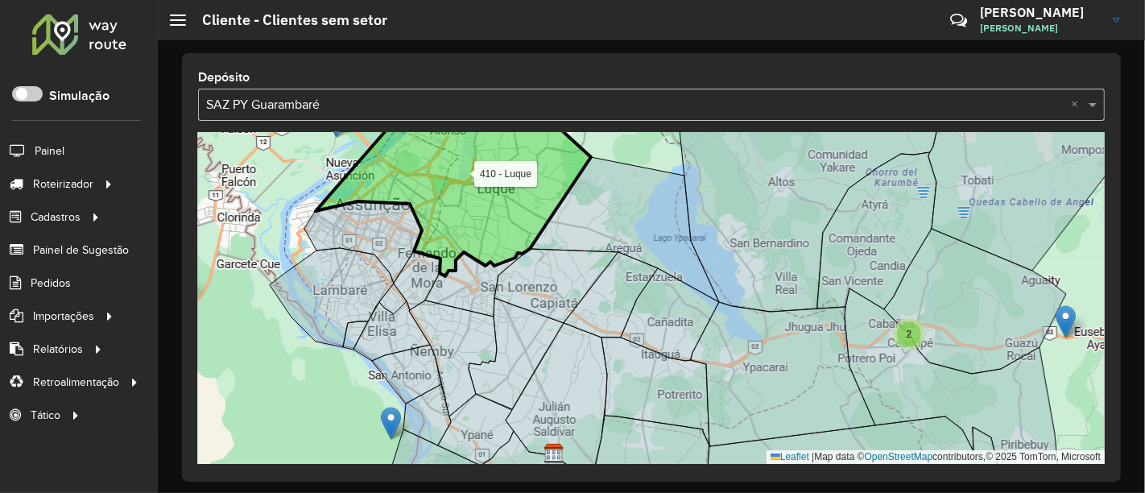
drag, startPoint x: 499, startPoint y: 229, endPoint x: 436, endPoint y: 196, distance: 70.6
click at [436, 196] on icon at bounding box center [453, 182] width 275 height 187
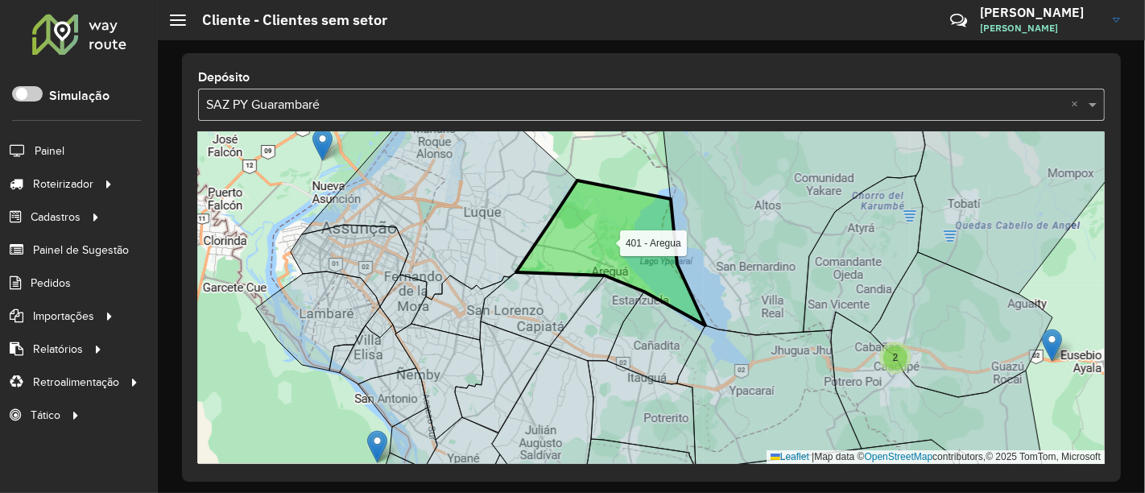
drag, startPoint x: 598, startPoint y: 229, endPoint x: 580, endPoint y: 251, distance: 28.7
click at [612, 267] on icon at bounding box center [610, 252] width 189 height 145
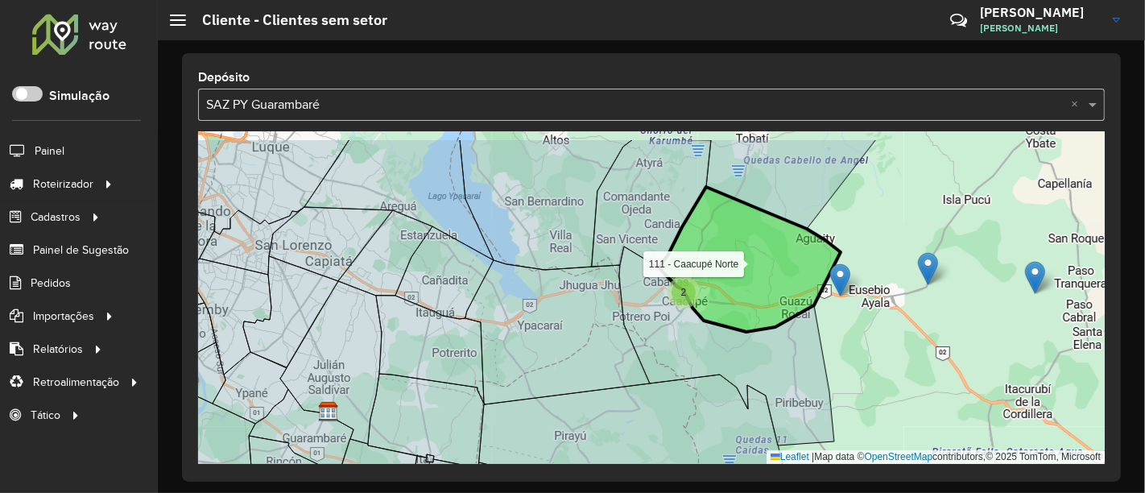
drag, startPoint x: 721, startPoint y: 249, endPoint x: 755, endPoint y: 294, distance: 56.4
click at [755, 294] on icon at bounding box center [750, 259] width 182 height 145
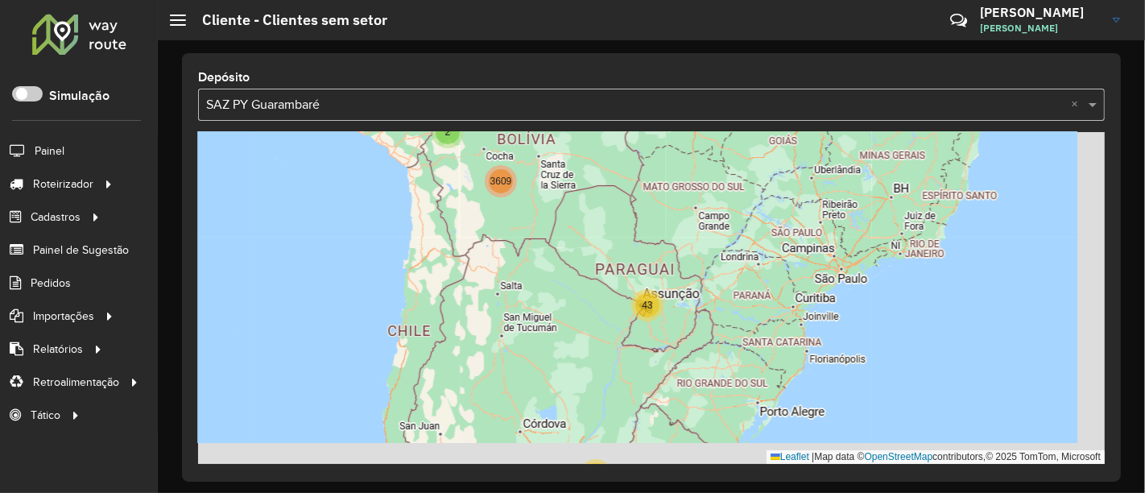
drag, startPoint x: 660, startPoint y: 293, endPoint x: 594, endPoint y: 269, distance: 70.3
click at [594, 269] on div "43 80 2 3609 Leaflet | Map data © OpenStreetMap contributors,© 2025 TomTom, Mic…" at bounding box center [651, 298] width 907 height 332
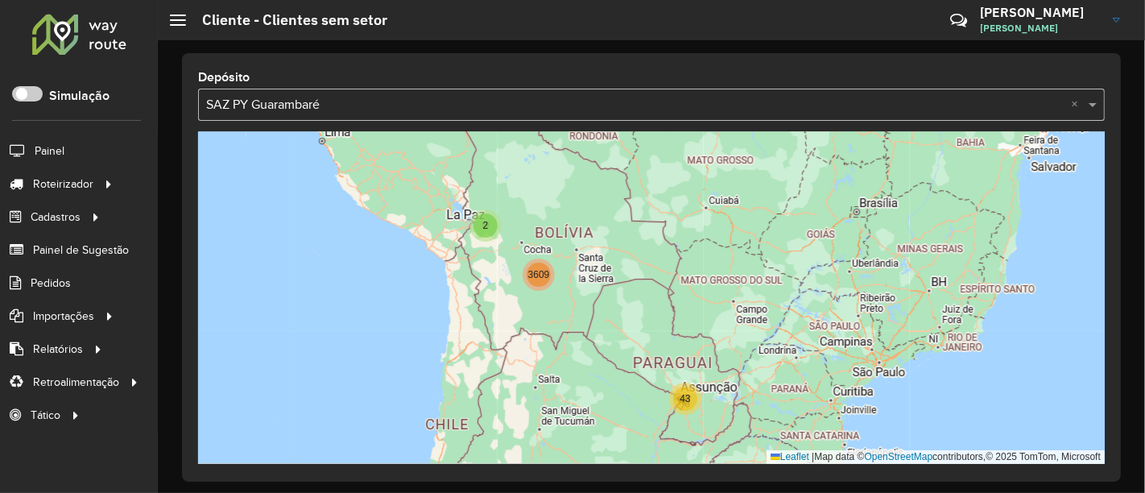
drag, startPoint x: 500, startPoint y: 245, endPoint x: 535, endPoint y: 280, distance: 49.5
click at [533, 282] on div "43 80 2 3609 Leaflet | Map data © OpenStreetMap contributors,© 2025 TomTom, Mic…" at bounding box center [651, 298] width 907 height 332
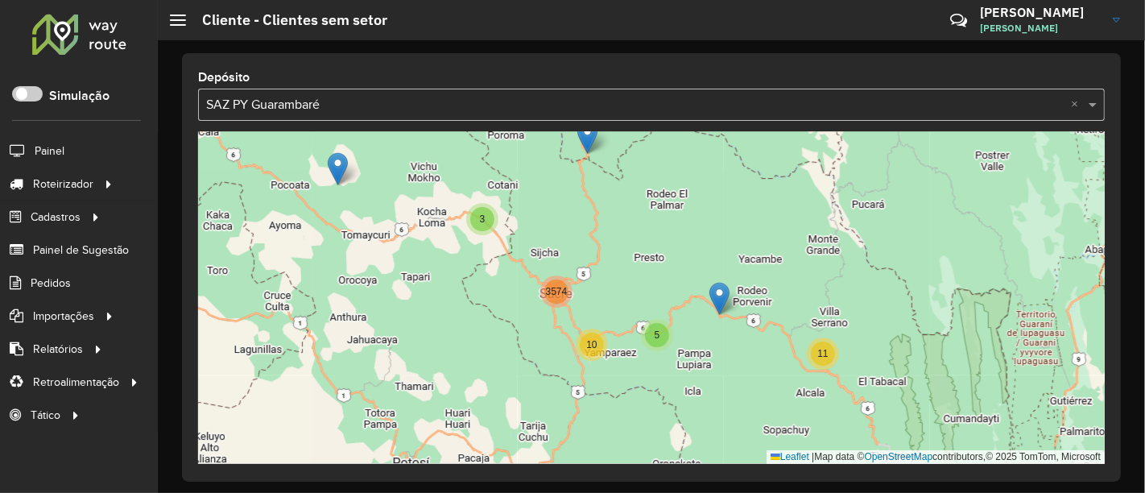
click at [551, 289] on span "3574" at bounding box center [557, 291] width 22 height 11
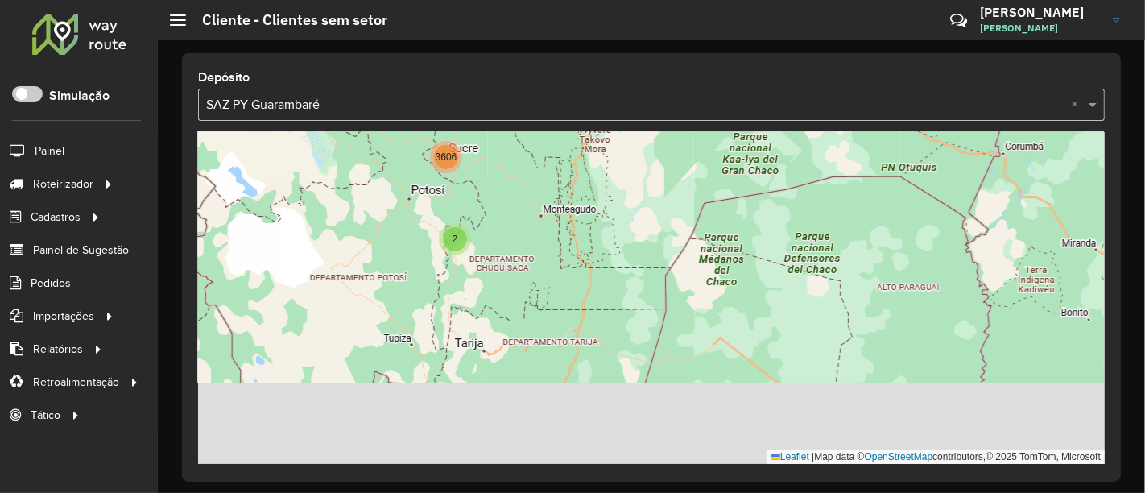
drag, startPoint x: 605, startPoint y: 235, endPoint x: 531, endPoint y: 203, distance: 80.0
click at [532, 203] on div "2 39 2 2 3606 Leaflet | Map data © OpenStreetMap contributors,© 2025 TomTom, Mi…" at bounding box center [651, 298] width 907 height 332
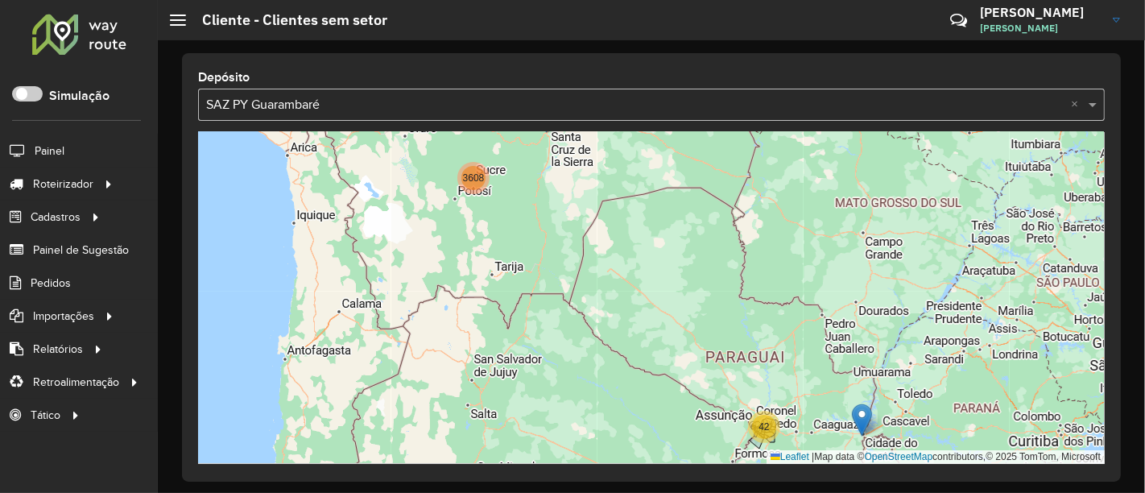
drag, startPoint x: 499, startPoint y: 174, endPoint x: 482, endPoint y: 162, distance: 21.4
click at [482, 162] on div "2 39 2 3606 42 22 58 2 3608 Leaflet | Map data © OpenStreetMap contributors,© 2…" at bounding box center [651, 298] width 907 height 332
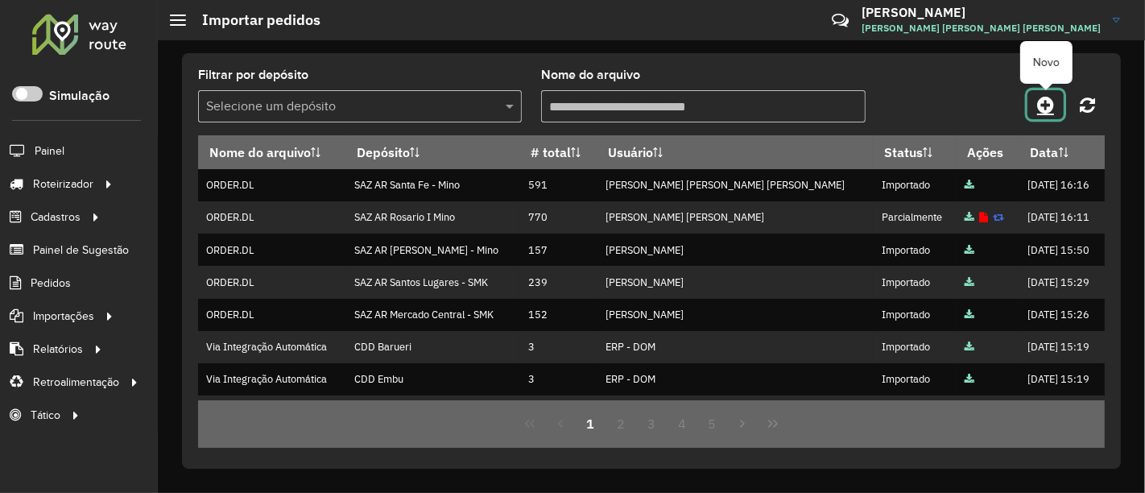
click at [1040, 106] on icon at bounding box center [1045, 104] width 17 height 19
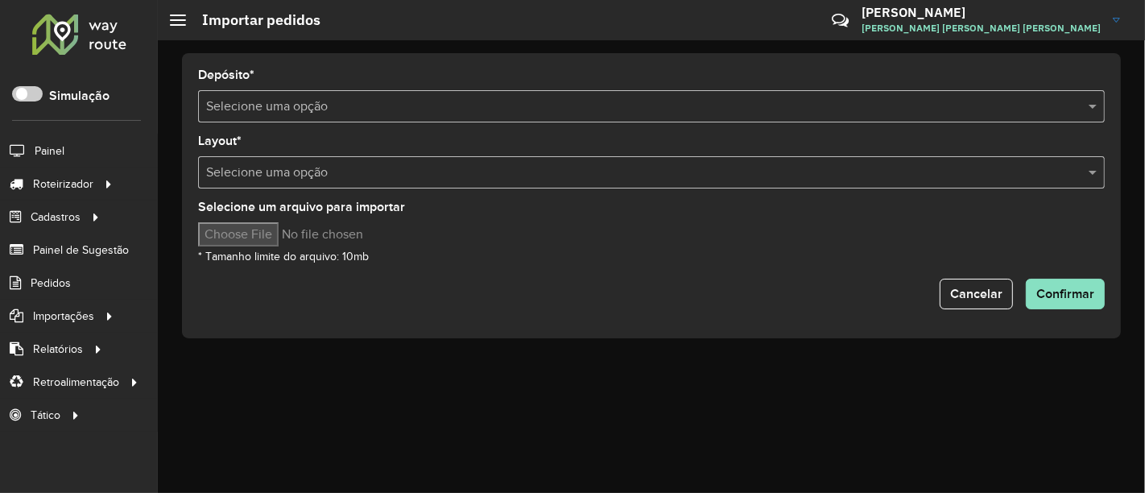
click at [414, 111] on input "text" at bounding box center [635, 106] width 858 height 19
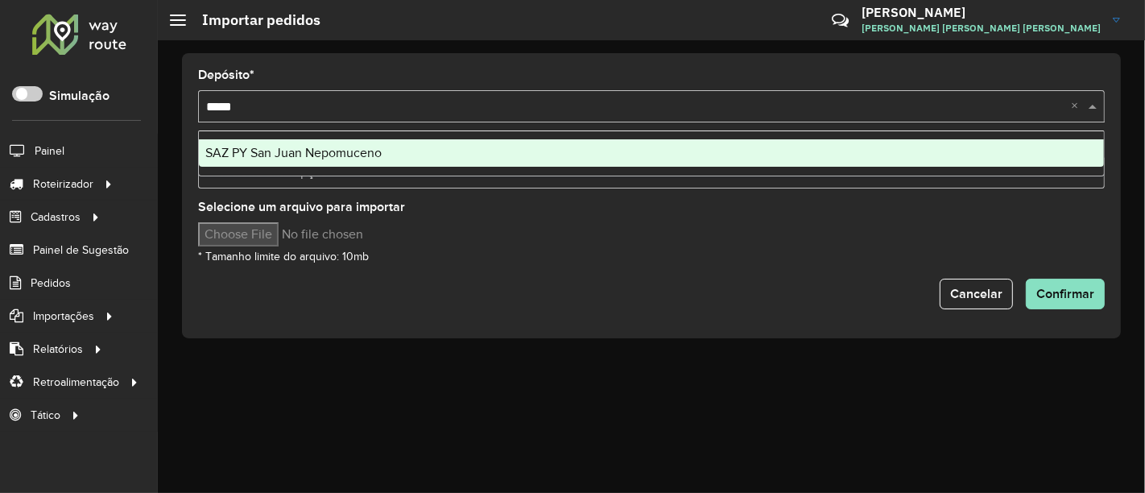
type input "******"
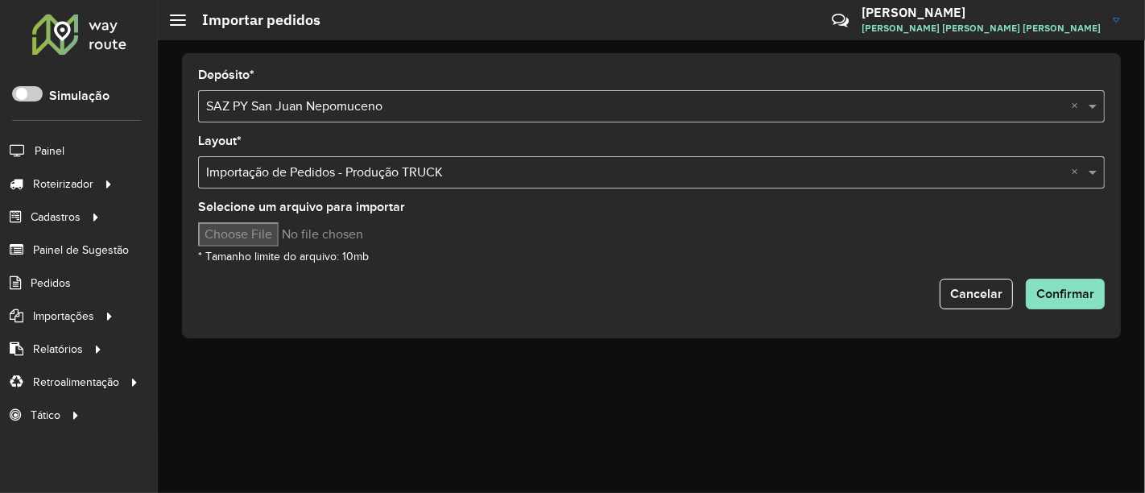
click at [278, 234] on input "Selecione um arquivo para importar" at bounding box center [335, 234] width 274 height 24
click at [649, 411] on div "Depósito * Selecione uma opção × SAZ PY San [PERSON_NAME] [PERSON_NAME] × Layou…" at bounding box center [651, 266] width 987 height 453
click at [282, 229] on input "Selecione um arquivo para importar" at bounding box center [335, 234] width 274 height 24
type input "**********"
click at [1052, 298] on span "Confirmar" at bounding box center [1065, 294] width 58 height 14
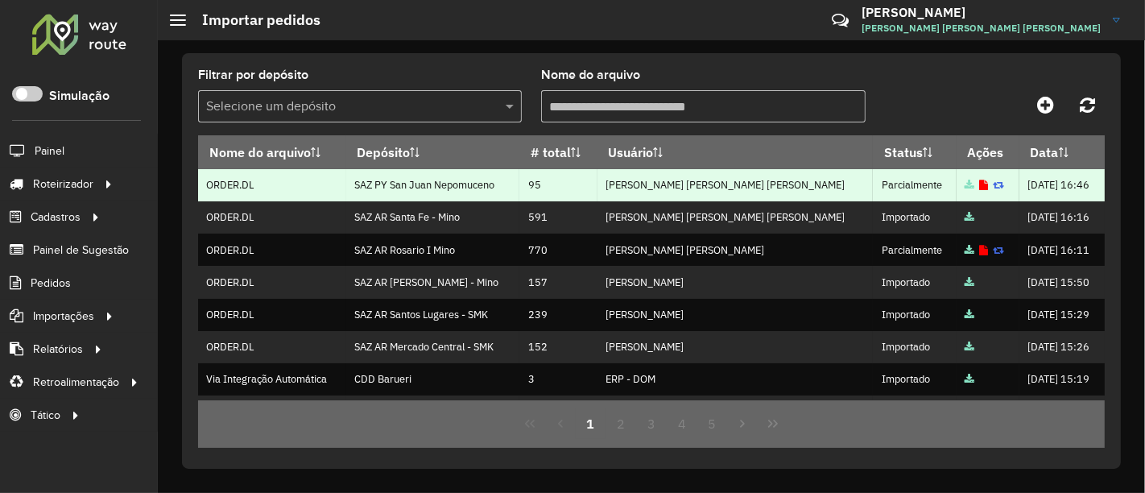
click at [979, 186] on icon at bounding box center [983, 185] width 9 height 10
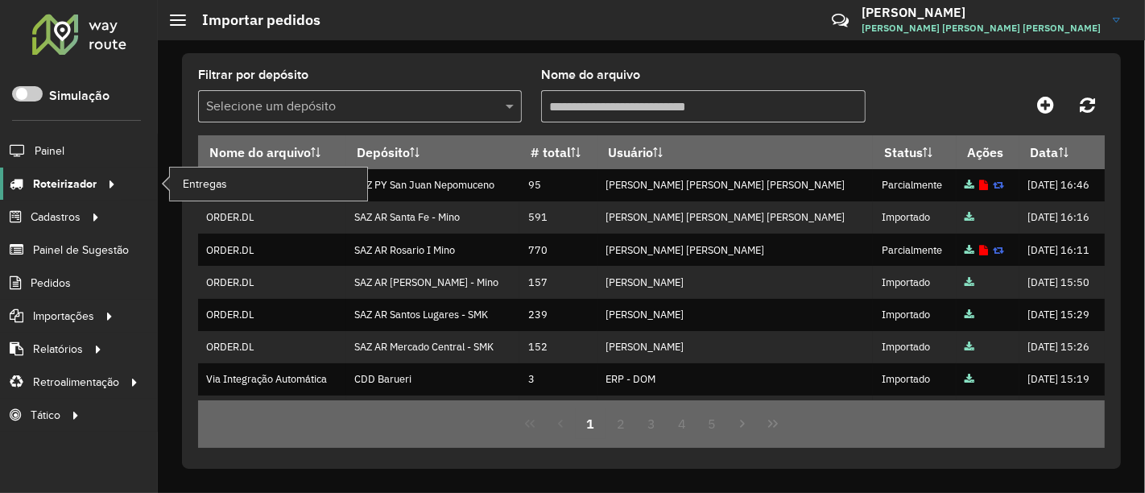
click at [94, 186] on span "Roteirizador" at bounding box center [65, 184] width 64 height 17
click at [244, 183] on link "Entregas" at bounding box center [268, 184] width 197 height 32
click at [498, 61] on div "Filtrar por depósito Selecione um depósito Nome do arquivo Nome do arquivo Depó…" at bounding box center [651, 261] width 939 height 416
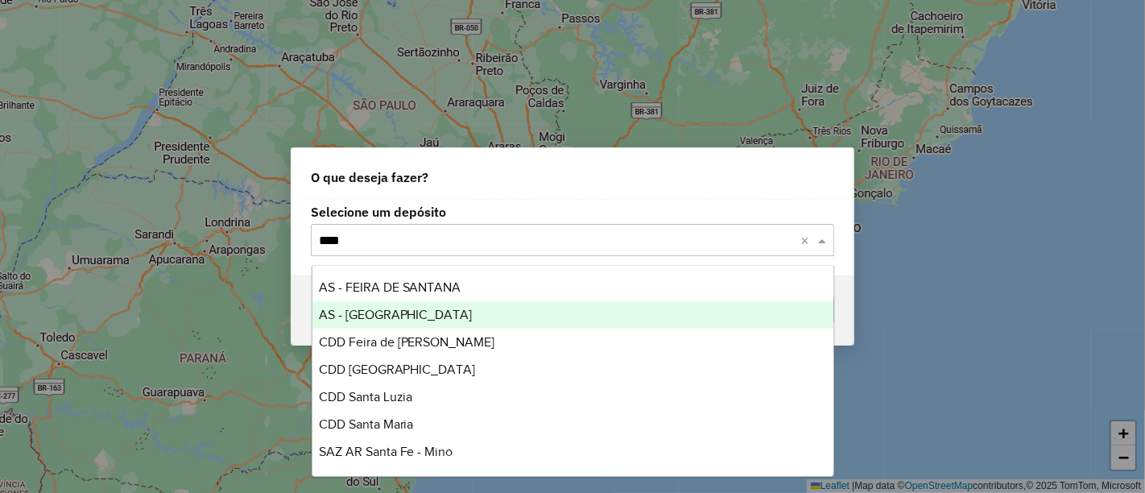
type input "*****"
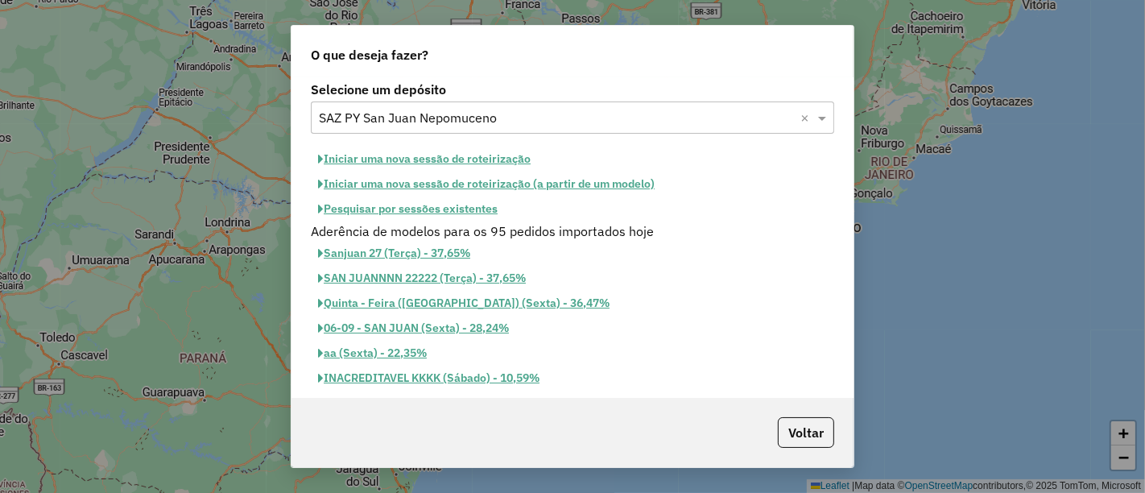
click at [446, 155] on button "Iniciar uma nova sessão de roteirização" at bounding box center [424, 159] width 227 height 25
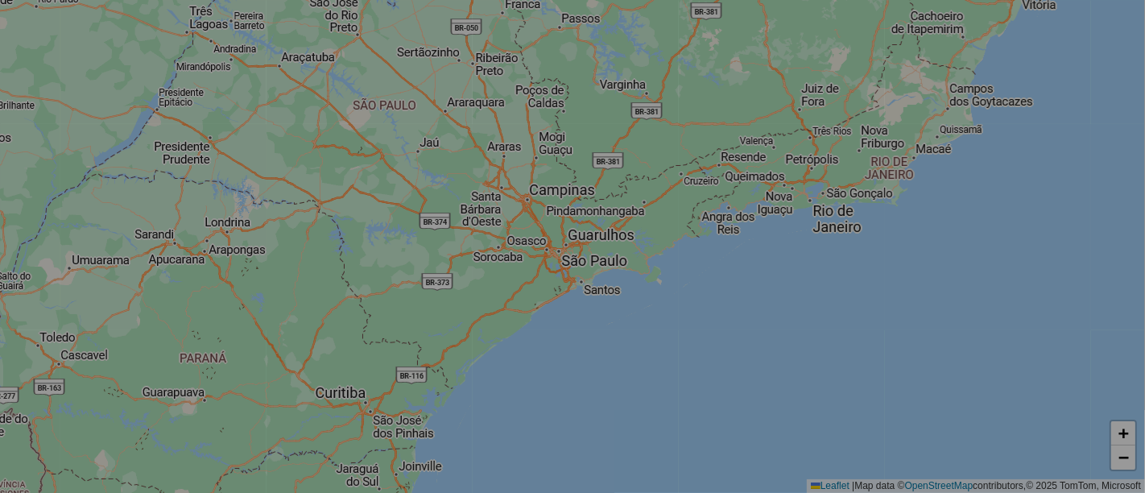
select select "*"
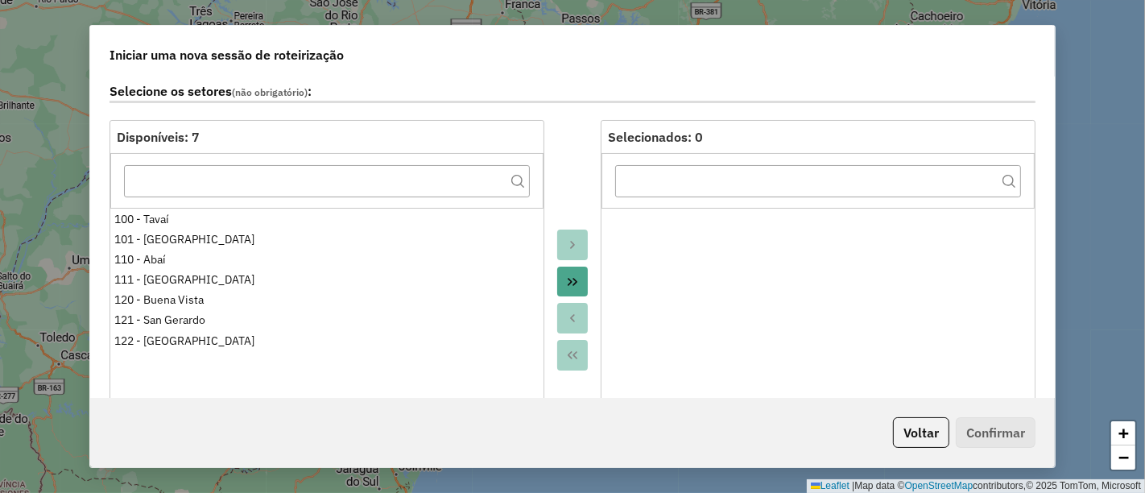
scroll to position [358, 0]
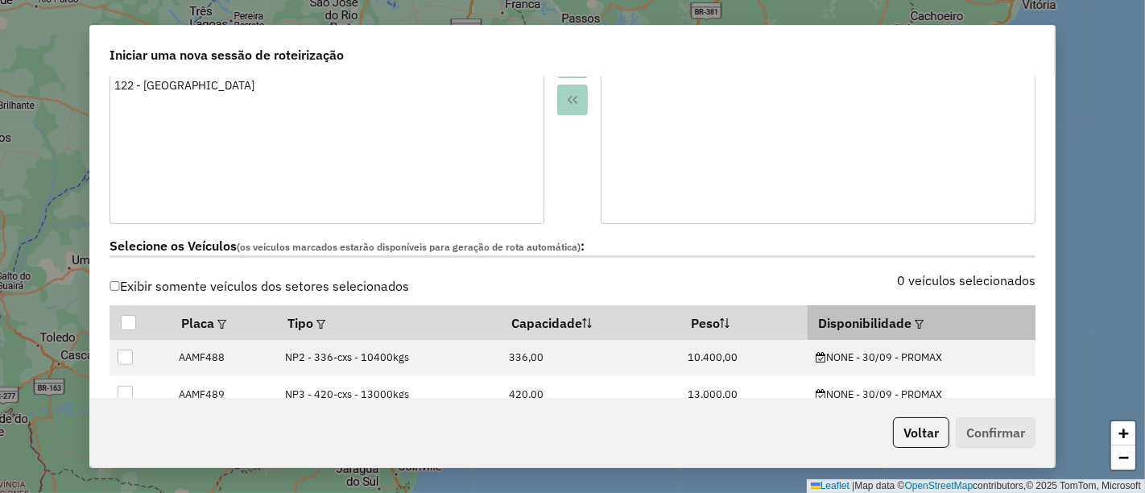
click at [912, 314] on div at bounding box center [918, 322] width 12 height 19
click at [915, 320] on em at bounding box center [919, 324] width 9 height 9
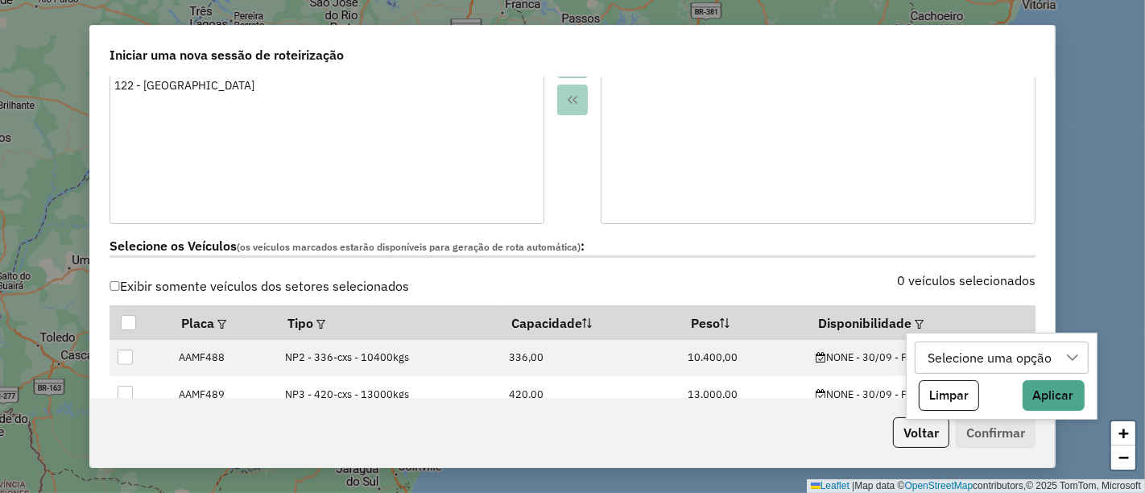
click at [941, 355] on div "Selecione uma opção" at bounding box center [989, 357] width 135 height 31
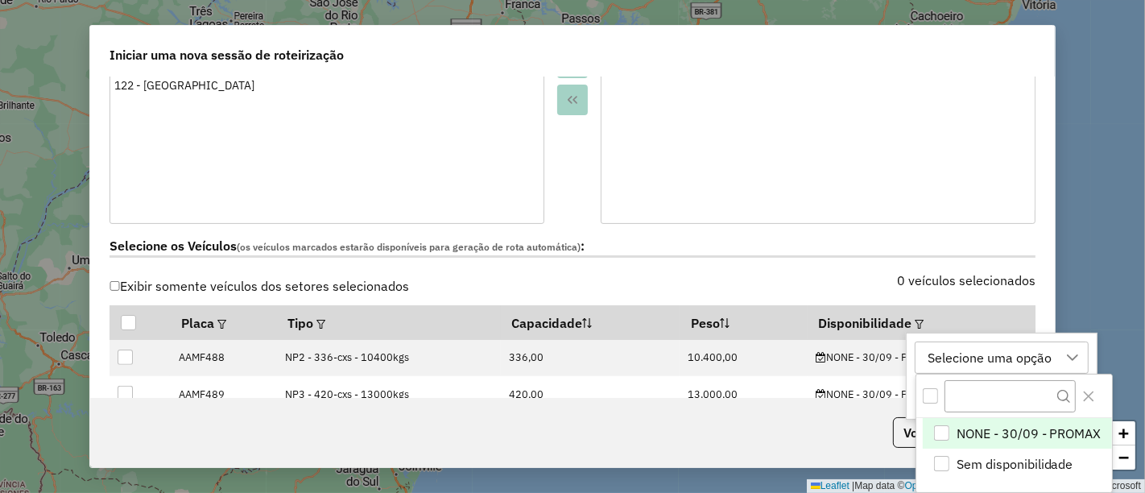
scroll to position [11, 72]
click at [967, 431] on span "NONE - 30/09 - PROMAX" at bounding box center [1029, 433] width 145 height 19
click at [1086, 396] on icon "Close" at bounding box center [1089, 396] width 10 height 10
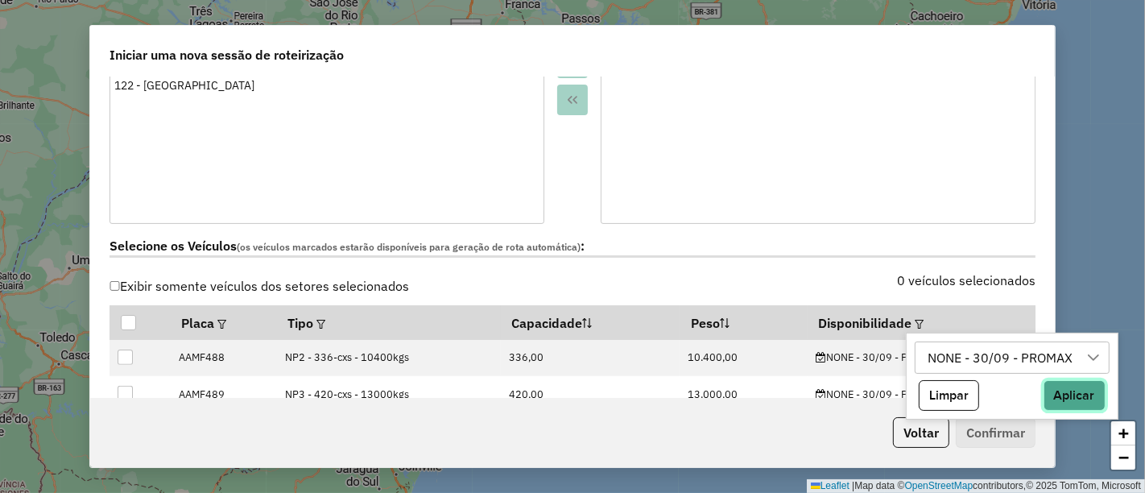
click at [1086, 396] on button "Aplicar" at bounding box center [1075, 395] width 62 height 31
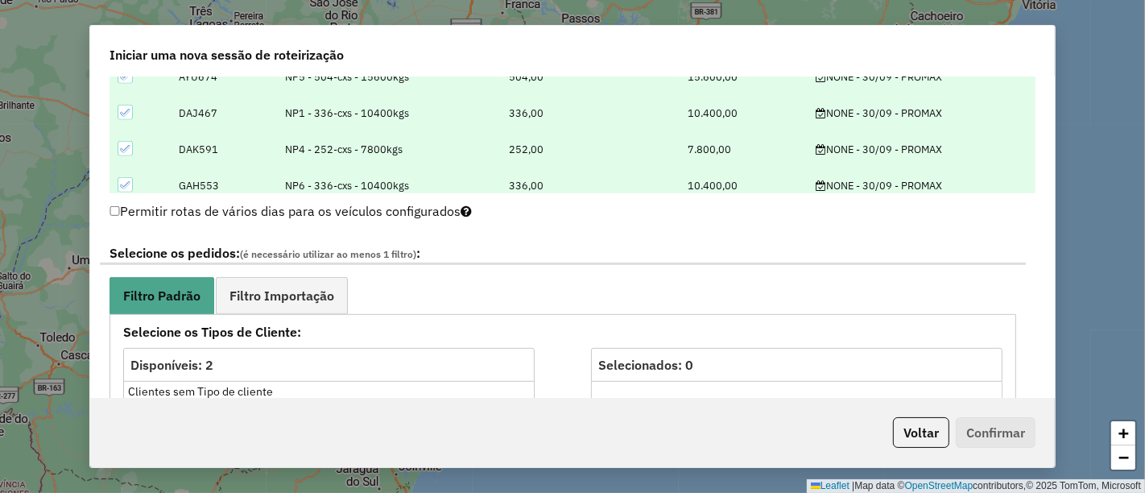
scroll to position [715, 0]
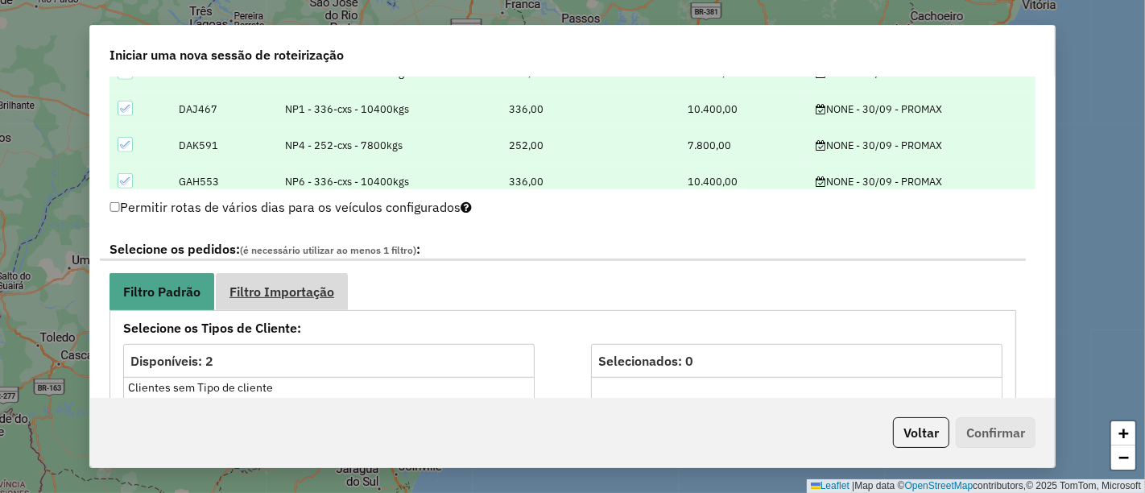
click at [276, 307] on link "Filtro Importação" at bounding box center [282, 291] width 132 height 36
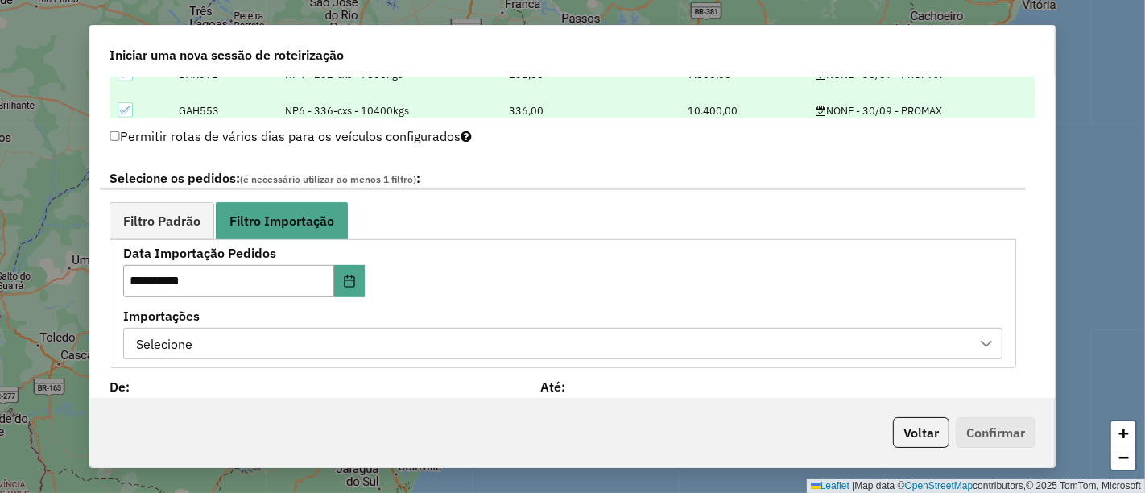
scroll to position [895, 0]
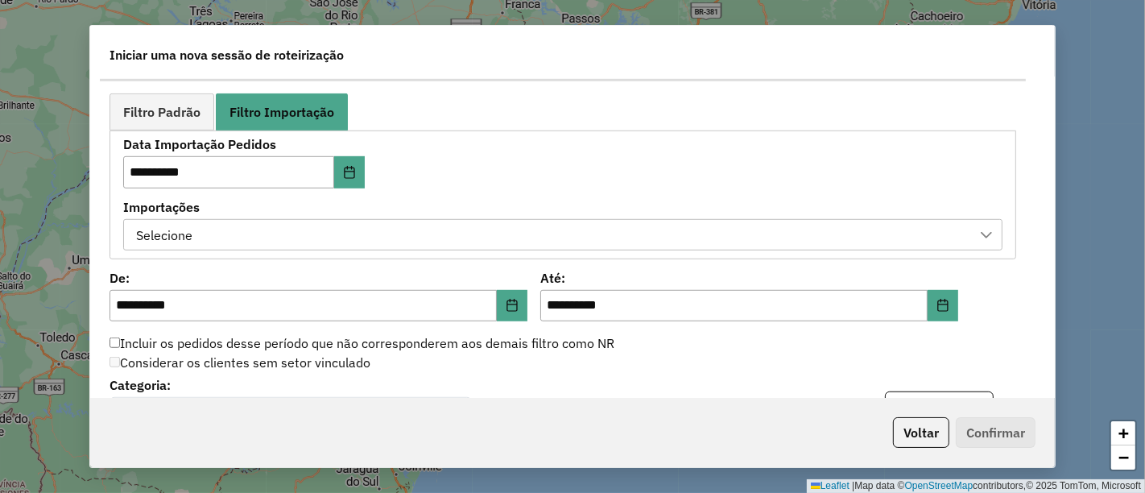
click at [448, 233] on div "Selecione" at bounding box center [550, 235] width 841 height 31
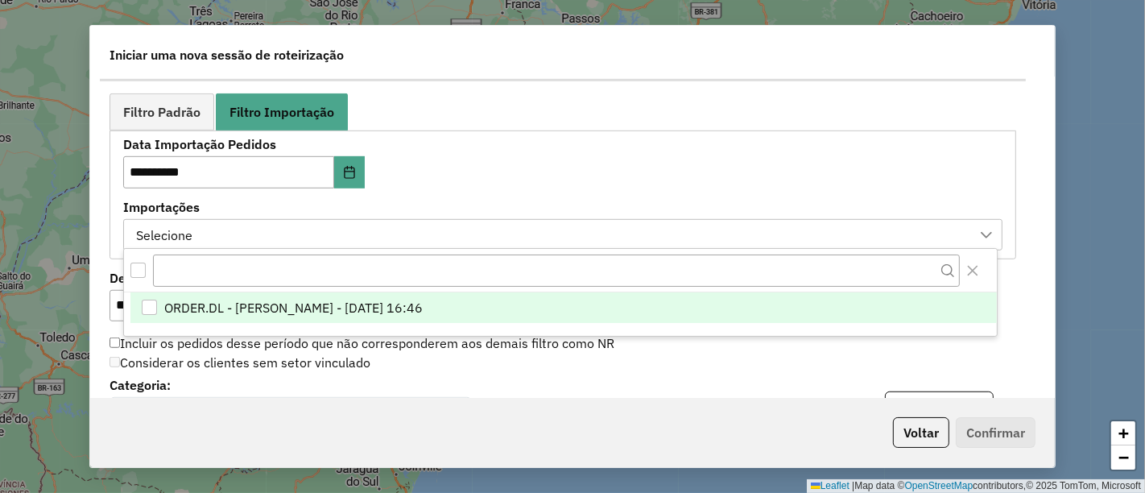
scroll to position [11, 72]
click at [423, 307] on span "ORDER.DL - [PERSON_NAME] - [DATE] 16:46" at bounding box center [293, 307] width 259 height 19
click at [533, 197] on label "Importações" at bounding box center [562, 206] width 879 height 19
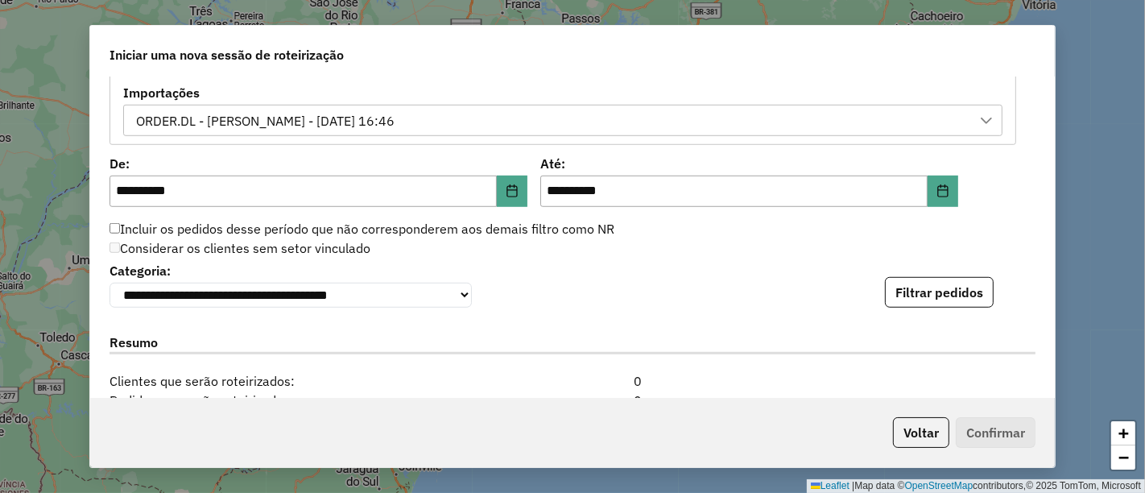
scroll to position [1073, 0]
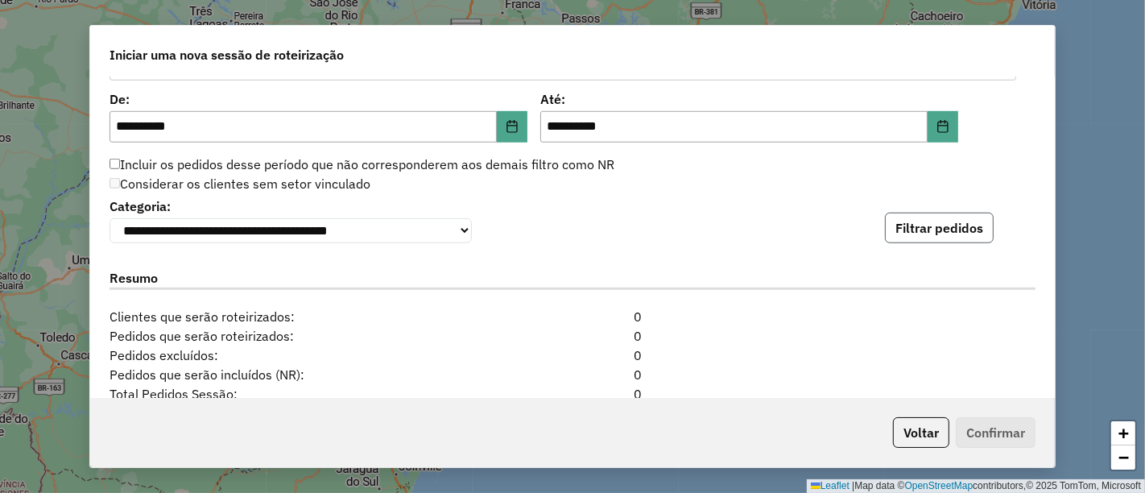
click at [908, 230] on button "Filtrar pedidos" at bounding box center [939, 228] width 109 height 31
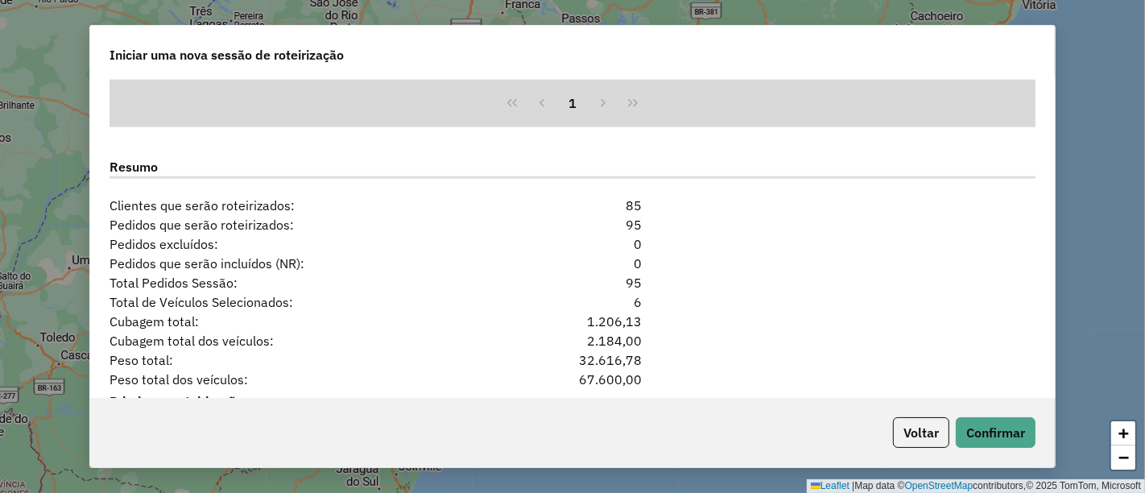
scroll to position [1520, 0]
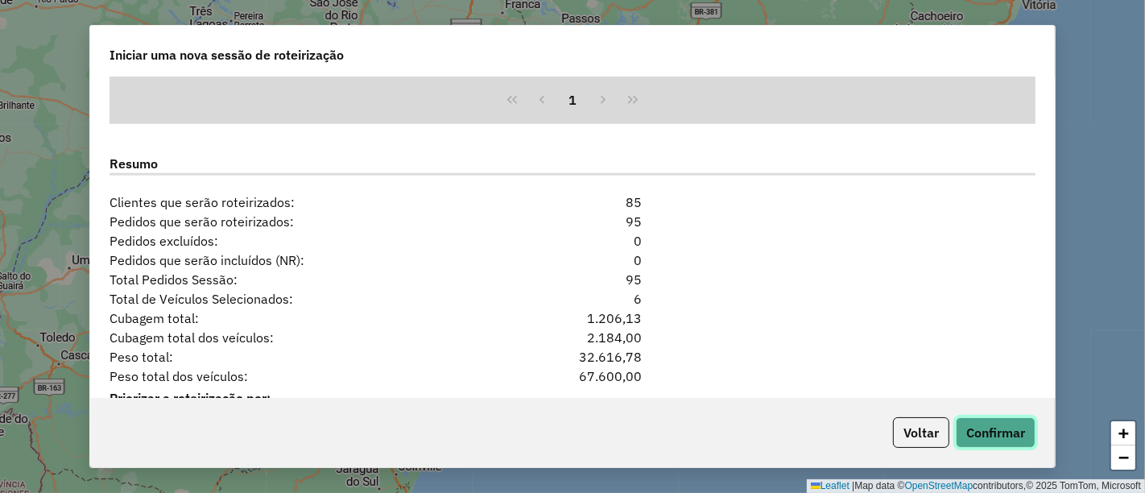
click at [999, 429] on button "Confirmar" at bounding box center [996, 432] width 80 height 31
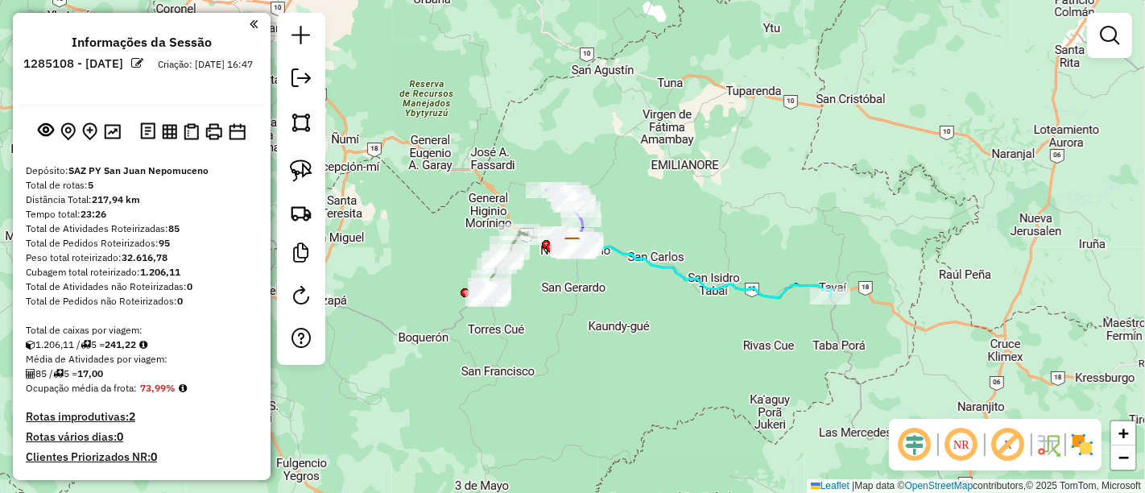
click at [1071, 443] on img at bounding box center [1082, 445] width 26 height 26
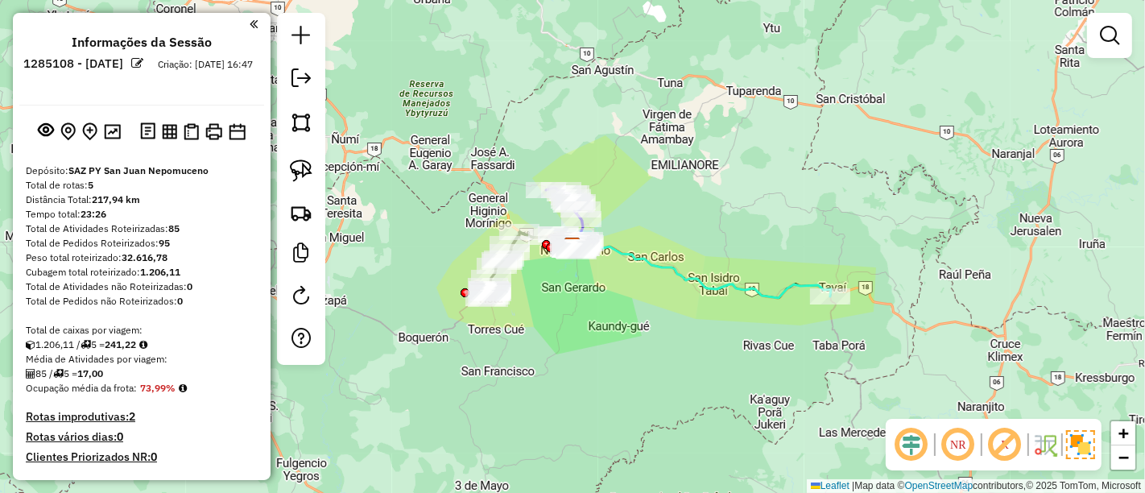
click at [781, 294] on icon at bounding box center [702, 270] width 259 height 56
select select "**********"
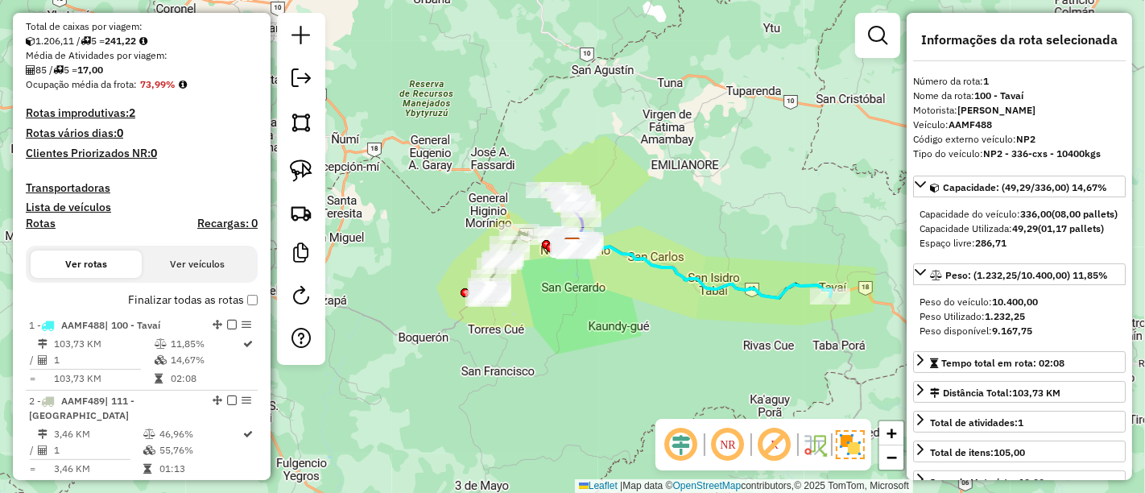
scroll to position [605, 0]
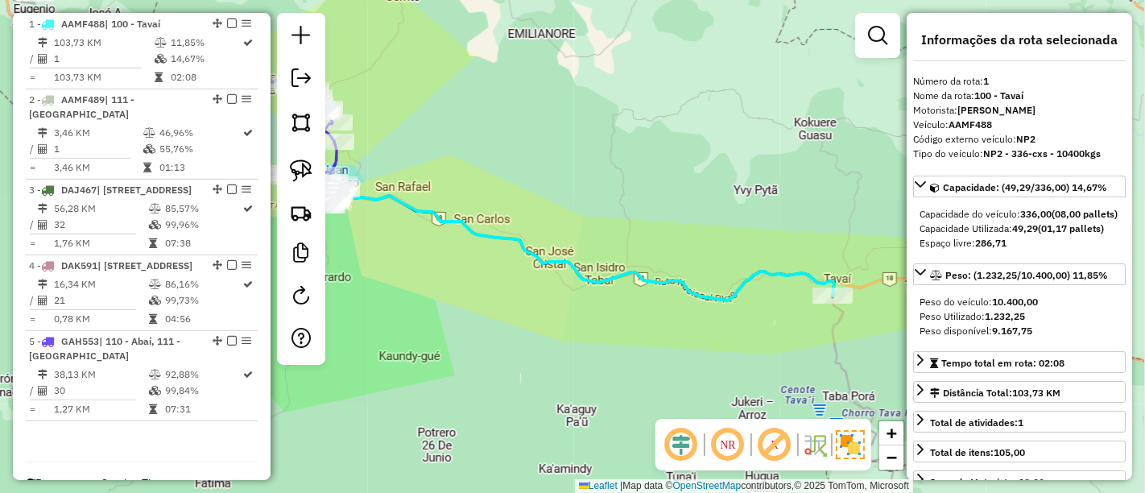
click at [715, 283] on icon at bounding box center [575, 244] width 519 height 112
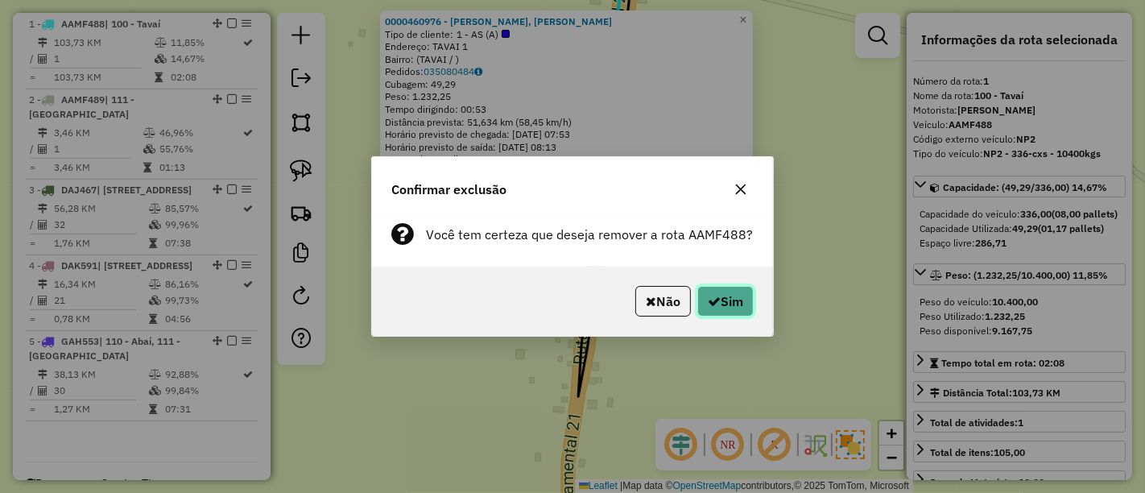
click at [722, 300] on button "Sim" at bounding box center [725, 301] width 56 height 31
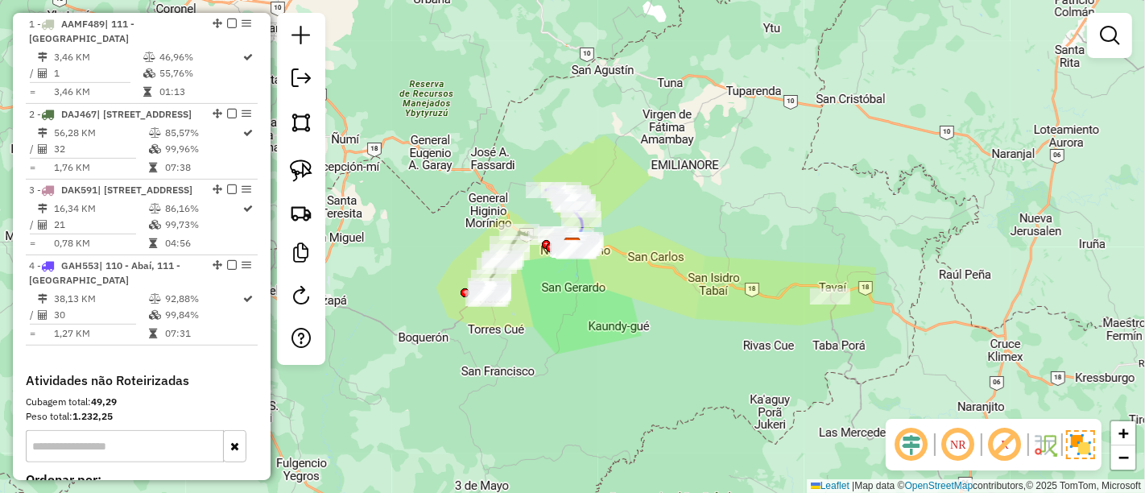
click at [558, 285] on div "Janela de atendimento Grade de atendimento Capacidade Transportadoras Veículos …" at bounding box center [572, 246] width 1145 height 493
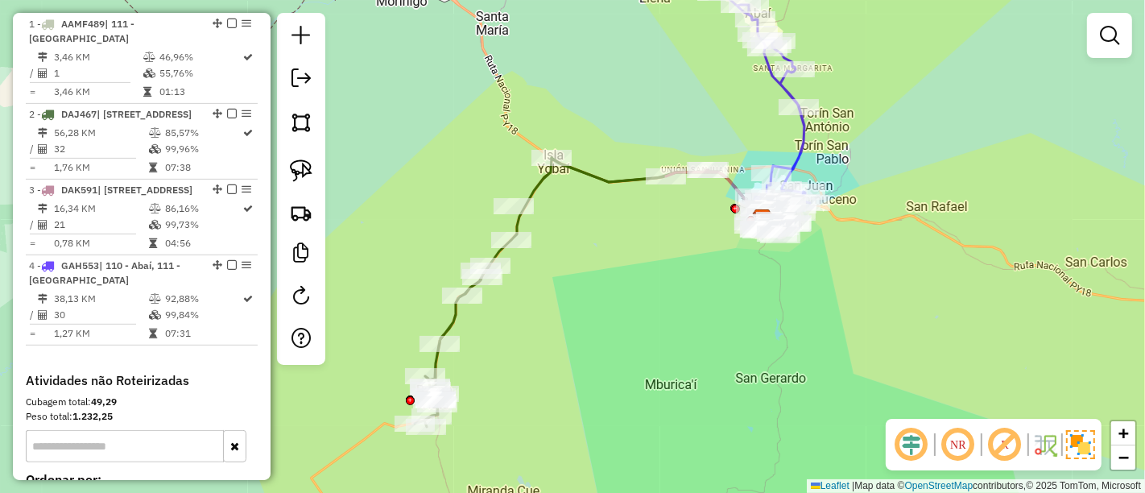
click at [536, 196] on icon at bounding box center [606, 292] width 383 height 269
select select "**********"
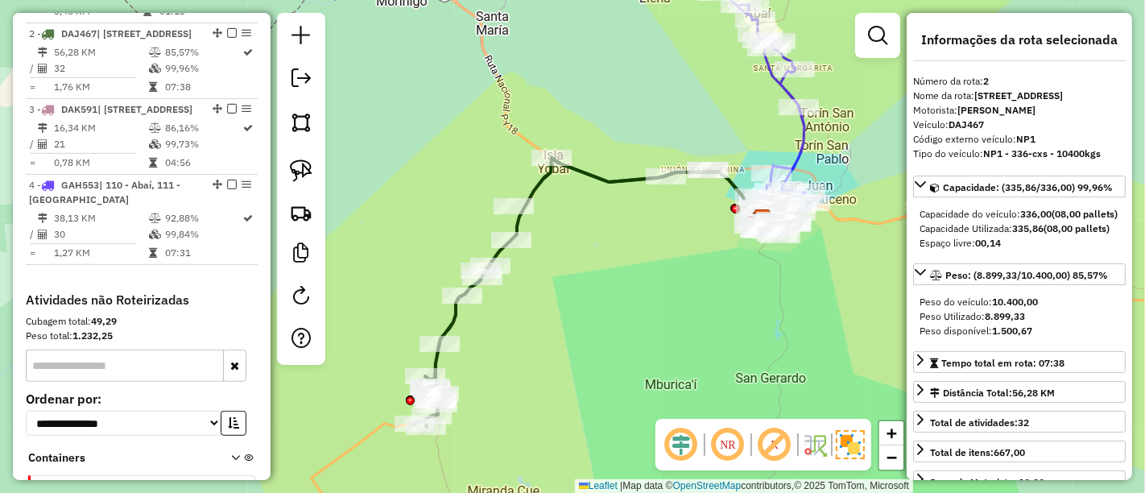
scroll to position [694, 0]
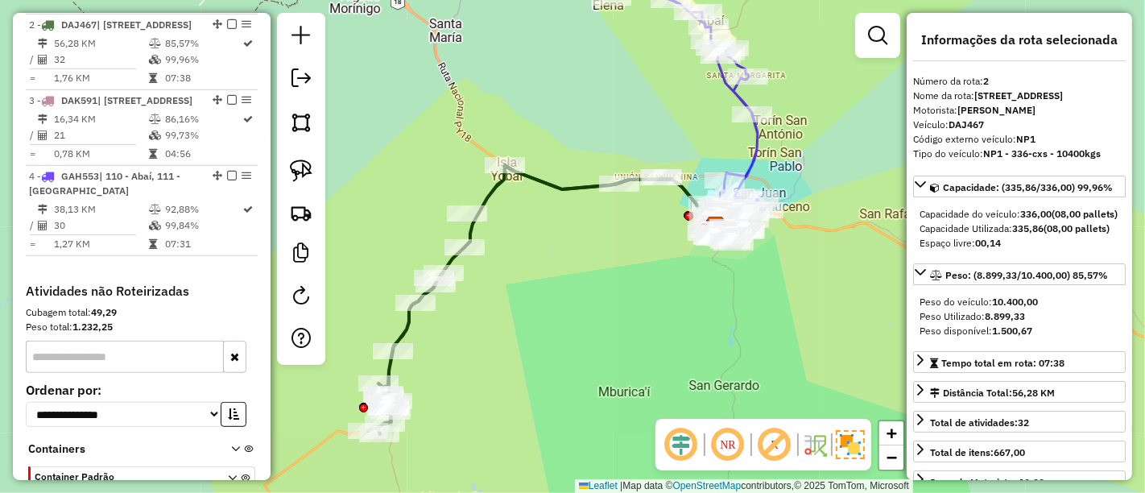
drag, startPoint x: 568, startPoint y: 217, endPoint x: 506, endPoint y: 226, distance: 62.8
click at [506, 226] on div "Janela de atendimento Grade de atendimento Capacidade Transportadoras Veículos …" at bounding box center [572, 246] width 1145 height 493
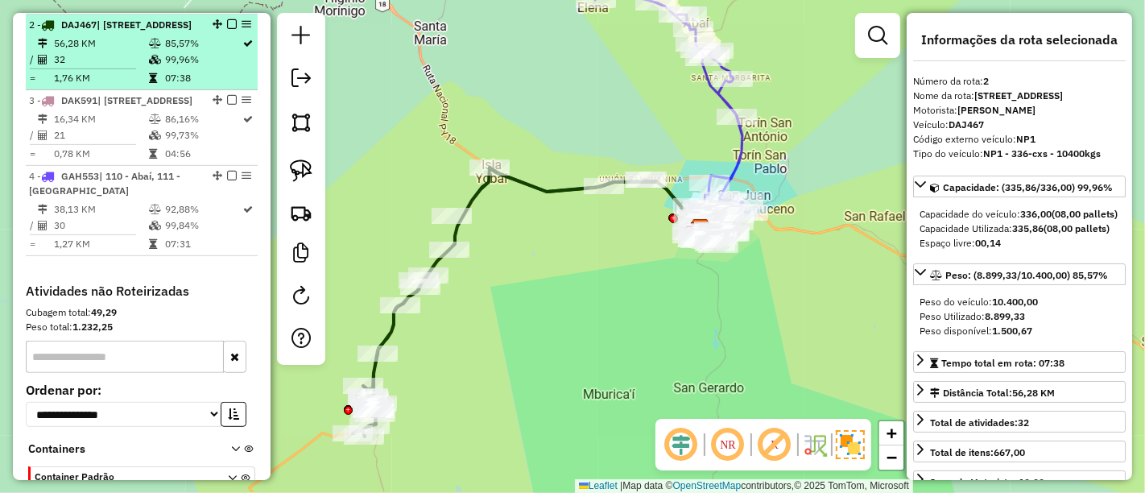
click at [227, 22] on em at bounding box center [232, 24] width 10 height 10
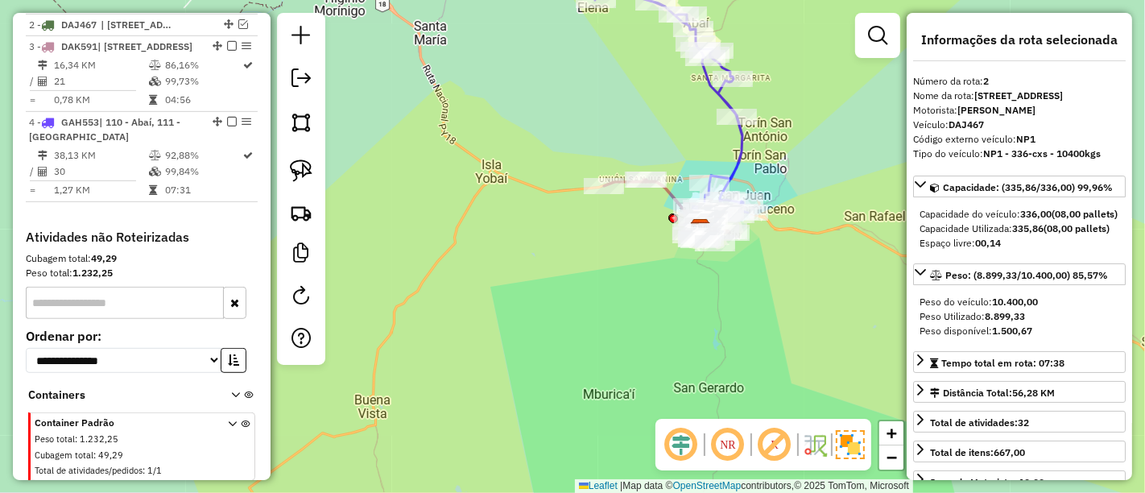
drag, startPoint x: 511, startPoint y: 165, endPoint x: 462, endPoint y: 185, distance: 53.1
click at [462, 184] on div "Janela de atendimento Grade de atendimento Capacidade Transportadoras Veículos …" at bounding box center [572, 246] width 1145 height 493
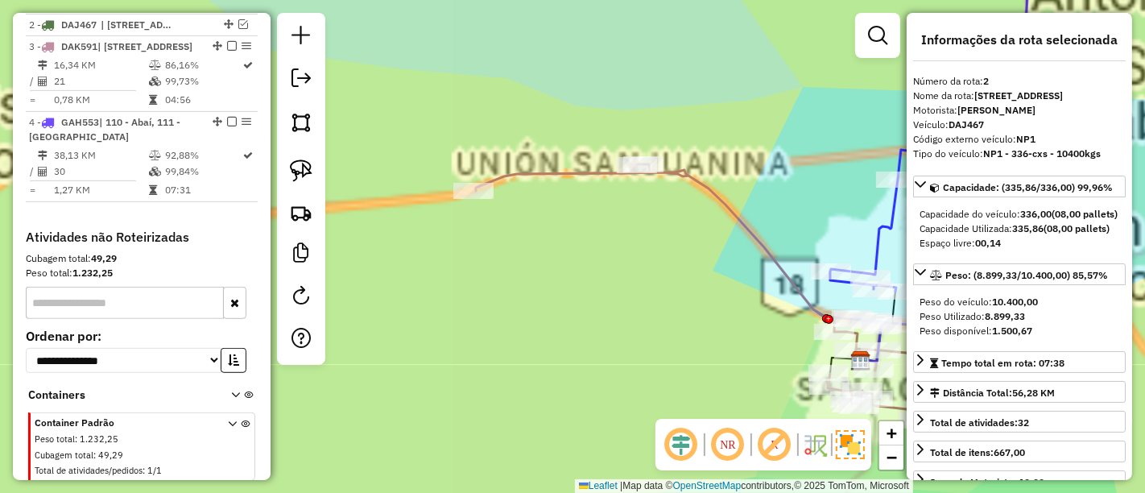
click at [565, 176] on icon at bounding box center [727, 292] width 503 height 256
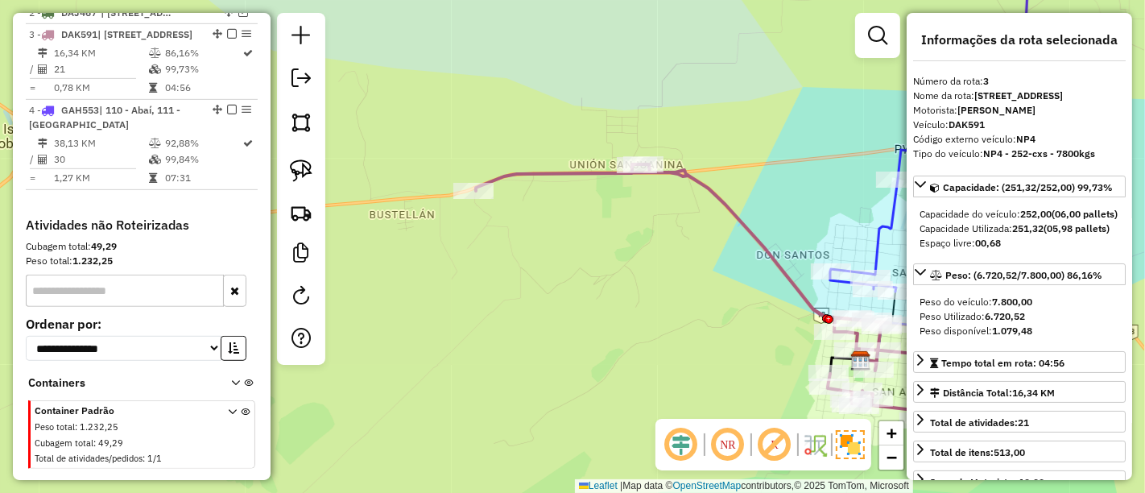
scroll to position [716, 0]
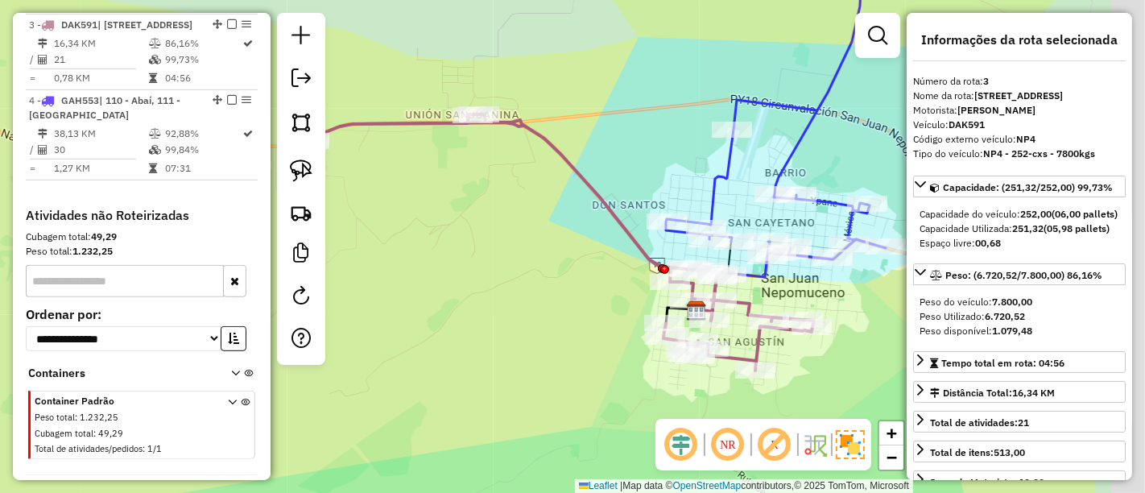
drag, startPoint x: 626, startPoint y: 260, endPoint x: 461, endPoint y: 209, distance: 171.9
click at [461, 209] on div "Janela de atendimento Grade de atendimento Capacidade Transportadoras Veículos …" at bounding box center [572, 246] width 1145 height 493
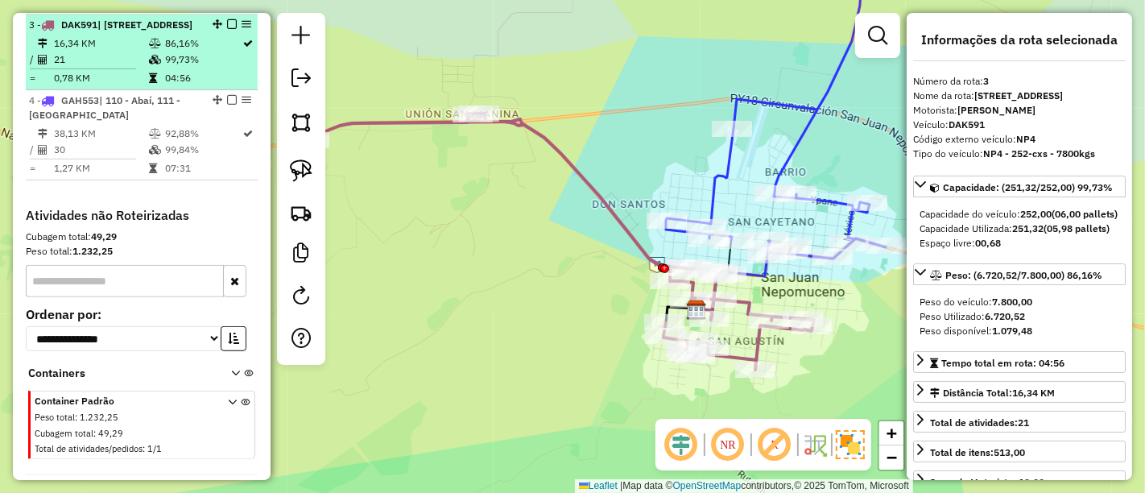
click at [226, 18] on div "3 - DAK591 | 120 - Buena Vista, 122 - Ciudad Sur" at bounding box center [141, 25] width 225 height 14
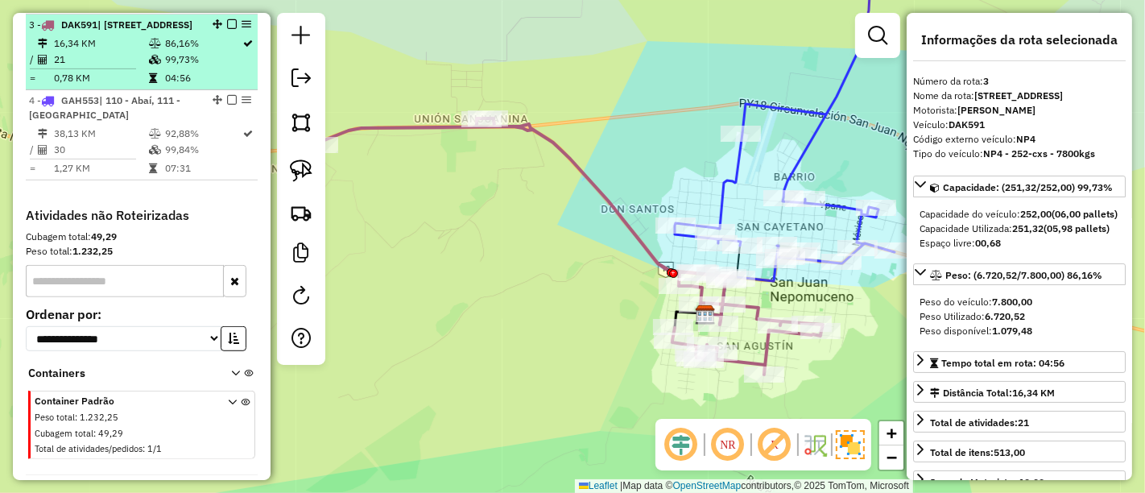
click at [227, 26] on em at bounding box center [232, 24] width 10 height 10
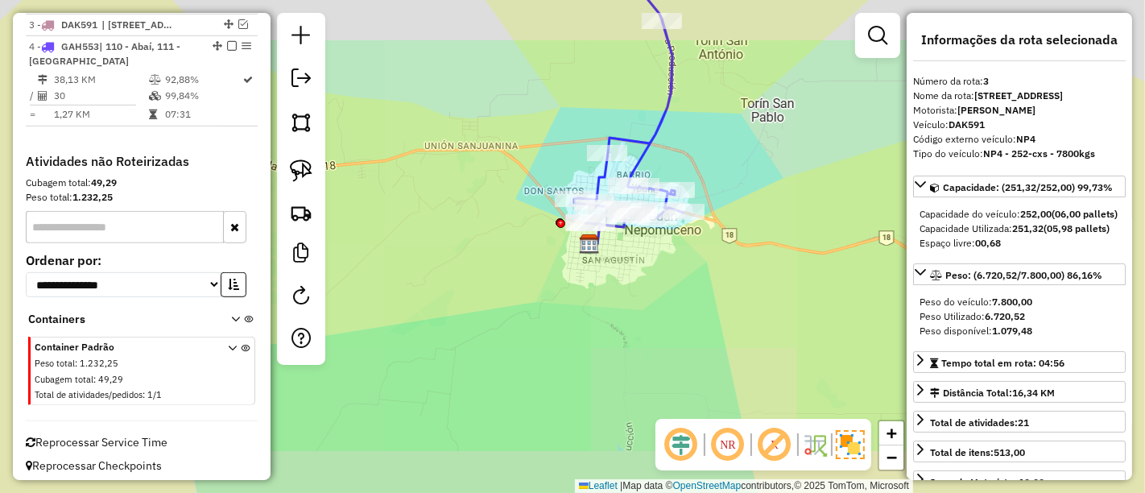
drag, startPoint x: 541, startPoint y: 163, endPoint x: 535, endPoint y: 213, distance: 50.3
click at [536, 208] on div "Janela de atendimento Grade de atendimento Capacidade Transportadoras Veículos …" at bounding box center [572, 246] width 1145 height 493
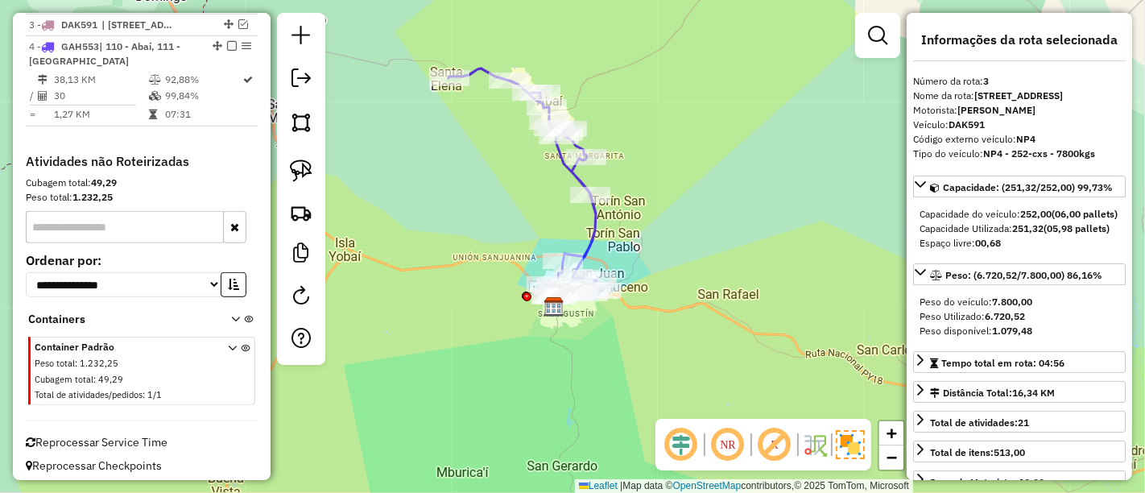
click at [573, 180] on icon at bounding box center [525, 183] width 153 height 230
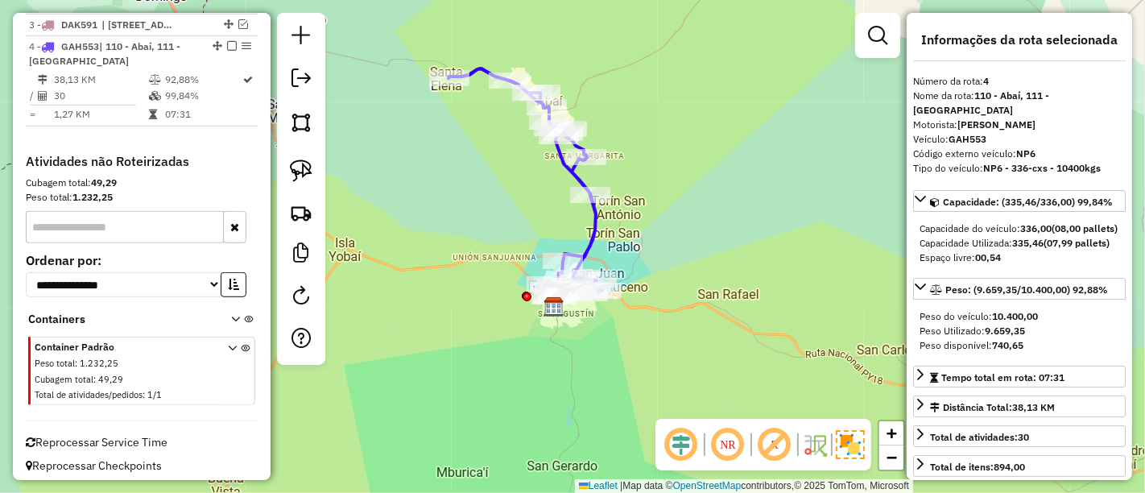
scroll to position [720, 0]
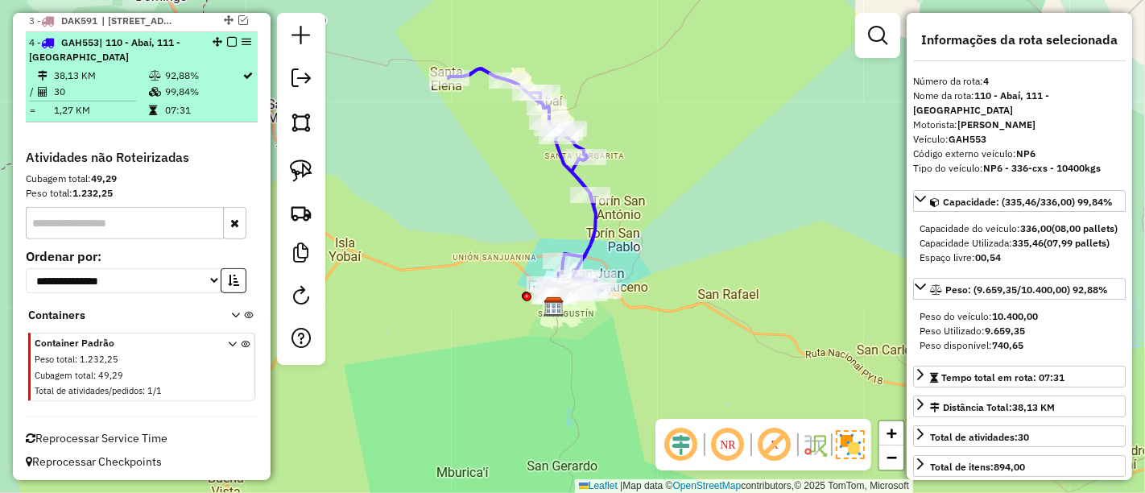
click at [227, 38] on em at bounding box center [232, 42] width 10 height 10
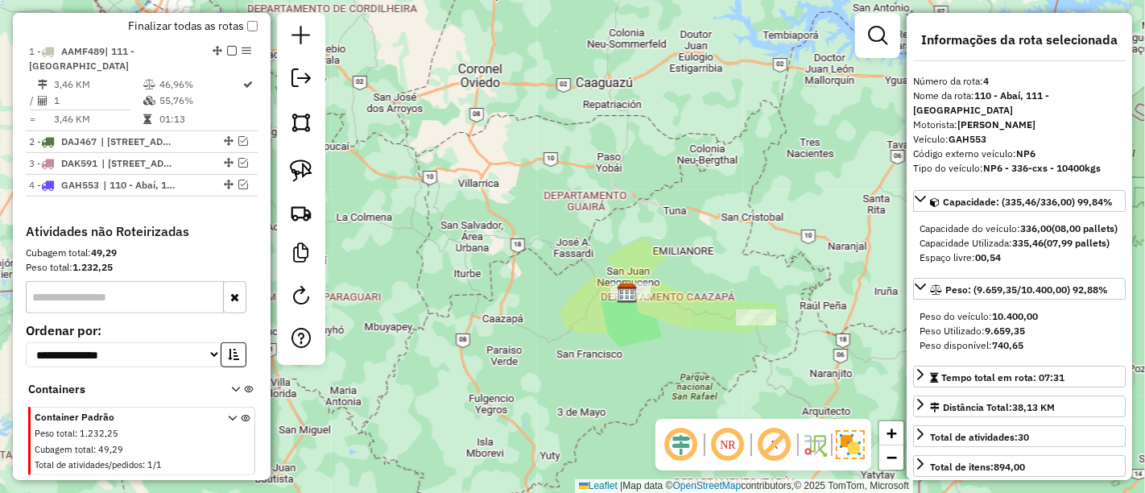
scroll to position [561, 0]
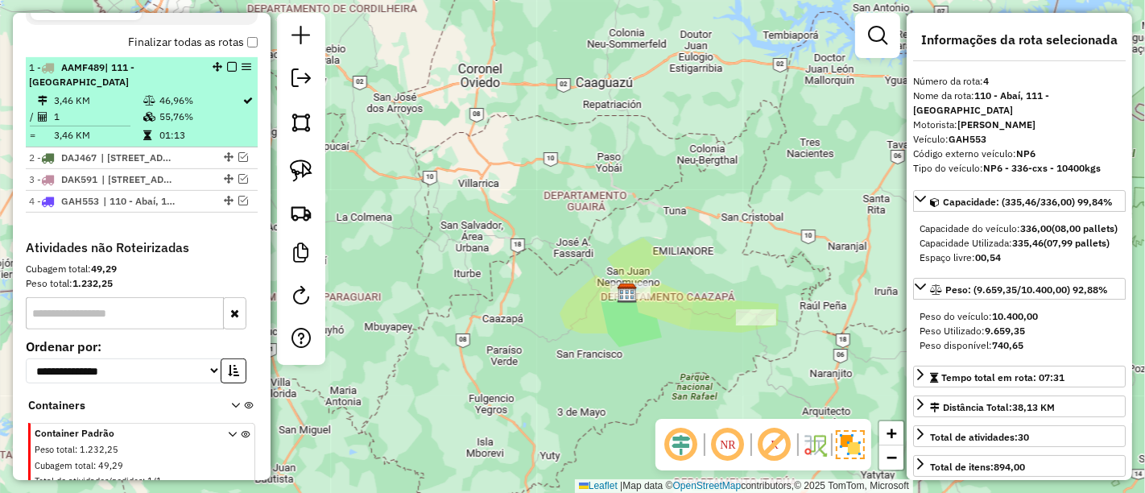
click at [177, 110] on td "55,76%" at bounding box center [201, 117] width 84 height 16
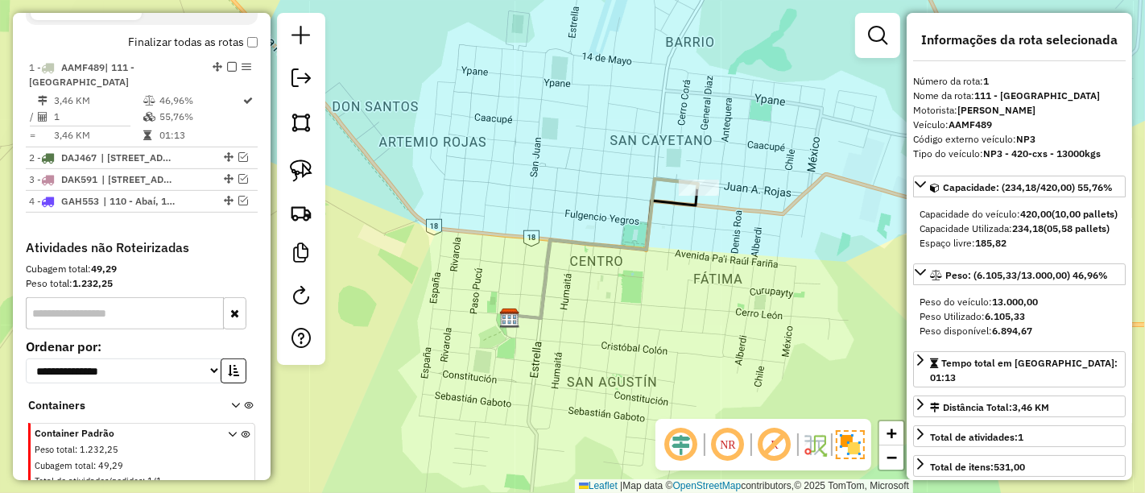
click at [672, 179] on icon at bounding box center [603, 248] width 190 height 139
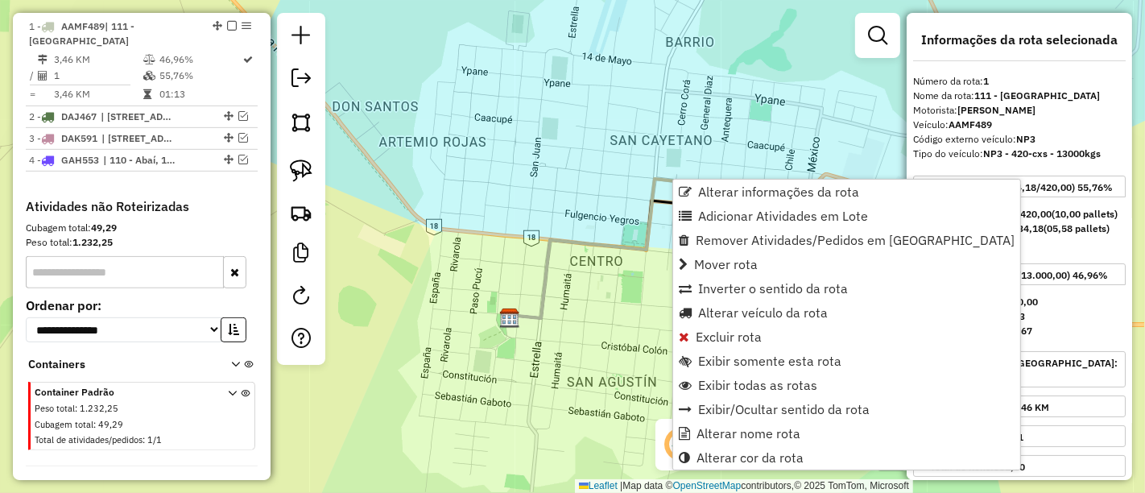
scroll to position [605, 0]
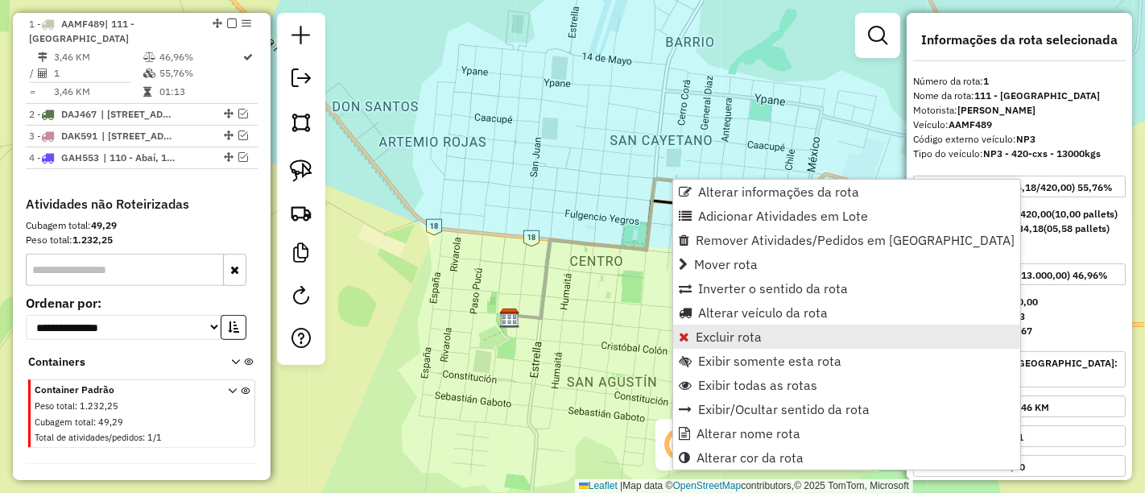
click at [731, 333] on span "Excluir rota" at bounding box center [729, 336] width 66 height 13
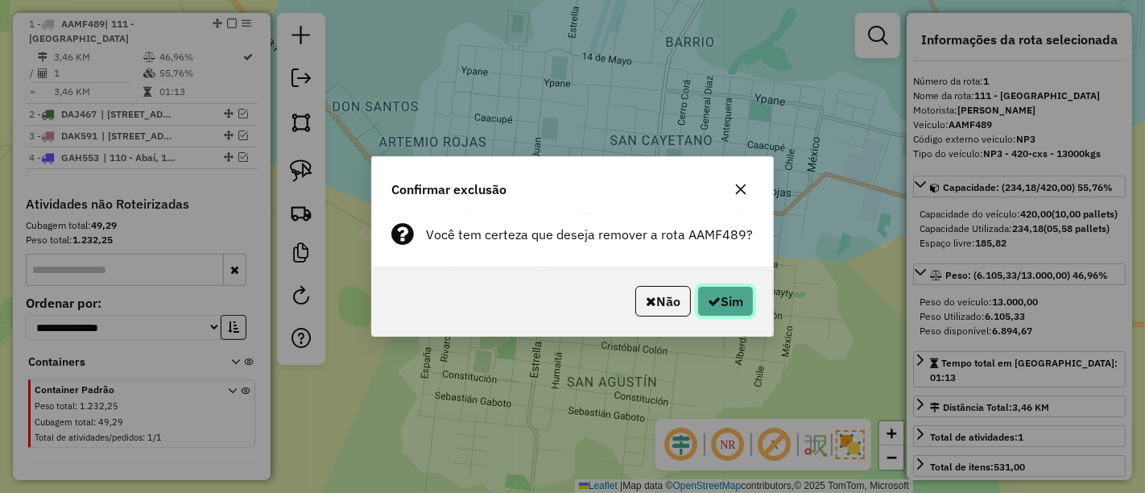
click at [722, 302] on button "Sim" at bounding box center [725, 301] width 56 height 31
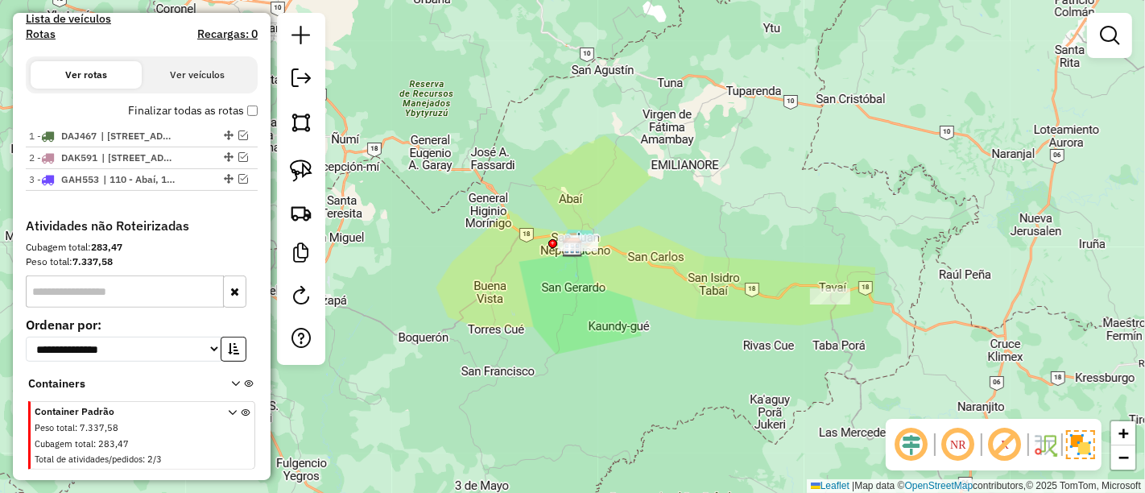
scroll to position [452, 0]
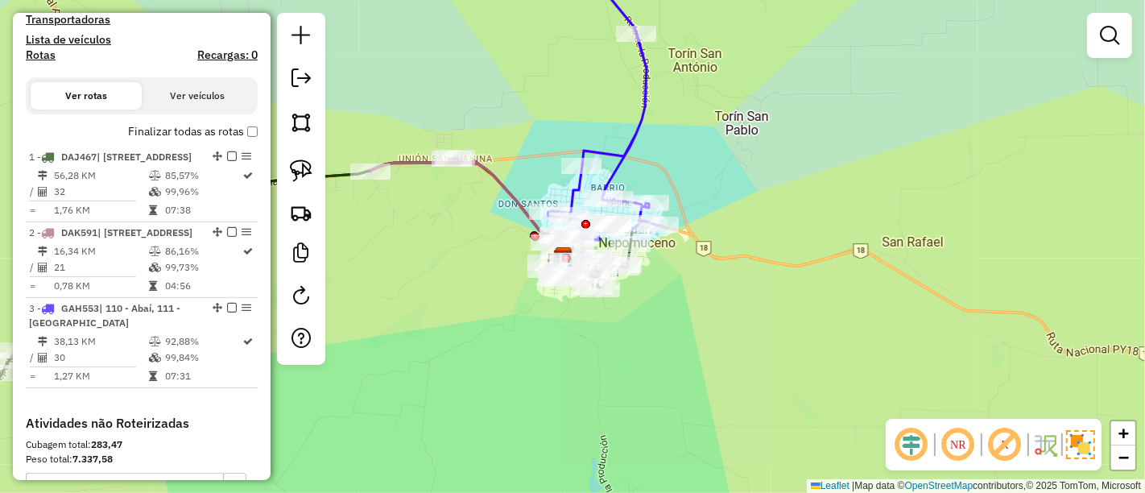
click at [517, 208] on icon at bounding box center [496, 223] width 251 height 128
select select "**********"
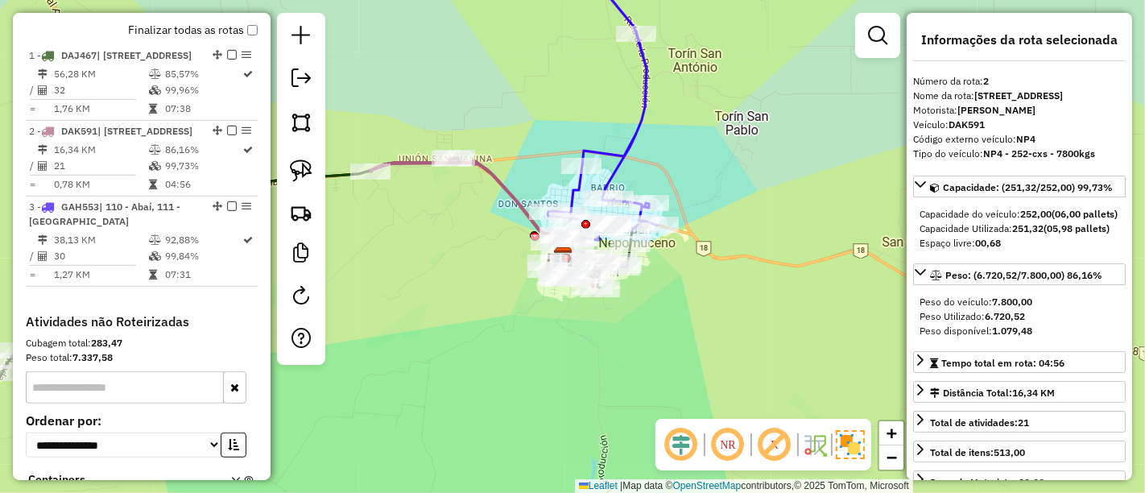
scroll to position [674, 0]
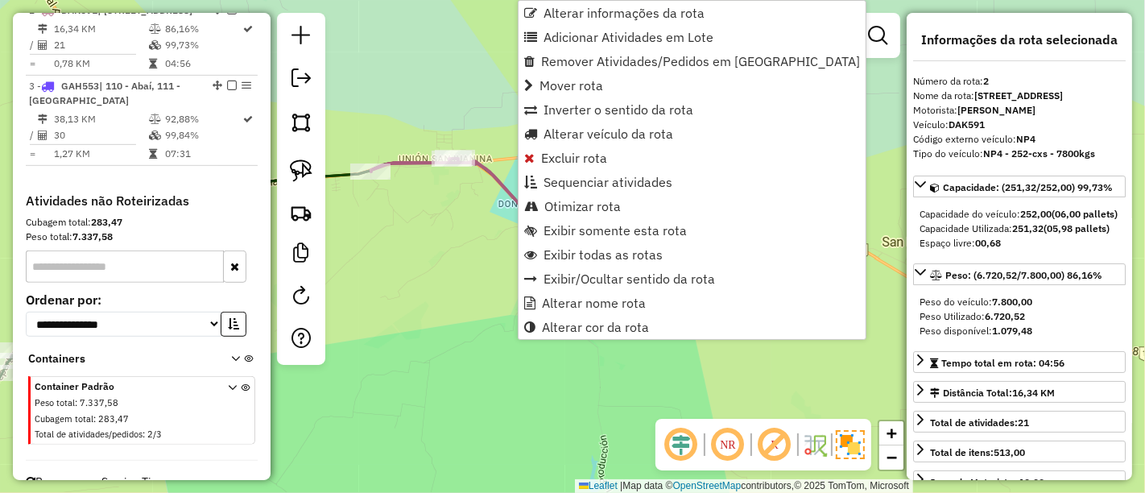
click at [514, 194] on icon at bounding box center [496, 223] width 251 height 128
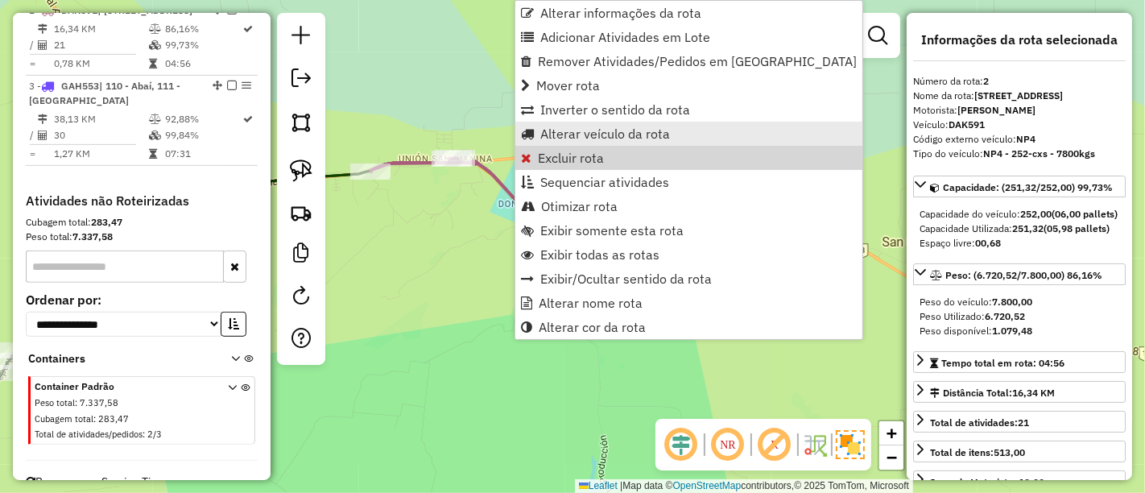
click at [572, 143] on link "Alterar veículo da rota" at bounding box center [688, 134] width 347 height 24
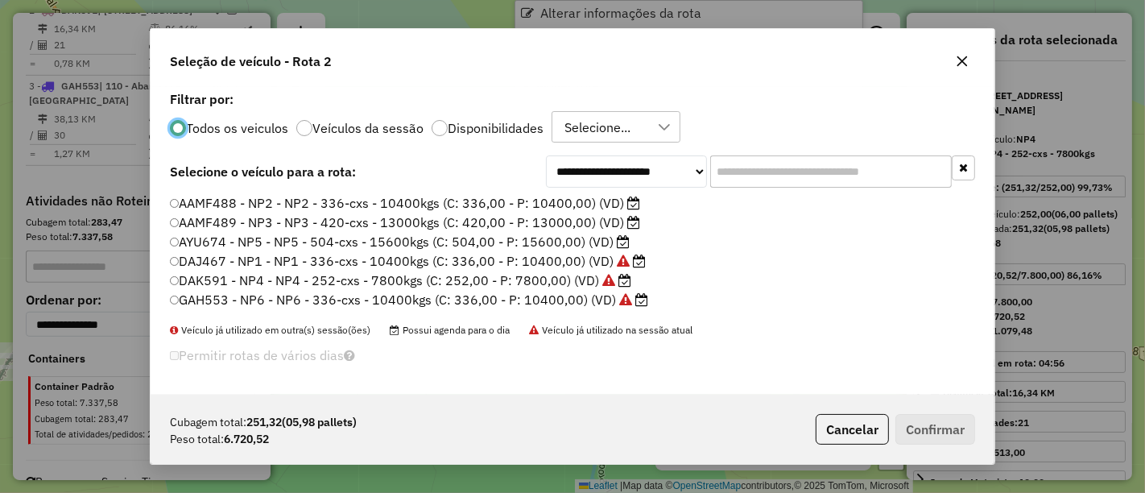
scroll to position [9, 4]
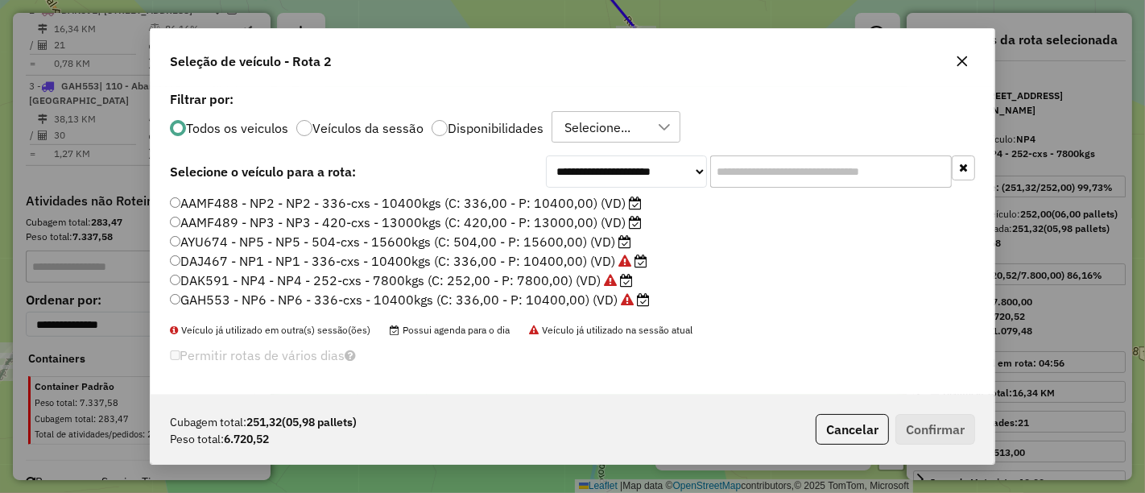
click at [446, 119] on div "Todos os veiculos Veículos da sessão Disponibilidades Selecione..." at bounding box center [572, 127] width 805 height 32
click at [448, 130] on label "Disponibilidades" at bounding box center [496, 128] width 96 height 13
click at [527, 217] on label "AAMF489 - NP3 - NP3 - 420-cxs - 13000kgs (C: 420,00 - P: 13000,00) (VD)" at bounding box center [406, 222] width 472 height 19
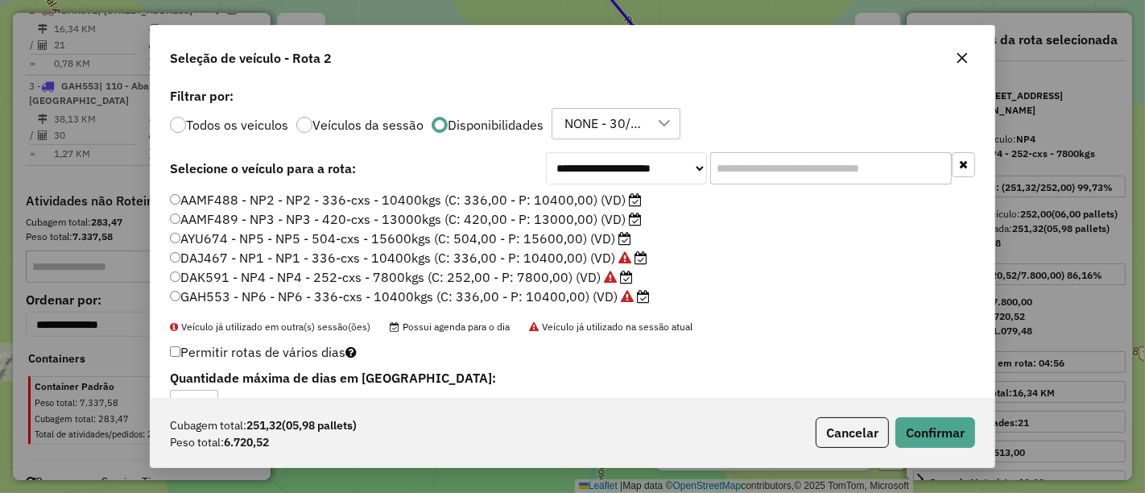
click at [611, 242] on label "AYU674 - NP5 - NP5 - 504-cxs - 15600kgs (C: 504,00 - P: 15600,00) (VD)" at bounding box center [400, 238] width 461 height 19
click at [944, 430] on button "Confirmar" at bounding box center [935, 432] width 80 height 31
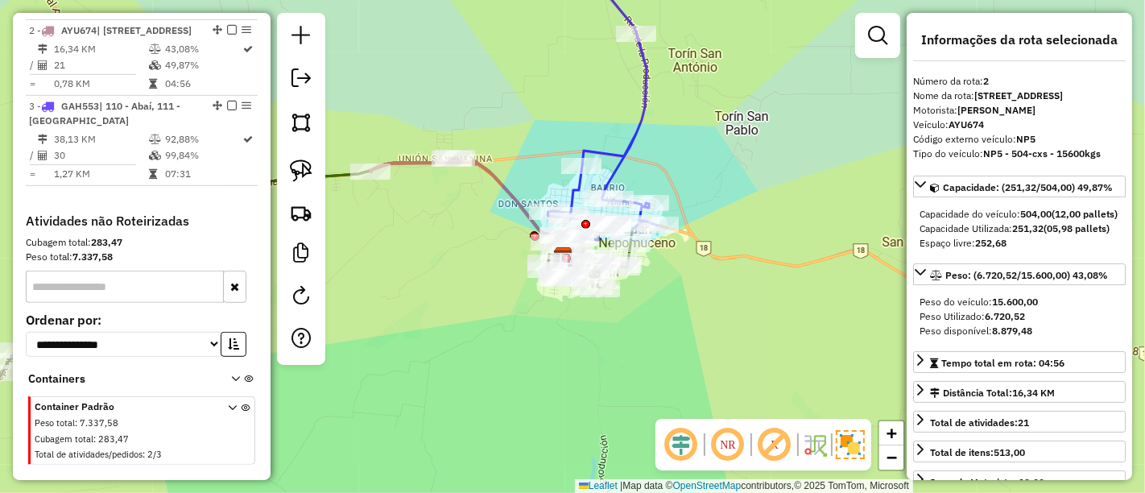
click at [520, 197] on icon at bounding box center [496, 223] width 251 height 128
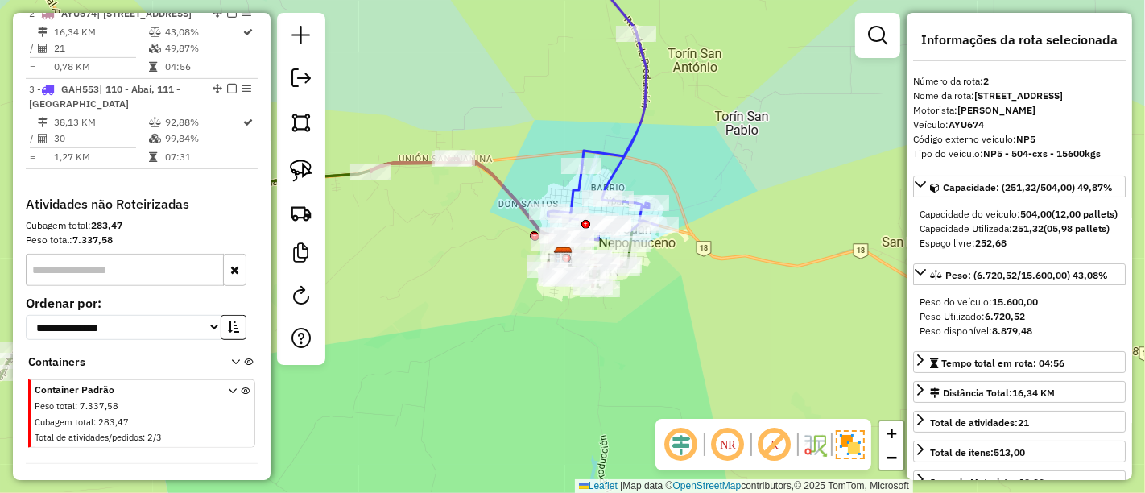
scroll to position [694, 0]
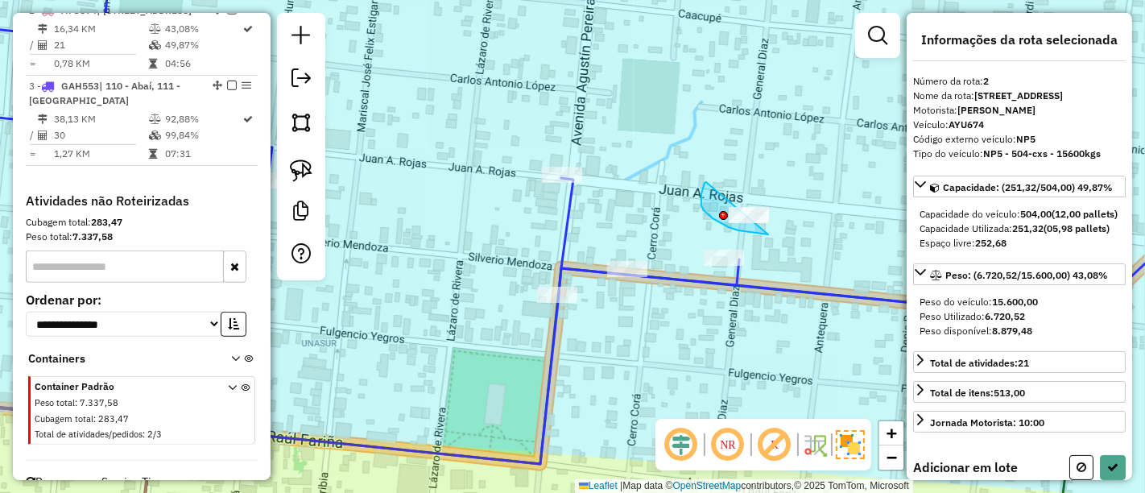
drag, startPoint x: 706, startPoint y: 182, endPoint x: 811, endPoint y: 196, distance: 105.7
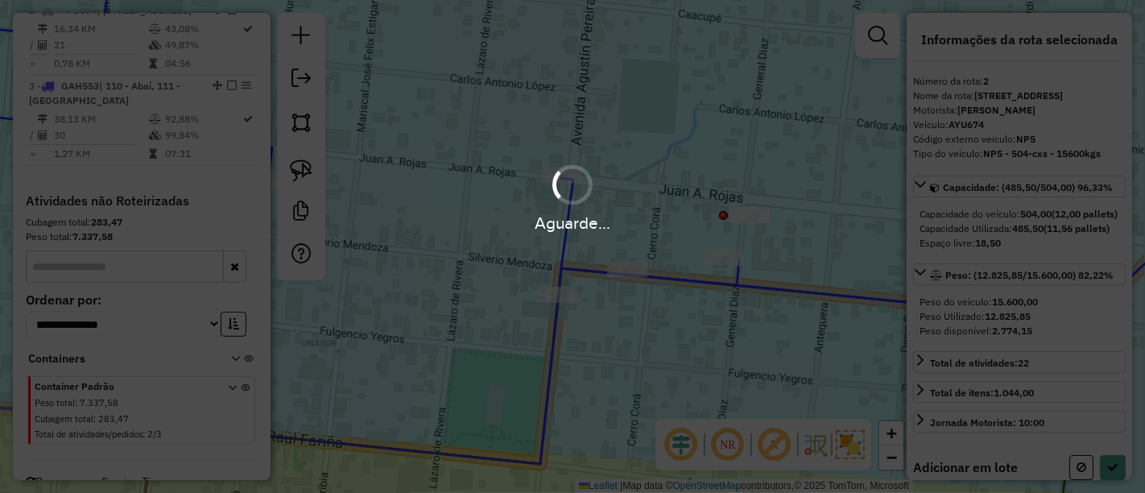
select select "**********"
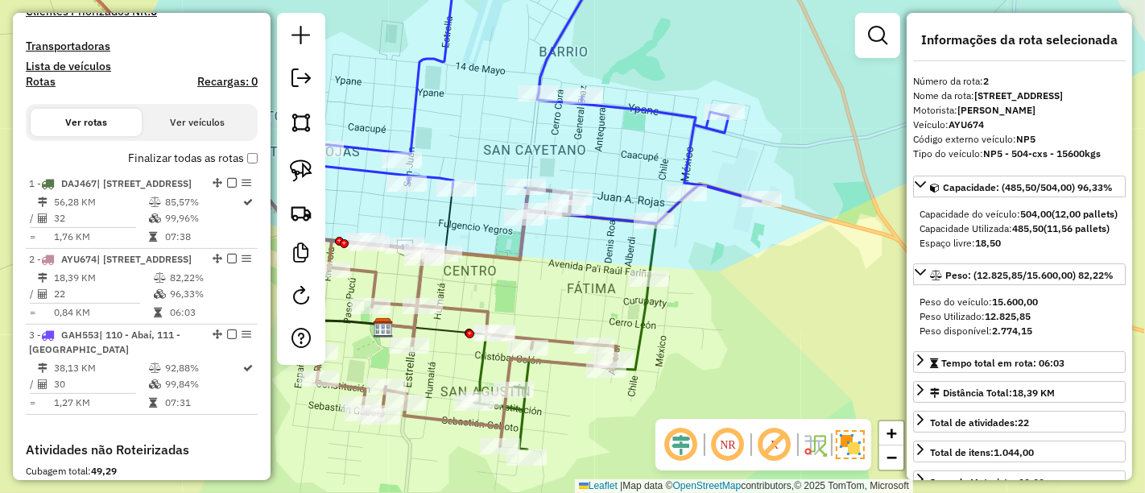
scroll to position [337, 0]
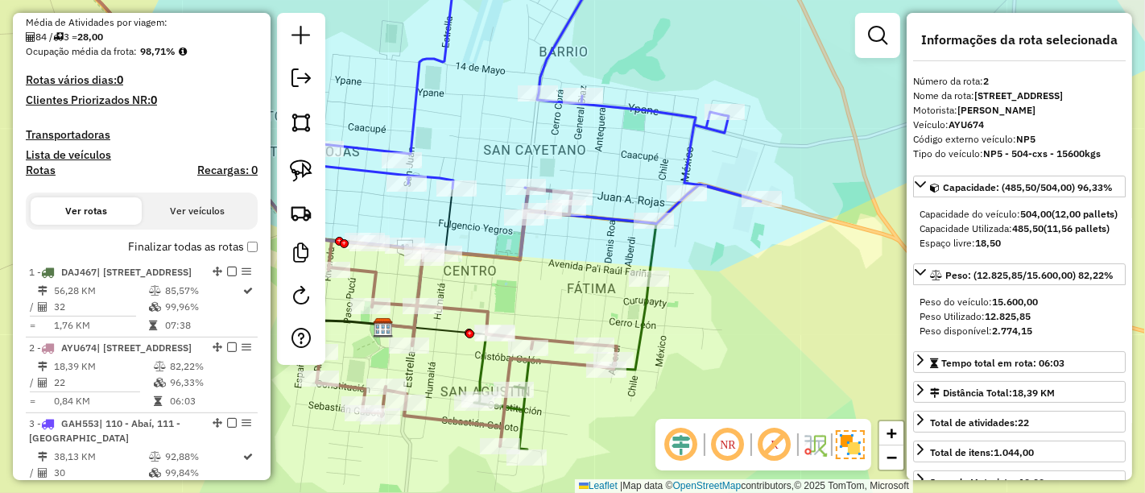
click at [39, 169] on h4 "Rotas" at bounding box center [41, 170] width 30 height 14
select select
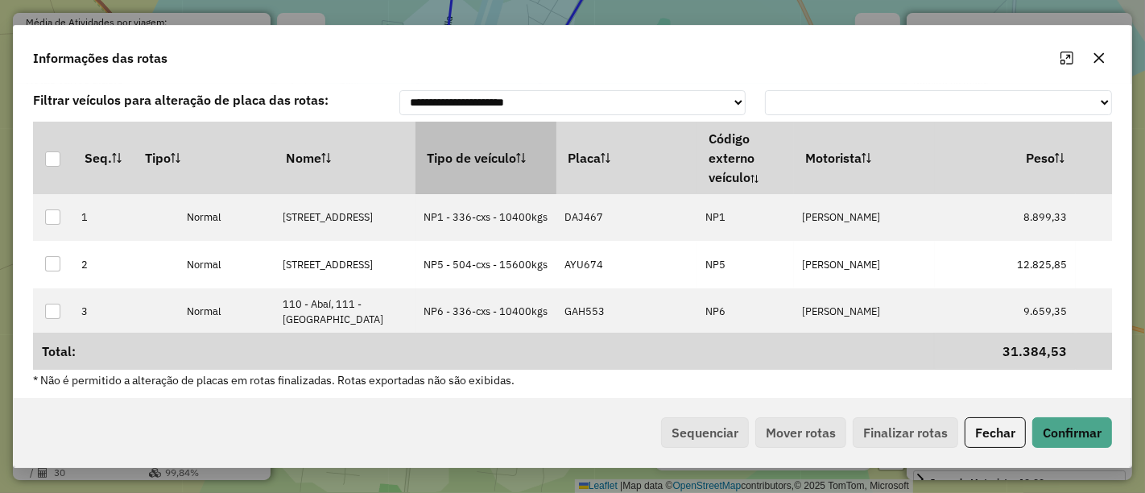
click at [453, 151] on th "Tipo de veículo" at bounding box center [486, 158] width 141 height 72
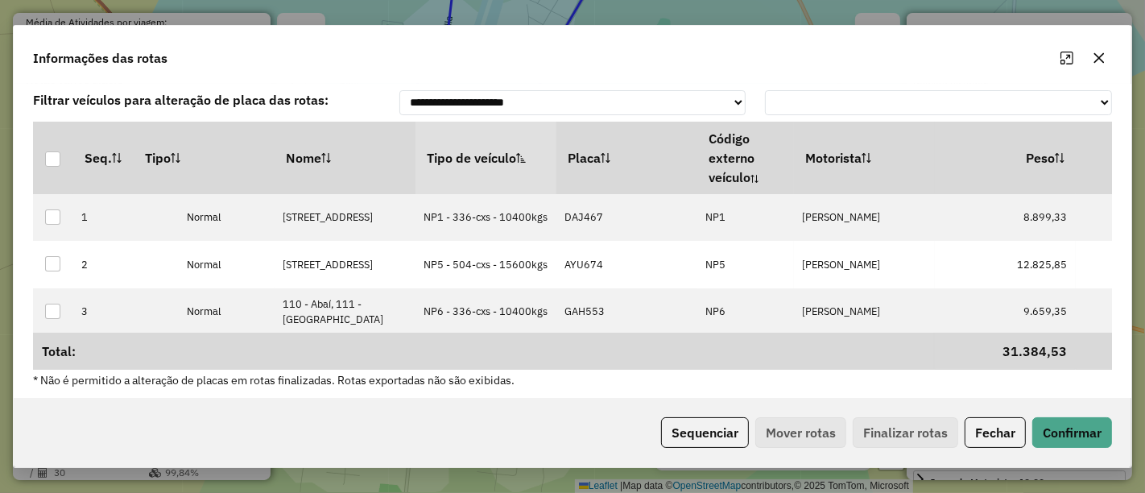
click at [453, 151] on th "Tipo de veículo" at bounding box center [486, 158] width 141 height 72
click at [706, 428] on button "Sequenciar" at bounding box center [705, 432] width 88 height 31
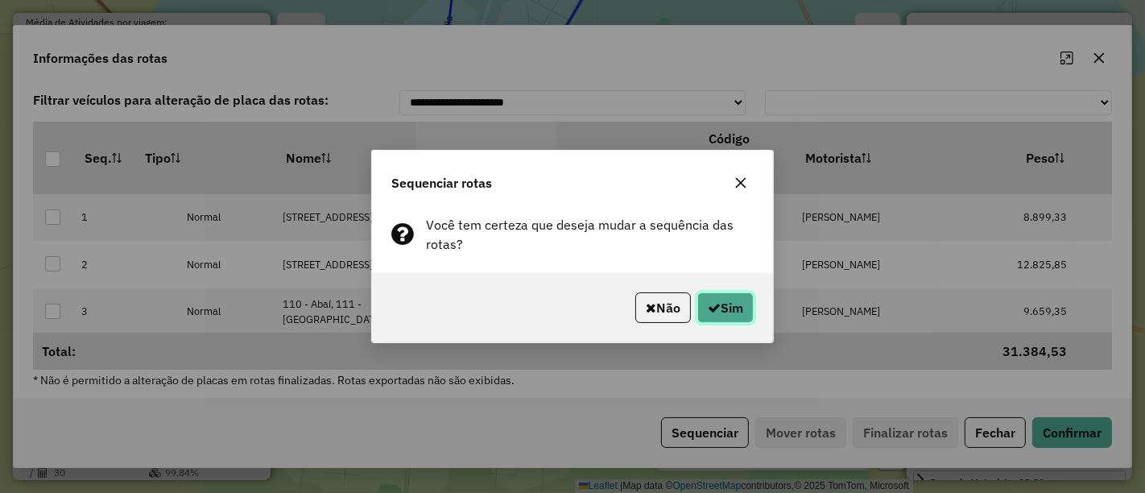
click at [710, 308] on icon "button" at bounding box center [714, 307] width 13 height 13
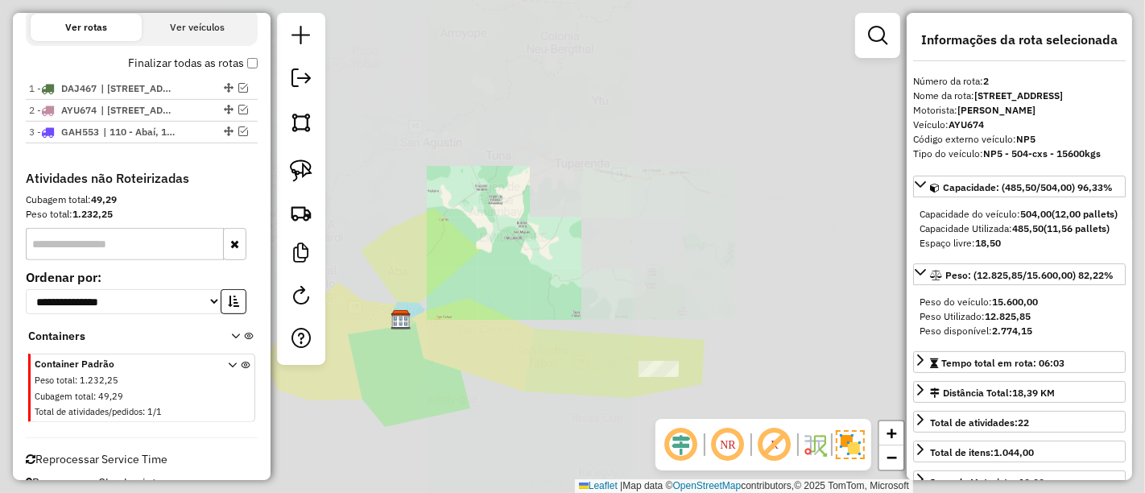
scroll to position [541, 0]
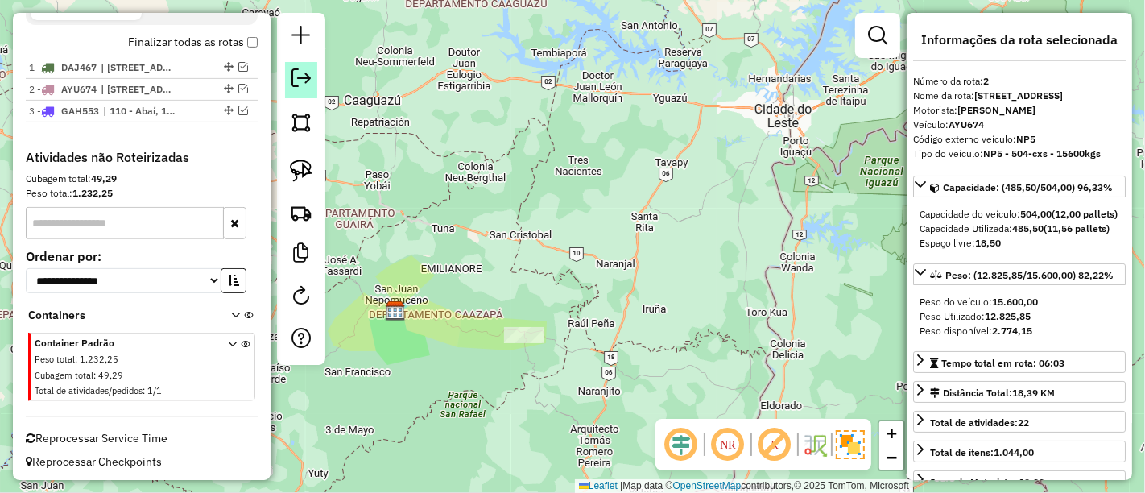
click at [297, 70] on em at bounding box center [301, 77] width 19 height 19
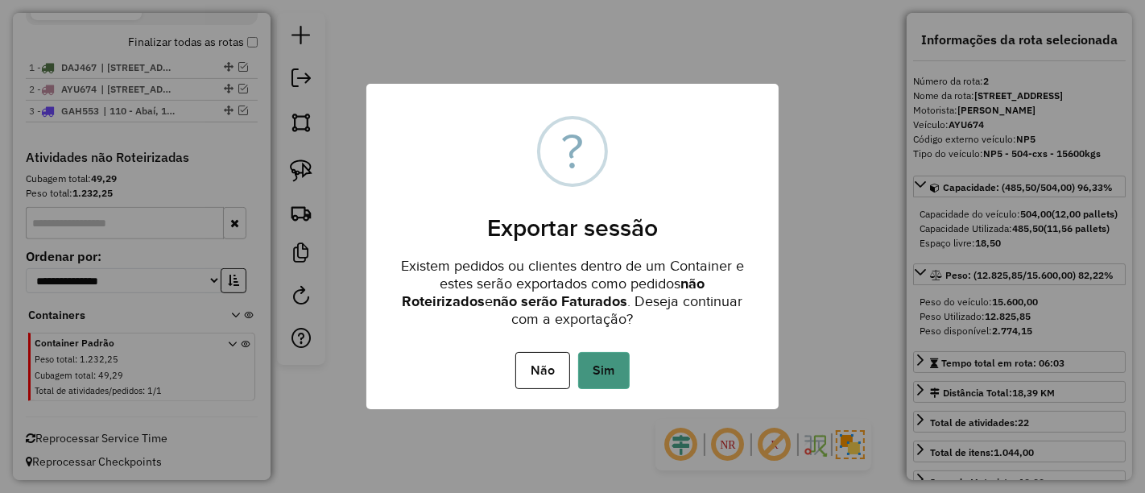
click at [600, 366] on button "Sim" at bounding box center [604, 370] width 52 height 37
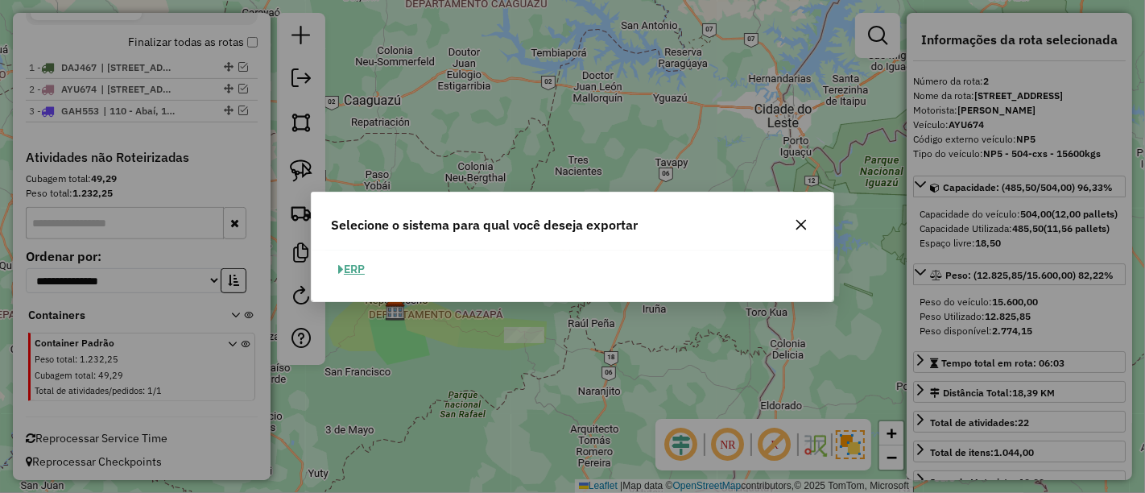
click at [354, 259] on button "ERP" at bounding box center [351, 269] width 41 height 25
select select "**"
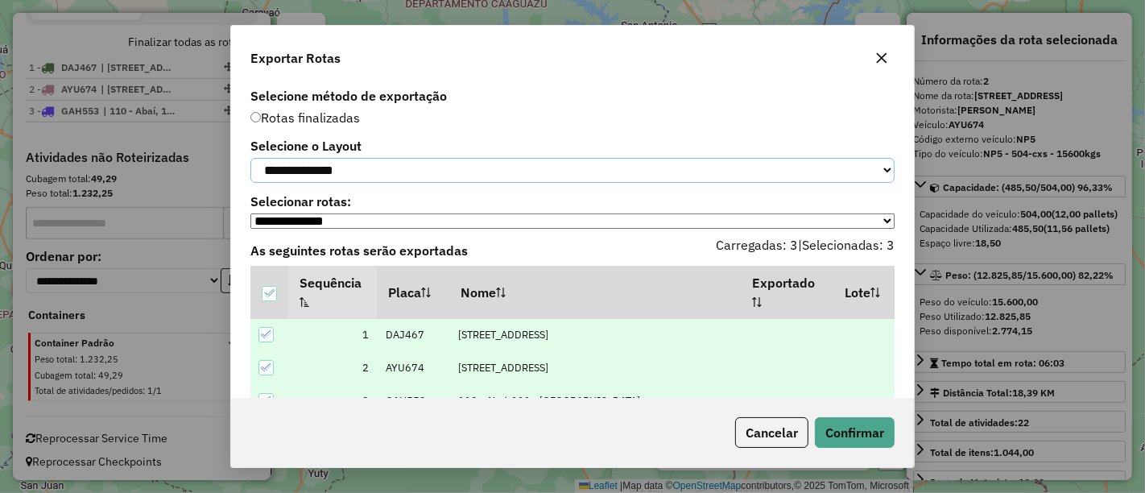
drag, startPoint x: 354, startPoint y: 174, endPoint x: 354, endPoint y: 184, distance: 9.7
click at [354, 174] on select "**********" at bounding box center [572, 170] width 644 height 25
select select "*********"
click at [250, 158] on select "**********" at bounding box center [572, 170] width 644 height 25
click at [859, 429] on button "Confirmar" at bounding box center [855, 432] width 80 height 31
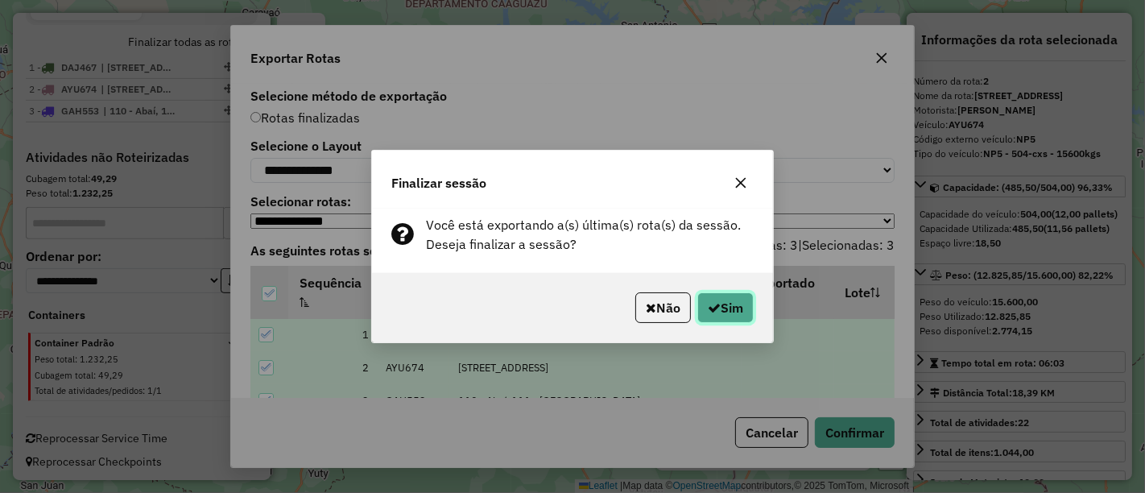
click at [726, 307] on button "Sim" at bounding box center [725, 307] width 56 height 31
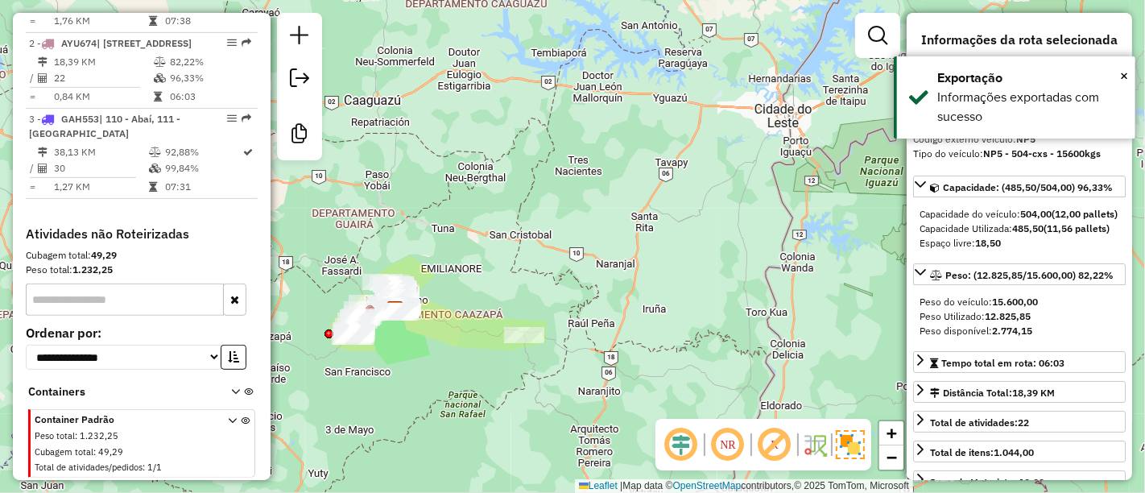
scroll to position [677, 0]
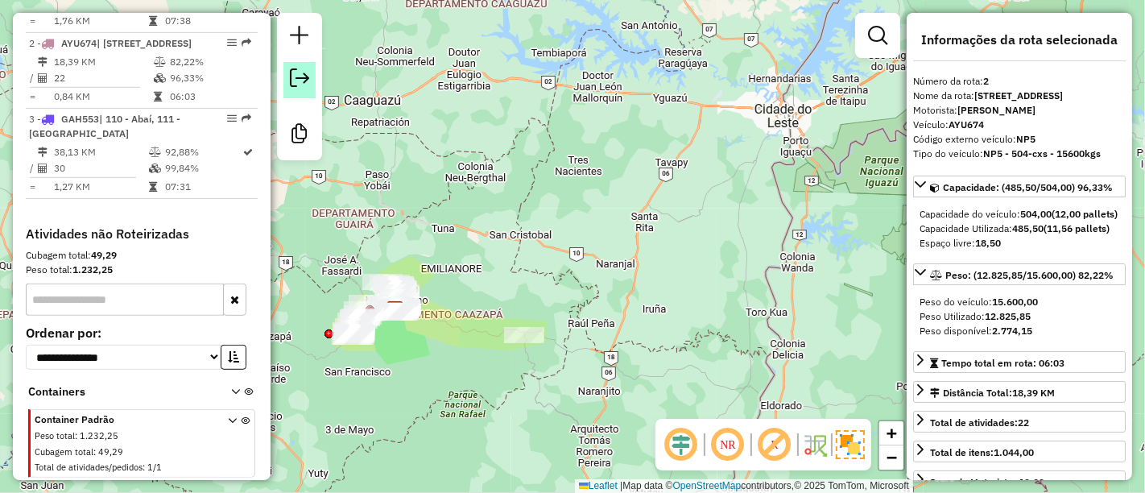
click at [300, 88] on link at bounding box center [299, 80] width 32 height 36
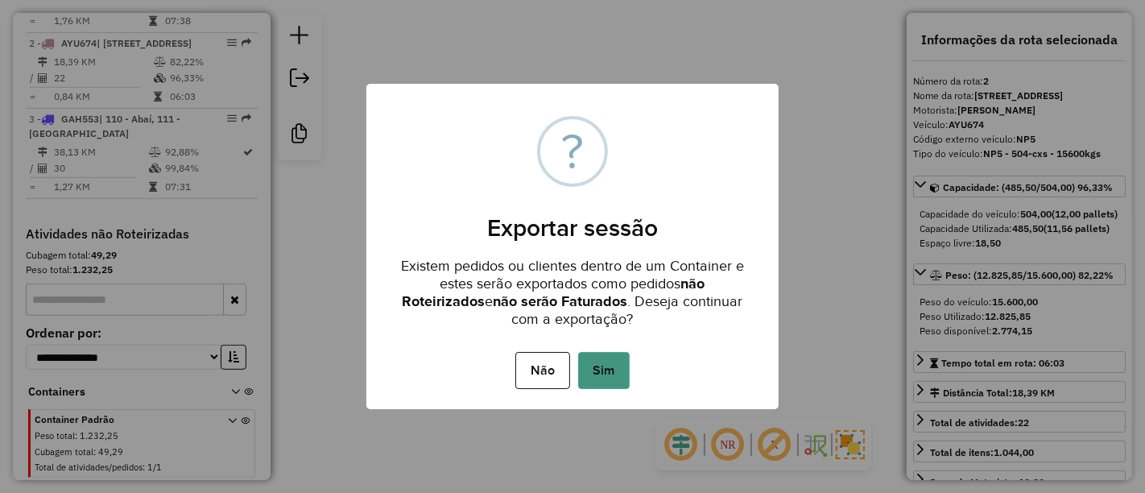
click at [627, 370] on button "Sim" at bounding box center [604, 370] width 52 height 37
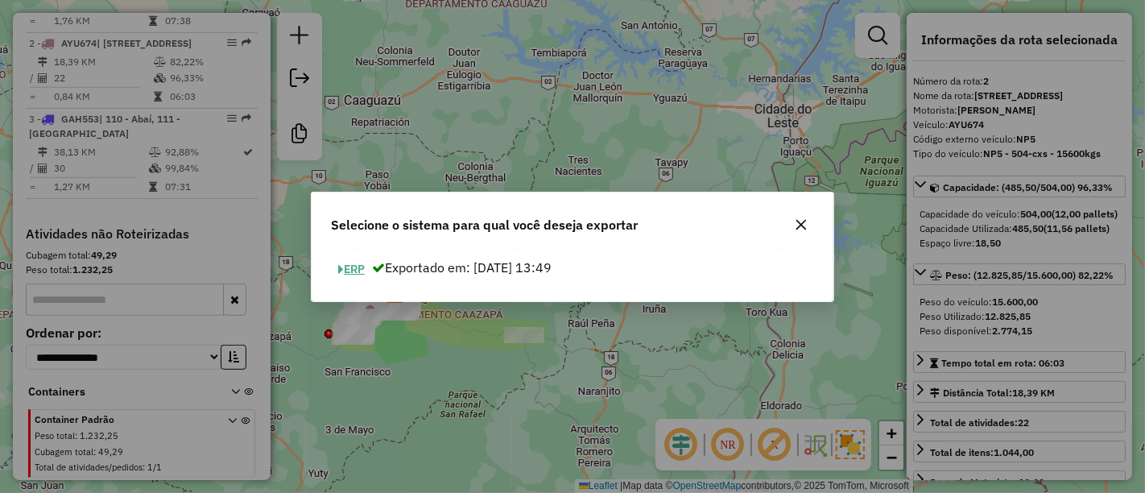
click at [367, 266] on button "ERP" at bounding box center [351, 269] width 41 height 25
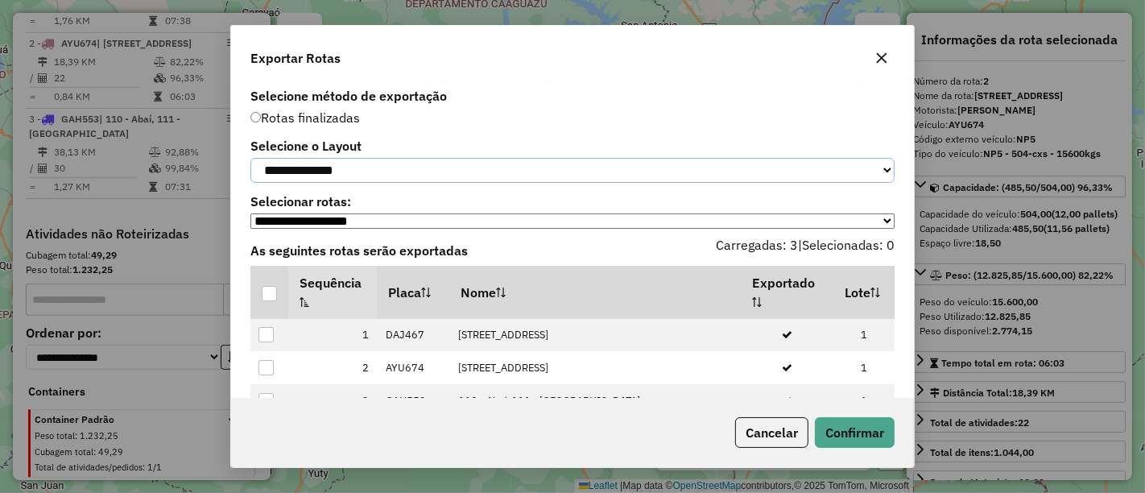
click at [350, 181] on select "**********" at bounding box center [572, 170] width 644 height 25
select select "*********"
click at [250, 158] on select "**********" at bounding box center [572, 170] width 644 height 25
click at [267, 300] on div at bounding box center [269, 293] width 15 height 15
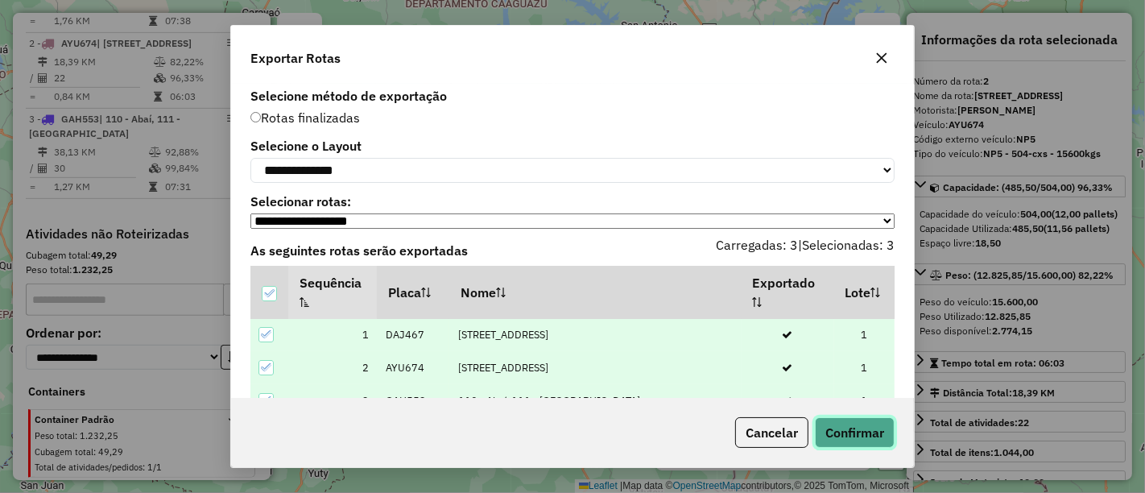
click at [833, 432] on button "Confirmar" at bounding box center [855, 432] width 80 height 31
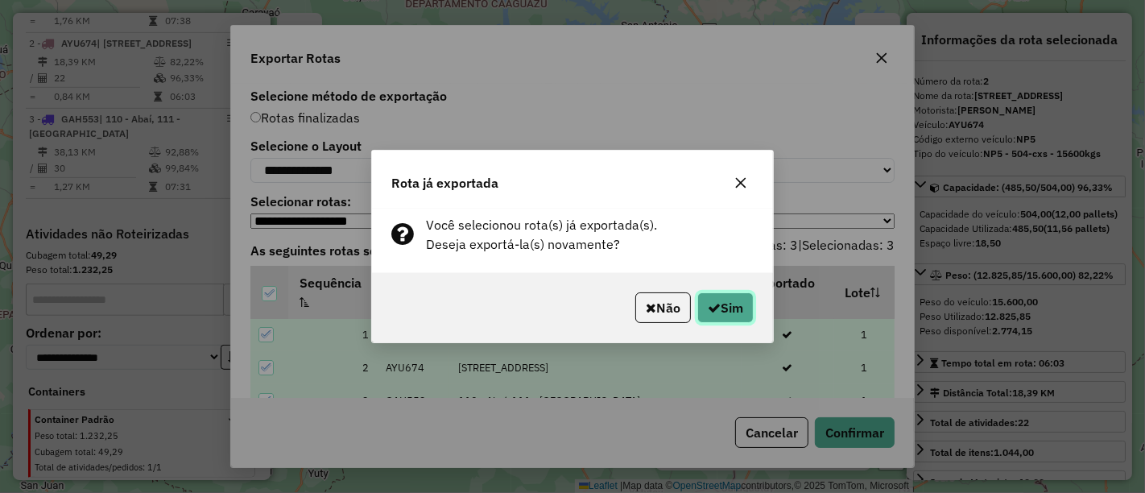
click at [721, 306] on button "Sim" at bounding box center [725, 307] width 56 height 31
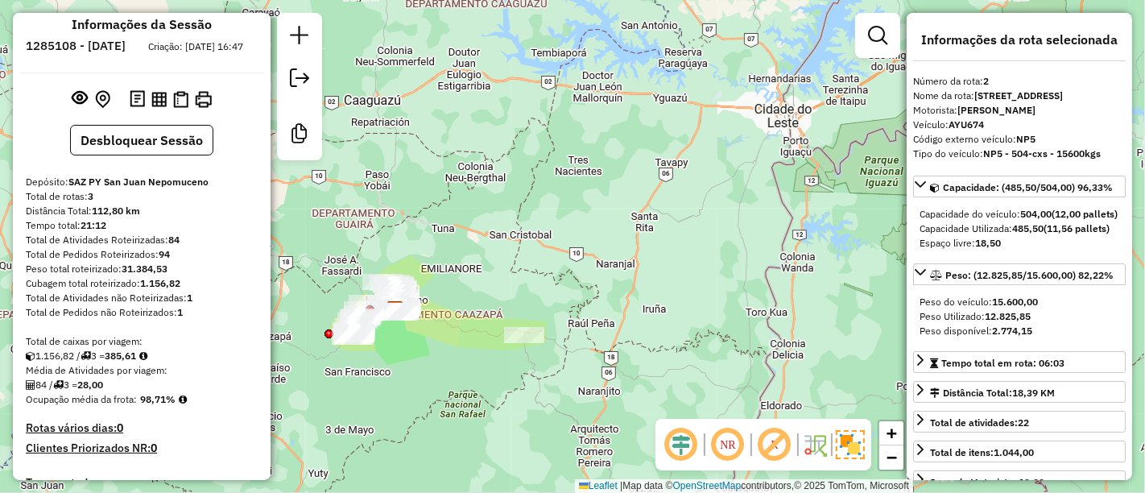
scroll to position [0, 0]
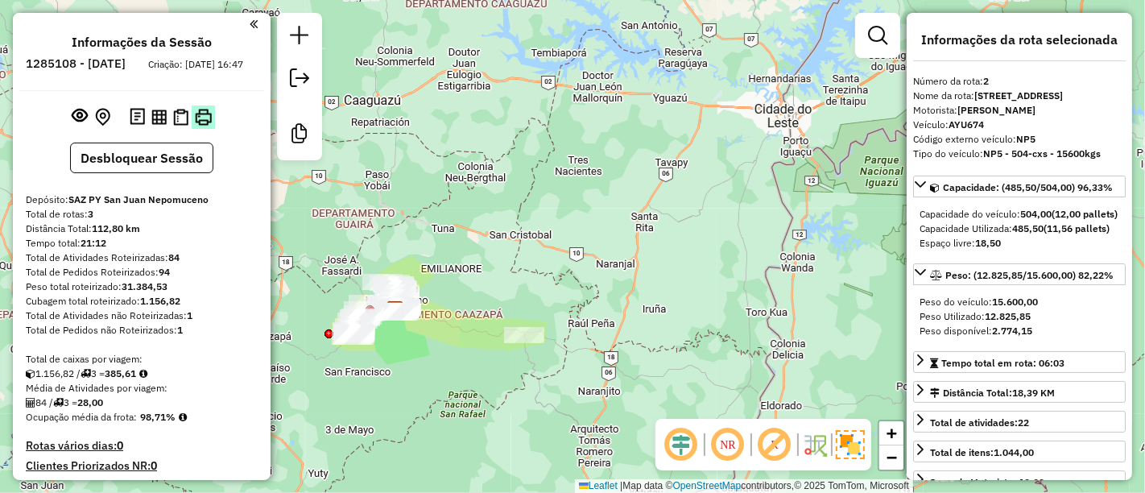
click at [199, 126] on img at bounding box center [203, 117] width 17 height 17
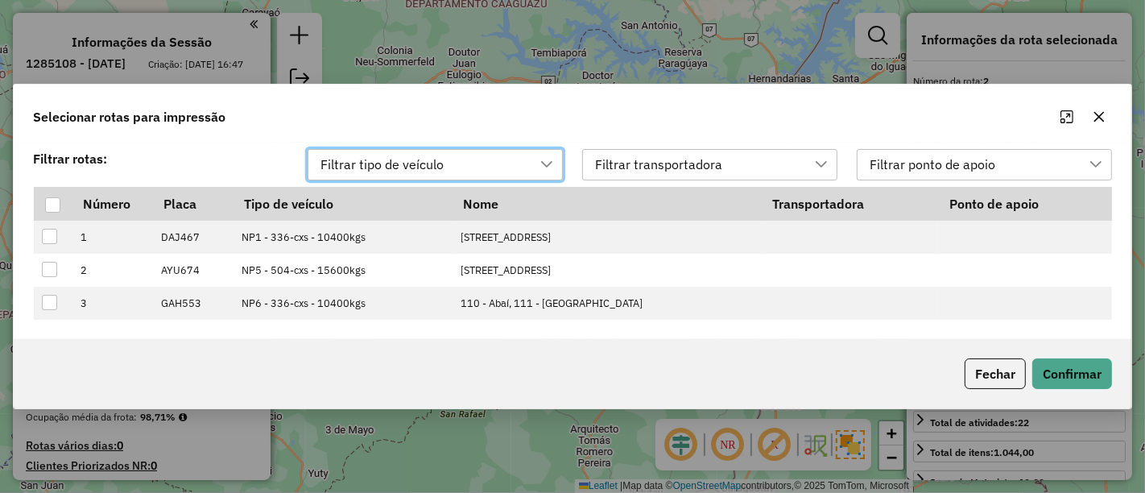
scroll to position [11, 72]
click at [51, 208] on div at bounding box center [52, 204] width 15 height 15
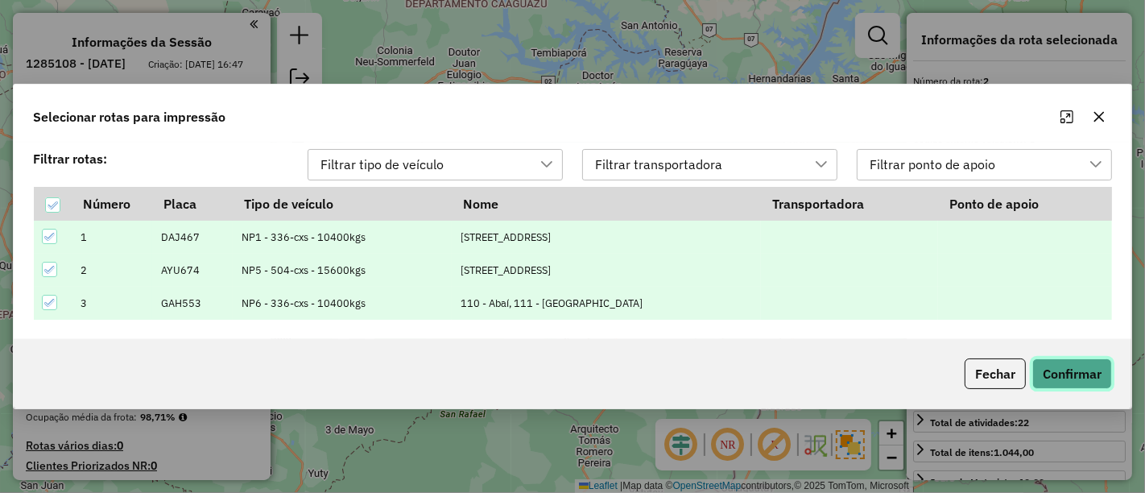
click at [1074, 363] on button "Confirmar" at bounding box center [1072, 373] width 80 height 31
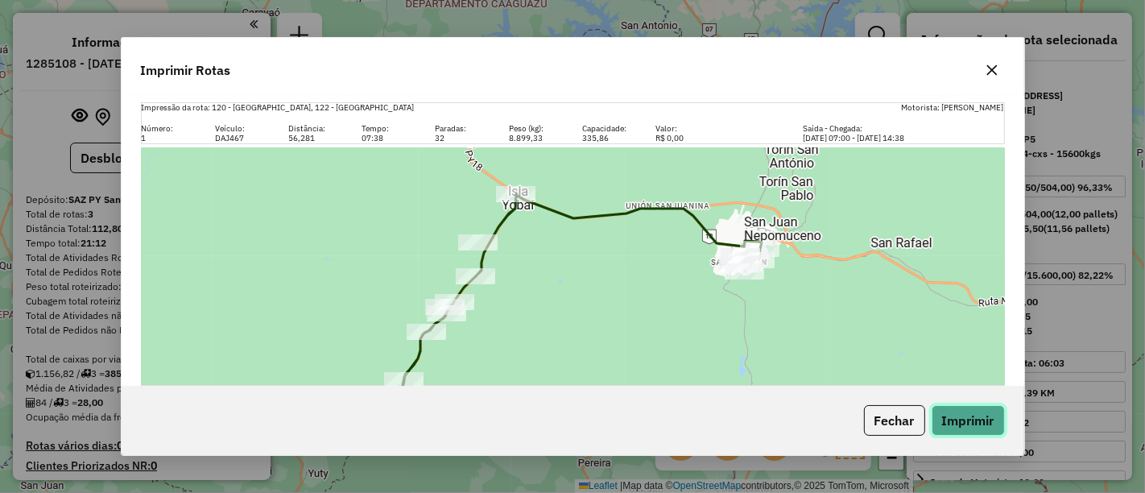
click at [965, 424] on button "Imprimir" at bounding box center [968, 420] width 73 height 31
click at [879, 431] on button "Fechar" at bounding box center [894, 420] width 61 height 31
